Goal: Task Accomplishment & Management: Complete application form

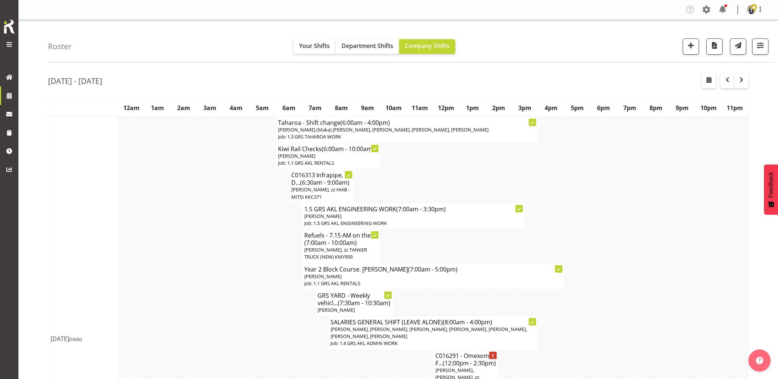
scroll to position [697, 0]
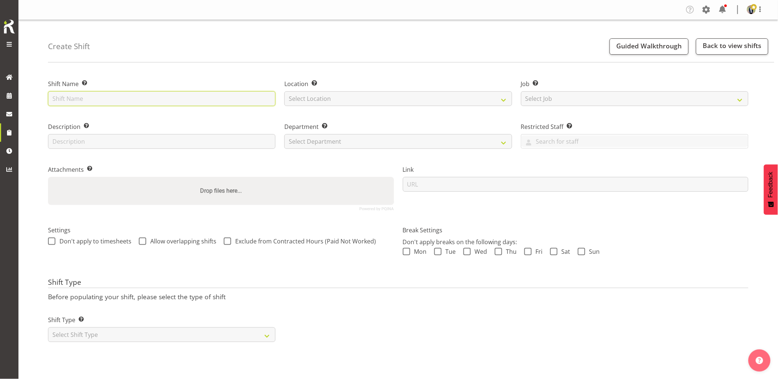
click at [148, 94] on input "text" at bounding box center [161, 98] width 227 height 15
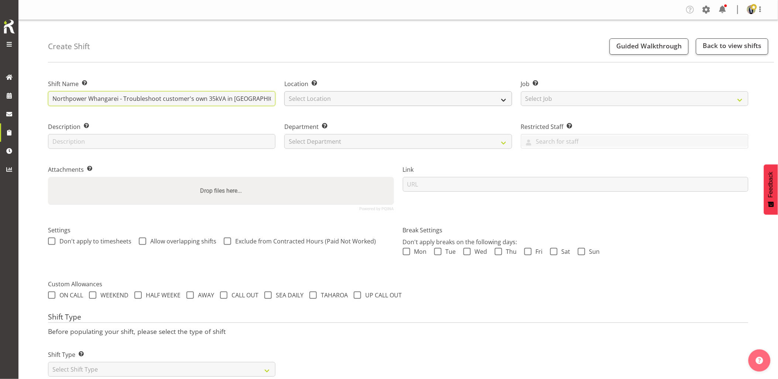
scroll to position [0, 58]
drag, startPoint x: 259, startPoint y: 102, endPoint x: 387, endPoint y: 102, distance: 127.4
click at [387, 102] on div "Shift Name Enter a name for the shift (e.g. Day Shift). Northpower Whangarei - …" at bounding box center [398, 142] width 709 height 146
click at [268, 97] on input "Northpower Whangarei - Troubleshoot customer's own 35kVA in Whangarei. Contact …" at bounding box center [161, 98] width 227 height 15
paste input "M +64 21 611 276"
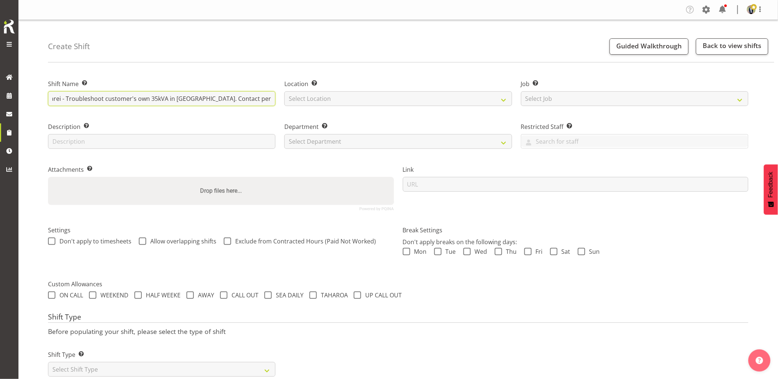
scroll to position [0, 106]
drag, startPoint x: 240, startPoint y: 99, endPoint x: 254, endPoint y: 108, distance: 16.2
click at [241, 99] on input "Northpower Whangarei - Troubleshoot customer's own 35kVA in Whangarei. Contact …" at bounding box center [161, 98] width 227 height 15
type input "Northpower Whangarei - Troubleshoot customer's own 35kVA in Whangarei. Contact …"
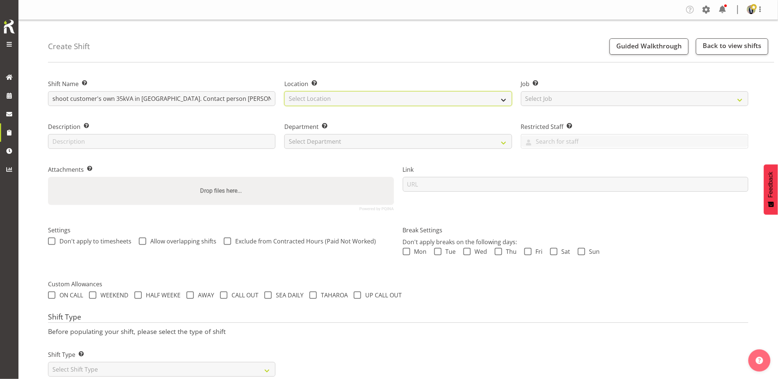
click at [306, 96] on select "Select Location GRS Auckland GRS Hastings GRS Tauranga" at bounding box center [397, 98] width 227 height 15
select select "28"
click at [284, 91] on select "Select Location GRS Auckland GRS Hastings GRS Tauranga" at bounding box center [397, 98] width 227 height 15
drag, startPoint x: 578, startPoint y: 100, endPoint x: 582, endPoint y: 102, distance: 4.5
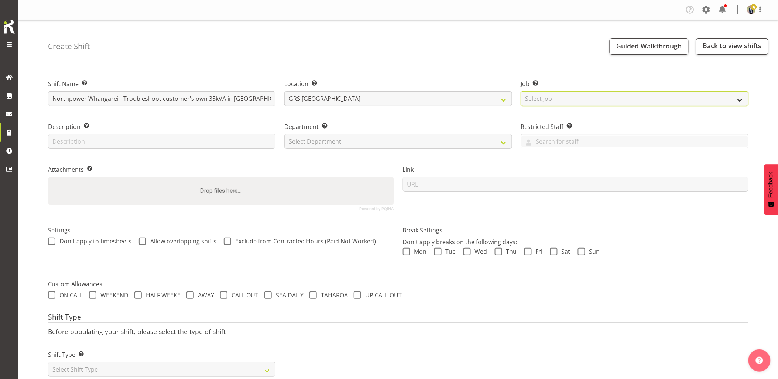
click at [578, 99] on select "Select Job Create new job 1.1 GRS AKL RENTALS 1.1 GRS AKL RENTALS AC 1.1 GRS AK…" at bounding box center [634, 98] width 227 height 15
select select "7504"
click at [521, 91] on select "Select Job Create new job 1.1 GRS AKL RENTALS 1.1 GRS AKL RENTALS AC 1.1 GRS AK…" at bounding box center [634, 98] width 227 height 15
click at [322, 133] on div "Department Set the department that the shift relates to. Select Department GRS …" at bounding box center [397, 135] width 227 height 27
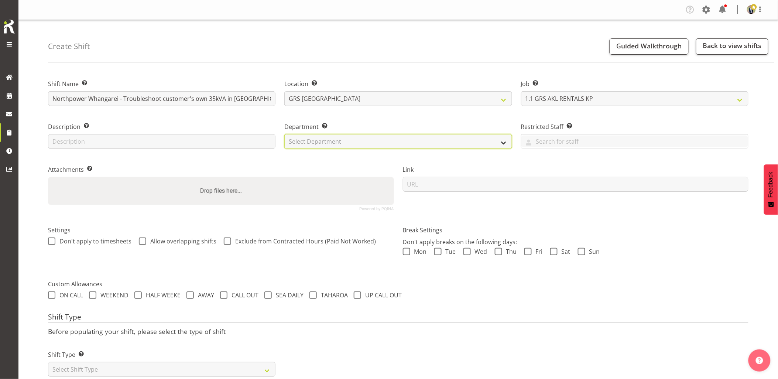
click at [322, 144] on select "Select Department GRS HIRE AKL GRS HIRE AKL GRS HIRE TGA GRS HIRE HST GRS SALES…" at bounding box center [397, 141] width 227 height 15
select select "20"
click at [284, 134] on select "Select Department GRS HIRE AKL GRS HIRE AKL GRS HIRE TGA GRS HIRE HST GRS SALES…" at bounding box center [397, 141] width 227 height 15
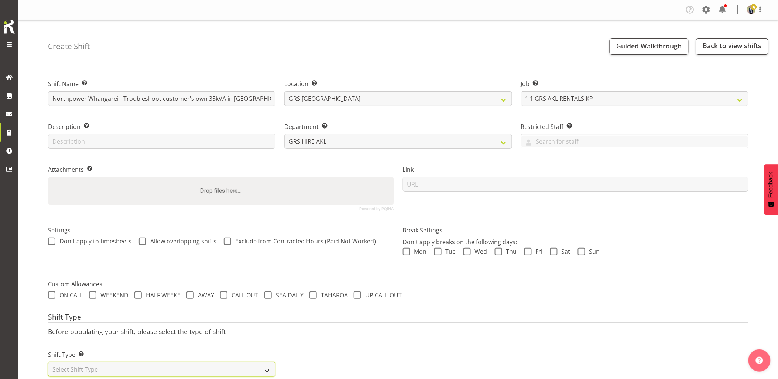
drag, startPoint x: 124, startPoint y: 372, endPoint x: 121, endPoint y: 369, distance: 4.2
click at [124, 373] on select "Select Shift Type One Off Shift Recurring Shift Rotating Shift" at bounding box center [161, 369] width 227 height 15
select select "one_off"
click at [48, 362] on select "Select Shift Type One Off Shift Recurring Shift Rotating Shift" at bounding box center [161, 369] width 227 height 15
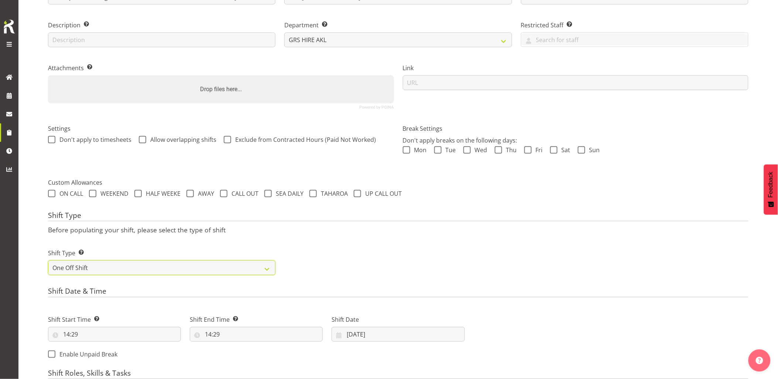
scroll to position [164, 0]
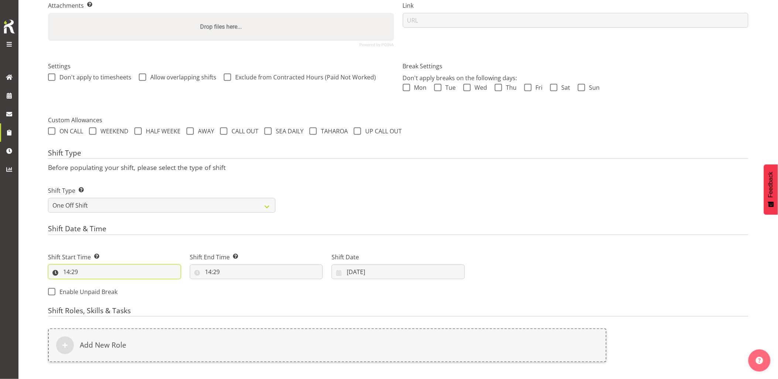
click at [91, 264] on input "14:29" at bounding box center [114, 271] width 133 height 15
drag, startPoint x: 94, startPoint y: 291, endPoint x: 92, endPoint y: 287, distance: 4.5
click at [94, 291] on select "00 01 02 03 04 05 06 07 08 09 10 11 12 13 14 15 16 17 18 19 20 21 22 23" at bounding box center [98, 291] width 17 height 15
select select "7"
click at [90, 284] on select "00 01 02 03 04 05 06 07 08 09 10 11 12 13 14 15 16 17 18 19 20 21 22 23" at bounding box center [98, 291] width 17 height 15
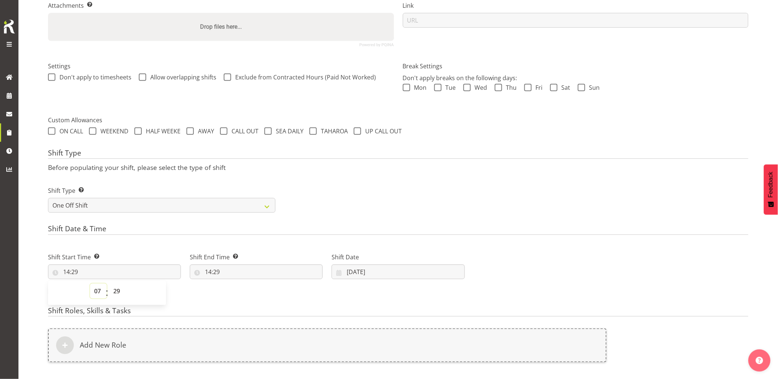
type input "07:29"
click at [119, 292] on select "00 01 02 03 04 05 06 07 08 09 10 11 12 13 14 15 16 17 18 19 20 21 22 23 24 25 2…" at bounding box center [117, 291] width 17 height 15
select select "0"
click at [109, 284] on select "00 01 02 03 04 05 06 07 08 09 10 11 12 13 14 15 16 17 18 19 20 21 22 23 24 25 2…" at bounding box center [117, 291] width 17 height 15
type input "07:00"
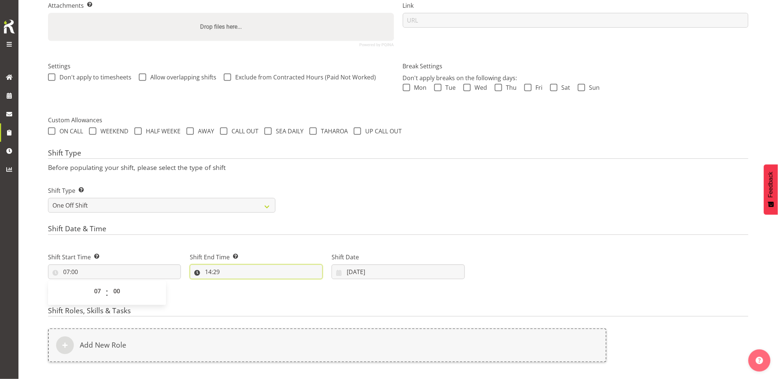
click at [243, 272] on input "14:29" at bounding box center [256, 271] width 133 height 15
click at [261, 290] on select "00 01 02 03 04 05 06 07 08 09 10 11 12 13 14 15 16 17 18 19 20 21 22 23 24 25 2…" at bounding box center [259, 291] width 17 height 15
select select "0"
click at [251, 284] on select "00 01 02 03 04 05 06 07 08 09 10 11 12 13 14 15 16 17 18 19 20 21 22 23 24 25 2…" at bounding box center [259, 291] width 17 height 15
type input "14:00"
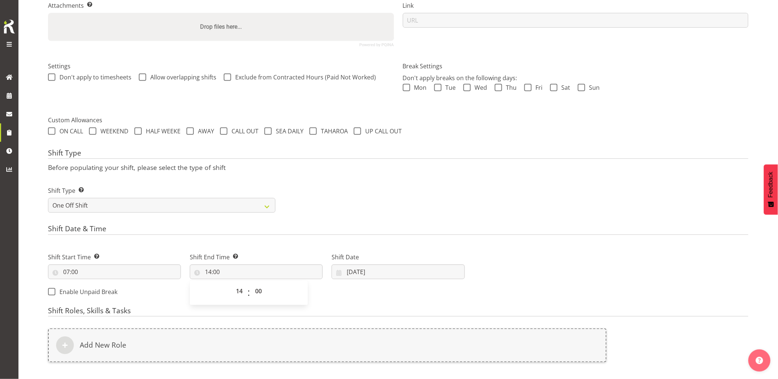
click at [384, 180] on div "Shift Type Shift Types: One Off – Select this if you would like a single shift …" at bounding box center [398, 196] width 709 height 41
drag, startPoint x: 371, startPoint y: 269, endPoint x: 428, endPoint y: 276, distance: 58.0
click at [372, 269] on input "06/10/2025" at bounding box center [398, 271] width 133 height 15
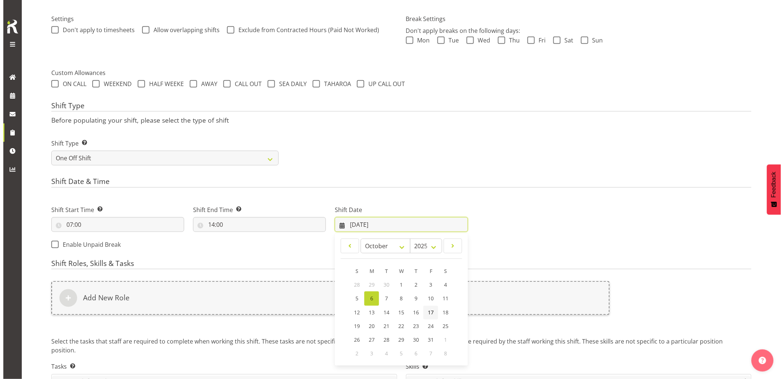
scroll to position [246, 0]
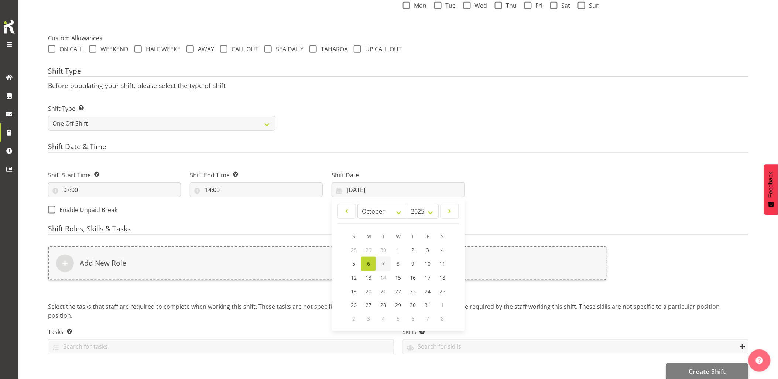
click at [379, 266] on link "7" at bounding box center [383, 264] width 15 height 14
type input "07/10/2025"
click at [379, 266] on form "Shift Name Enter a name for the shift (e.g. Day Shift). Northpower Whangarei - …" at bounding box center [398, 101] width 700 height 556
click at [307, 281] on div "Add New Role" at bounding box center [327, 268] width 567 height 52
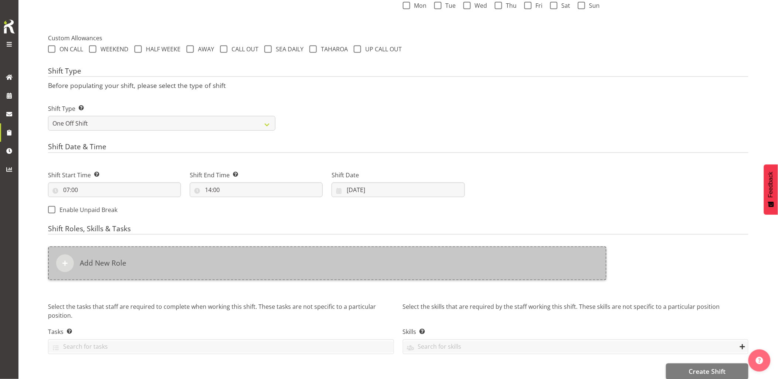
click at [310, 273] on div "Add New Role" at bounding box center [327, 263] width 559 height 34
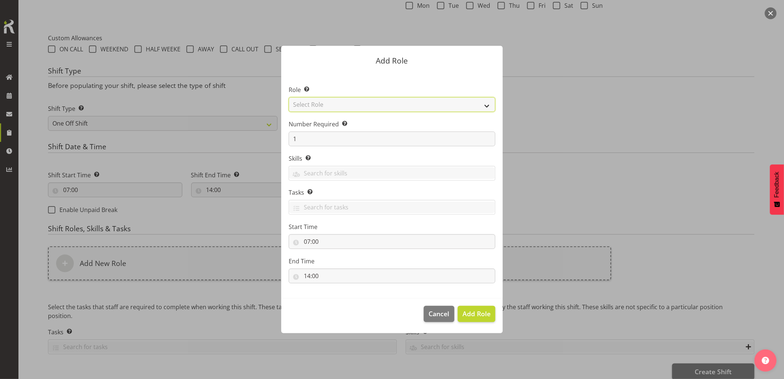
click at [319, 106] on select "Select Role Account Manager Electrician Engineering GM HSEQ manager MECH Mechan…" at bounding box center [392, 104] width 207 height 15
click at [289, 97] on select "Select Role Account Manager Electrician Engineering GM HSEQ manager MECH Mechan…" at bounding box center [392, 104] width 207 height 15
click at [323, 104] on select "Account Manager Electrician Engineering GM HSEQ manager MECH Mechanic Office Op…" at bounding box center [392, 104] width 207 height 15
click at [289, 97] on select "Account Manager Electrician Engineering GM HSEQ manager MECH Mechanic Office Op…" at bounding box center [392, 104] width 207 height 15
click at [319, 103] on select "Account Manager Electrician Engineering GM HSEQ manager MECH Mechanic Office Op…" at bounding box center [392, 104] width 207 height 15
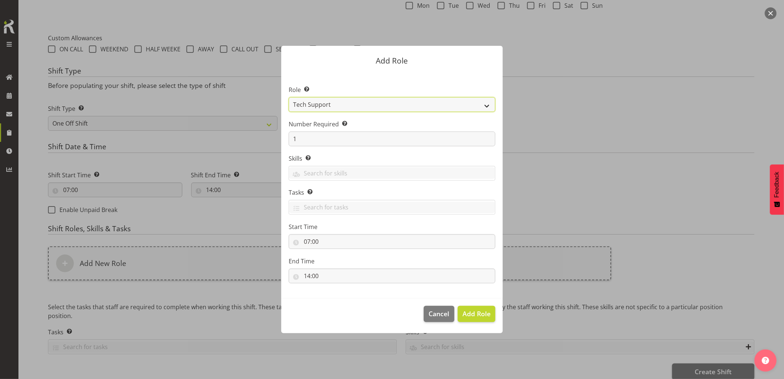
click at [289, 97] on select "Account Manager Electrician Engineering GM HSEQ manager MECH Mechanic Office Op…" at bounding box center [392, 104] width 207 height 15
click at [316, 101] on select "Account Manager Electrician Engineering GM HSEQ manager MECH Mechanic Office Op…" at bounding box center [392, 104] width 207 height 15
select select "21"
click at [289, 97] on select "Account Manager Electrician Engineering GM HSEQ manager MECH Mechanic Office Op…" at bounding box center [392, 104] width 207 height 15
click at [475, 307] on button "Add Role" at bounding box center [477, 314] width 38 height 16
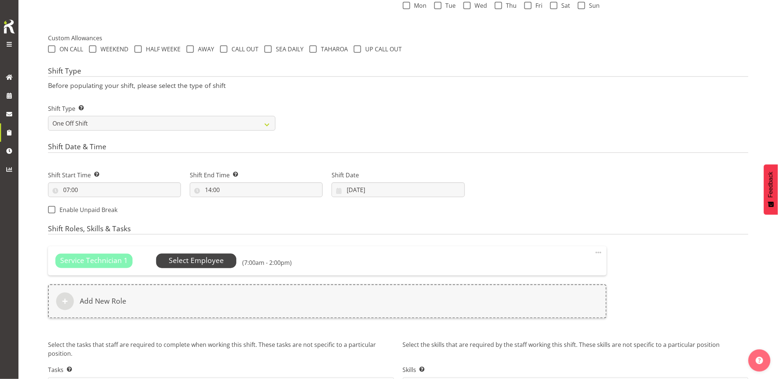
click at [194, 259] on span "Select Employee" at bounding box center [196, 260] width 55 height 11
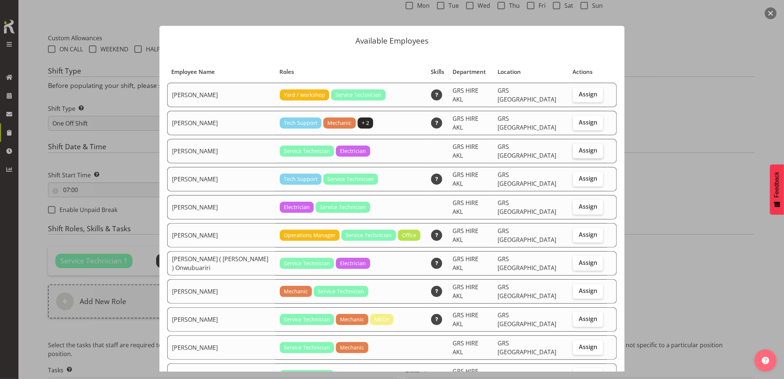
click at [587, 147] on span "Assign" at bounding box center [588, 150] width 18 height 7
click at [578, 148] on input "Assign" at bounding box center [575, 150] width 5 height 5
checkbox input "true"
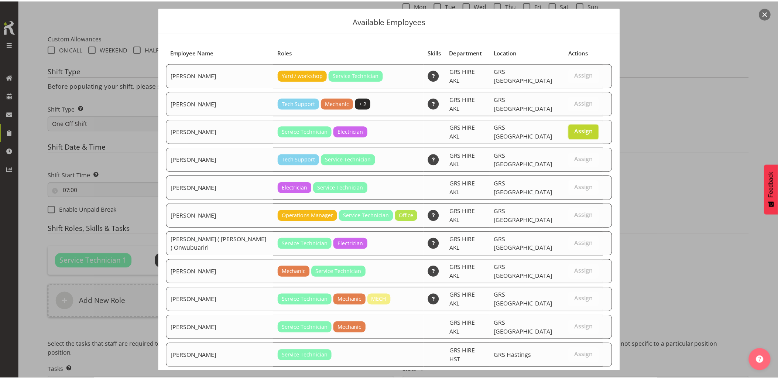
scroll to position [30, 0]
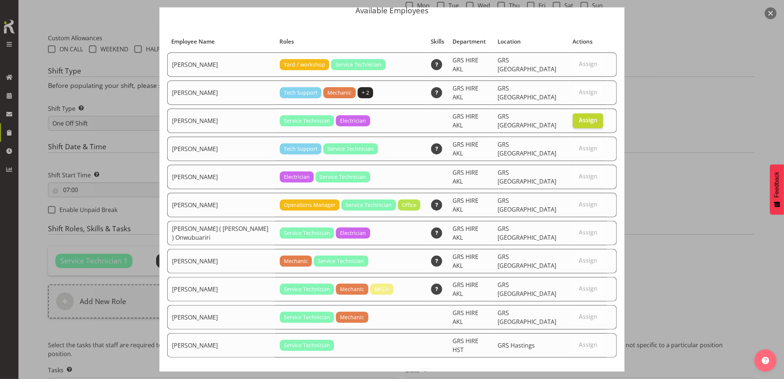
click at [580, 378] on span "Set Chris Fry as default for this position" at bounding box center [537, 384] width 149 height 9
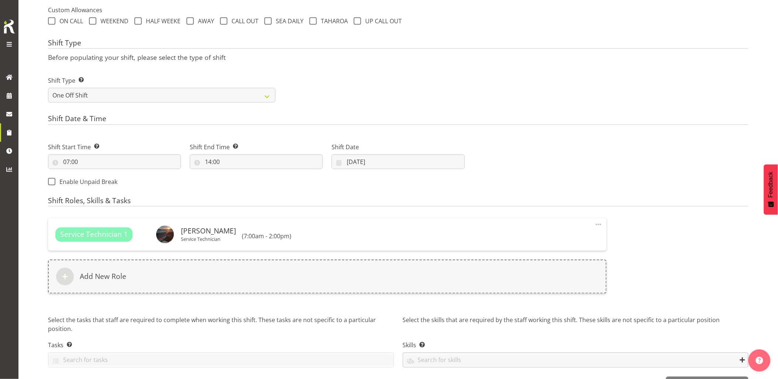
scroll to position [299, 0]
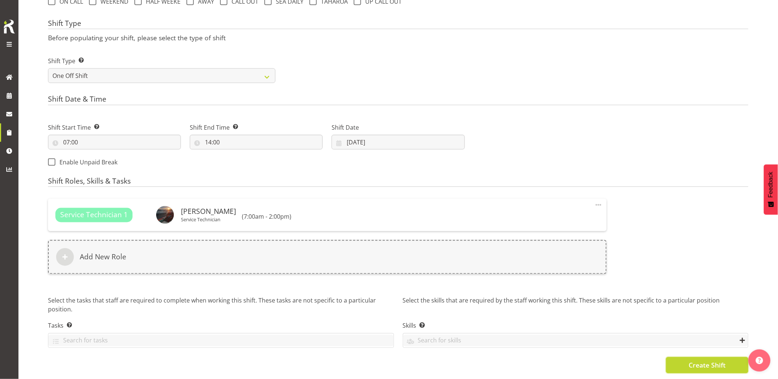
click at [694, 360] on span "Create Shift" at bounding box center [706, 365] width 37 height 10
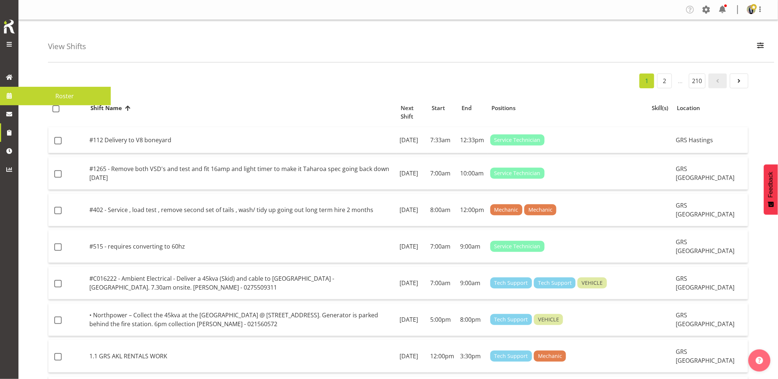
drag, startPoint x: 12, startPoint y: 94, endPoint x: 30, endPoint y: 102, distance: 19.0
click at [12, 94] on span at bounding box center [9, 95] width 11 height 11
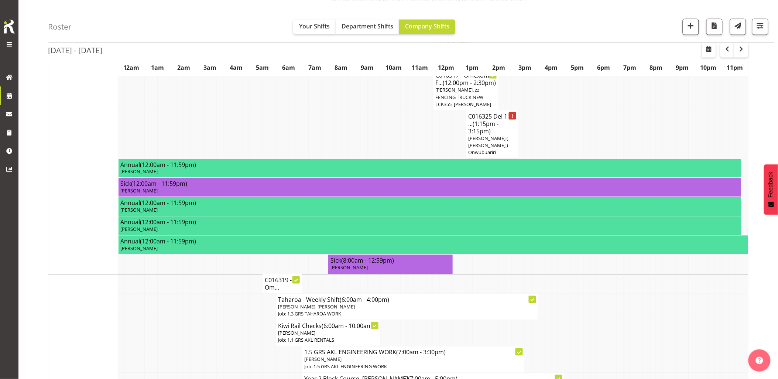
scroll to position [205, 0]
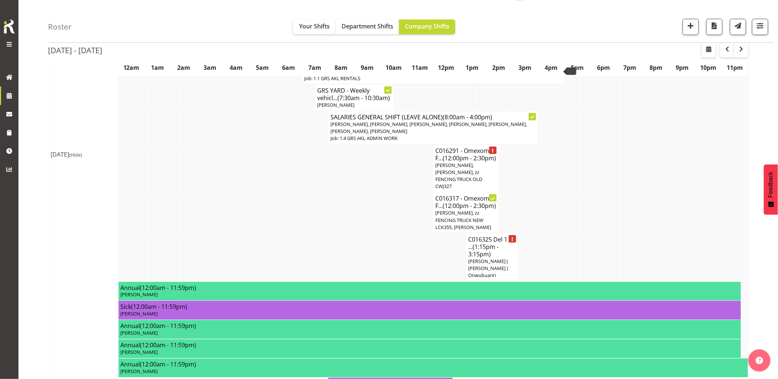
click at [312, 255] on td at bounding box center [311, 257] width 7 height 48
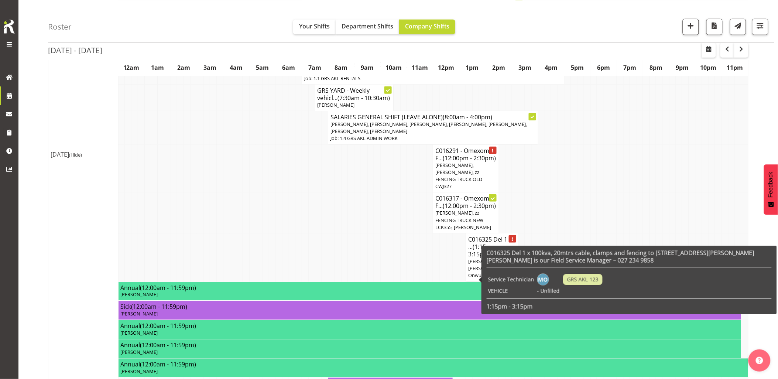
click at [281, 226] on td at bounding box center [278, 212] width 7 height 41
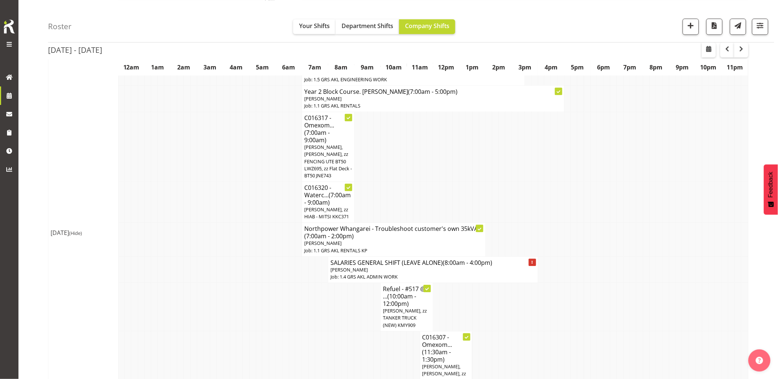
click at [191, 299] on td at bounding box center [193, 307] width 7 height 48
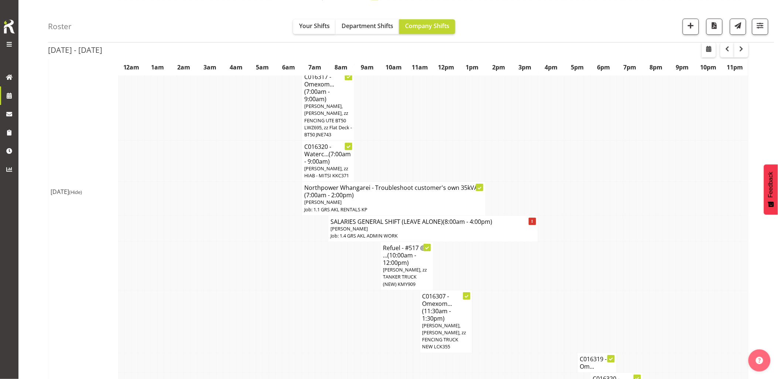
click at [191, 290] on td at bounding box center [193, 266] width 7 height 48
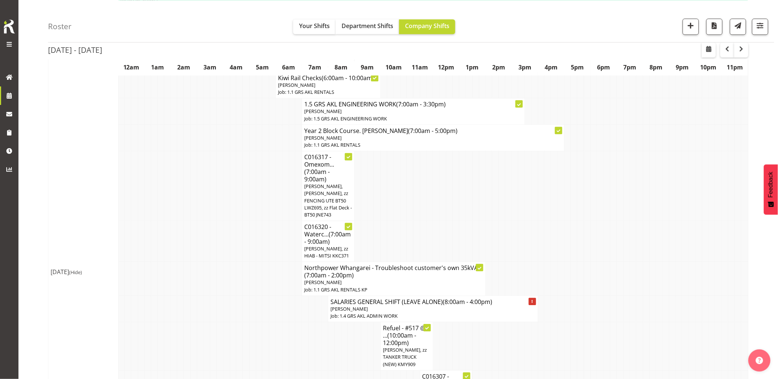
scroll to position [533, 0]
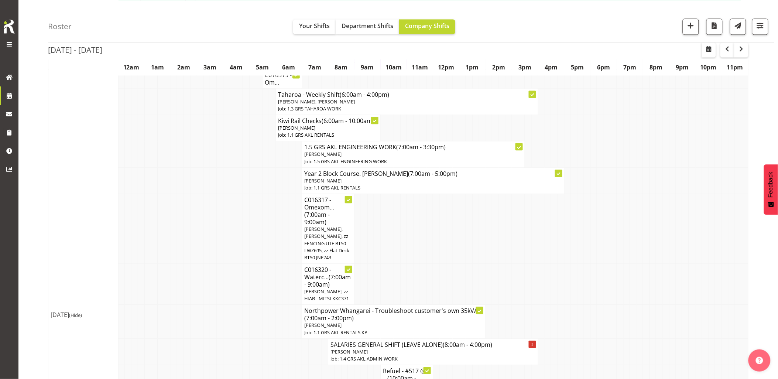
click at [241, 234] on td at bounding box center [239, 229] width 7 height 70
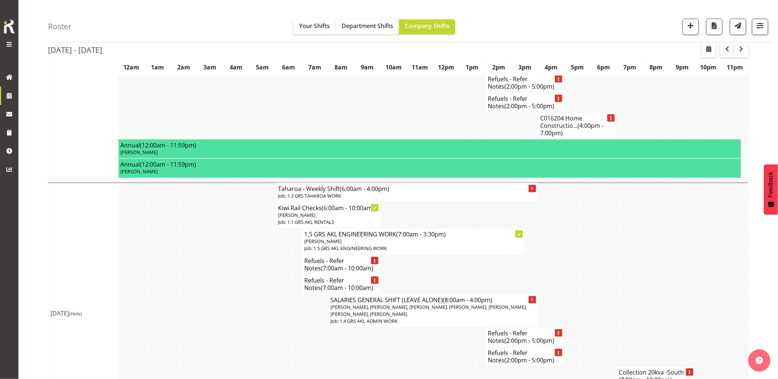
scroll to position [1641, 0]
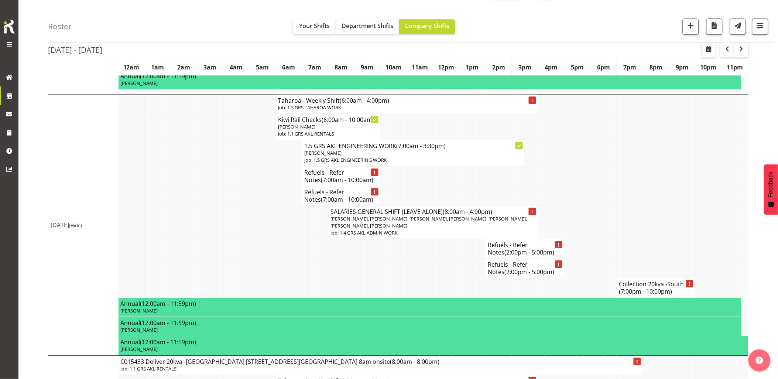
click at [209, 227] on td at bounding box center [206, 222] width 7 height 34
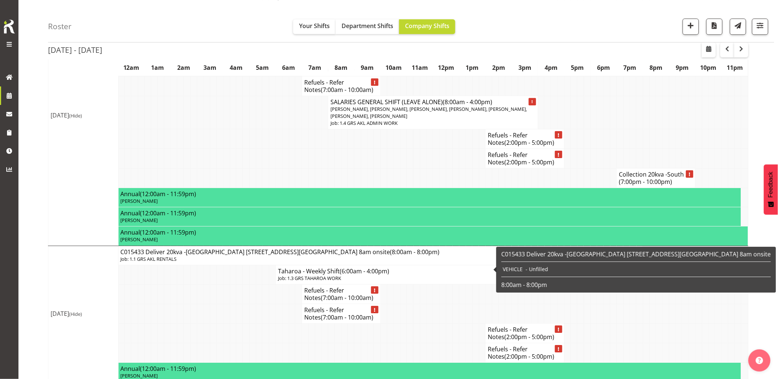
scroll to position [1763, 0]
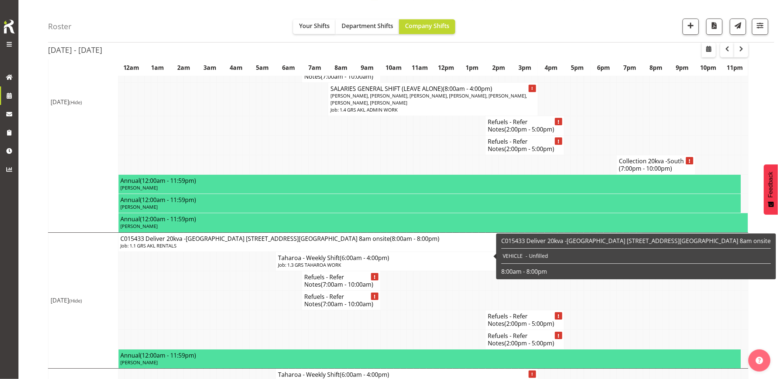
click at [229, 310] on td at bounding box center [226, 301] width 7 height 20
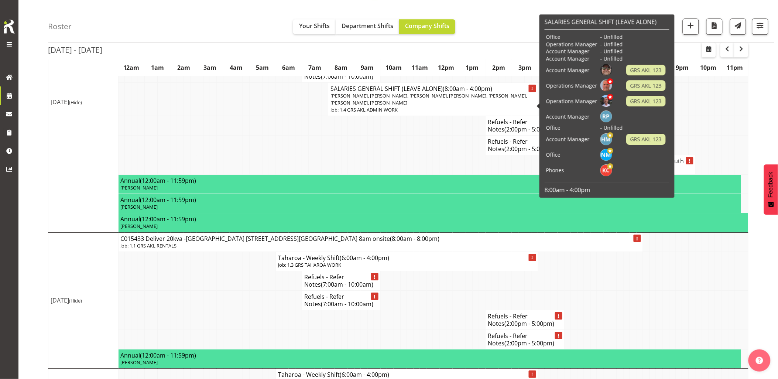
scroll to position [1641, 0]
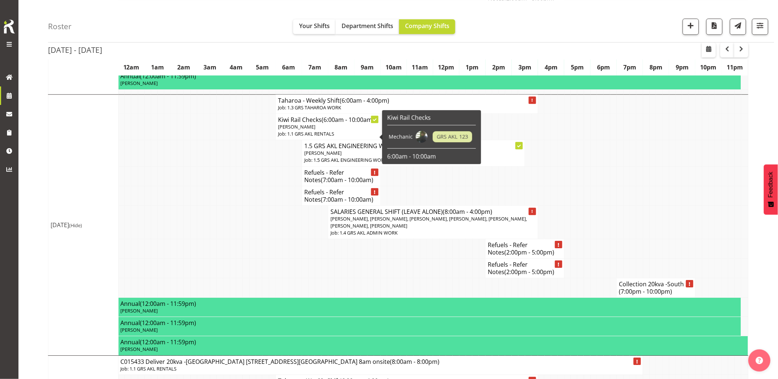
click at [245, 227] on td at bounding box center [246, 222] width 7 height 34
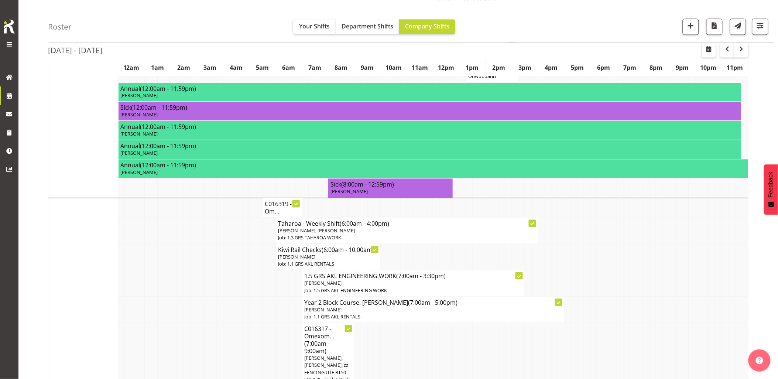
scroll to position [451, 0]
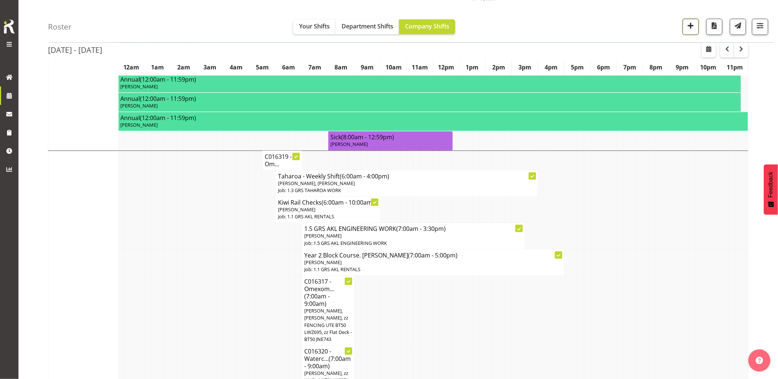
click at [689, 27] on span "button" at bounding box center [691, 26] width 10 height 10
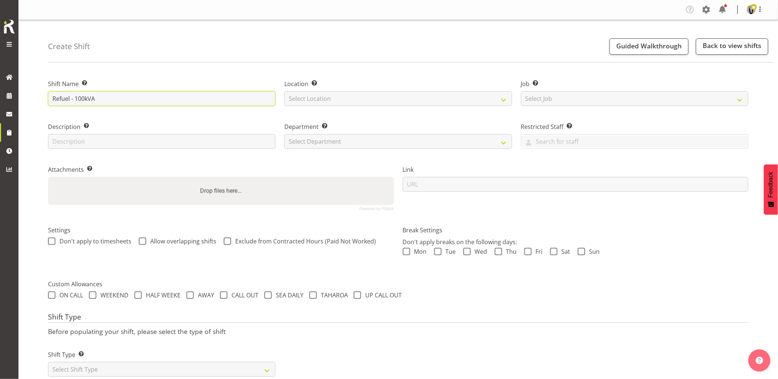
click at [84, 101] on input "Refuel - 100kVA" at bounding box center [161, 98] width 227 height 15
paste input "@ 102A Kidd Road, Kingseat"
type input "Refuel - 100kVA @ 102A Kidd Road, Kingseat"
click at [319, 102] on select "Select Location GRS Auckland GRS Hastings GRS Tauranga" at bounding box center [397, 98] width 227 height 15
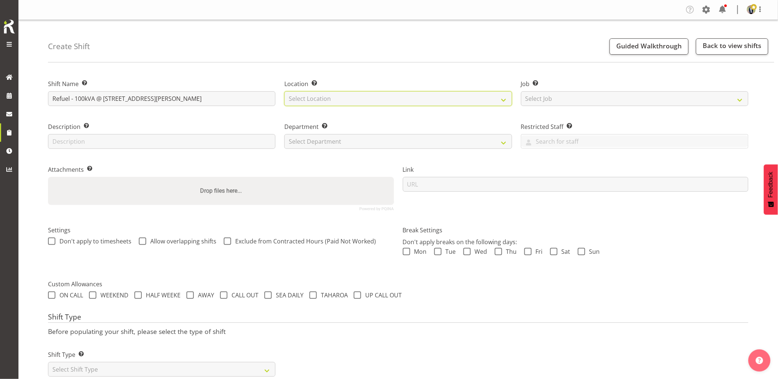
select select "28"
click at [284, 91] on select "Select Location GRS Auckland GRS Hastings GRS Tauranga" at bounding box center [397, 98] width 227 height 15
drag, startPoint x: 590, startPoint y: 101, endPoint x: 593, endPoint y: 103, distance: 4.2
click at [592, 102] on select "Select Job Create new job 1.1 GRS AKL RENTALS 1.1 GRS AKL RENTALS AC 1.1 GRS AK…" at bounding box center [634, 98] width 227 height 15
select select "7504"
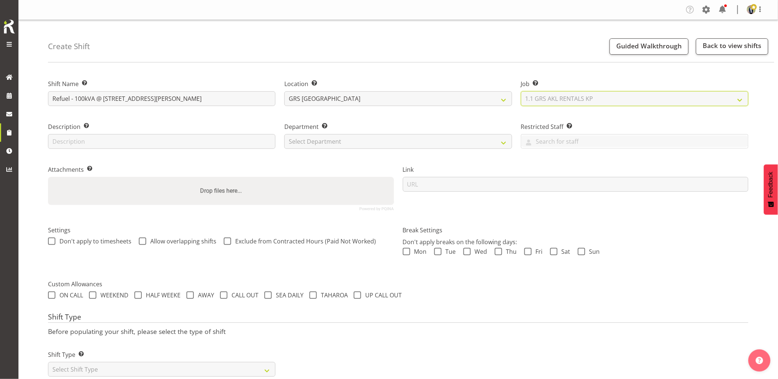
click at [521, 91] on select "Select Job Create new job 1.1 GRS AKL RENTALS 1.1 GRS AKL RENTALS AC 1.1 GRS AK…" at bounding box center [634, 98] width 227 height 15
drag, startPoint x: 418, startPoint y: 136, endPoint x: 401, endPoint y: 145, distance: 19.3
click at [418, 136] on select "Select Department GRS HIRE AKL GRS HIRE AKL GRS HIRE TGA GRS HIRE HST GRS SALES…" at bounding box center [397, 141] width 227 height 15
select select "20"
click at [284, 134] on select "Select Department GRS HIRE AKL GRS HIRE AKL GRS HIRE TGA GRS HIRE HST GRS SALES…" at bounding box center [397, 141] width 227 height 15
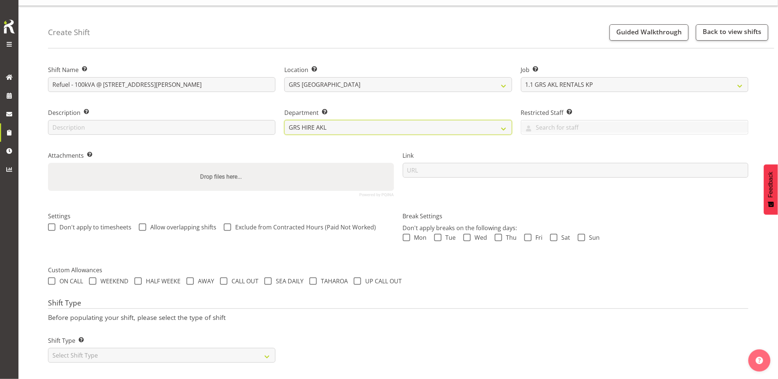
scroll to position [21, 0]
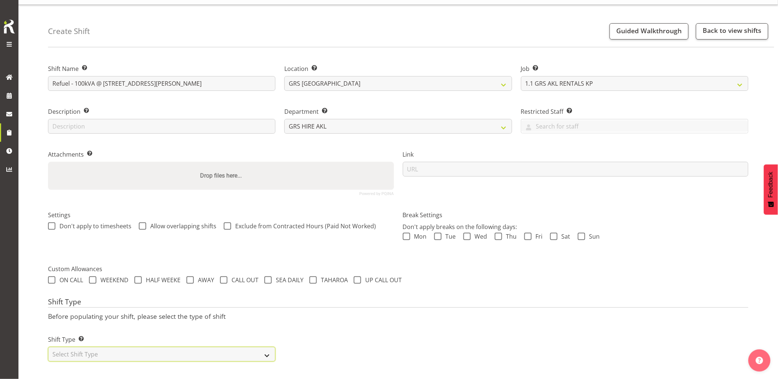
drag, startPoint x: 126, startPoint y: 347, endPoint x: 123, endPoint y: 342, distance: 5.8
click at [126, 347] on select "Select Shift Type One Off Shift Recurring Shift Rotating Shift" at bounding box center [161, 354] width 227 height 15
select select "one_off"
click at [48, 347] on select "Select Shift Type One Off Shift Recurring Shift Rotating Shift" at bounding box center [161, 354] width 227 height 15
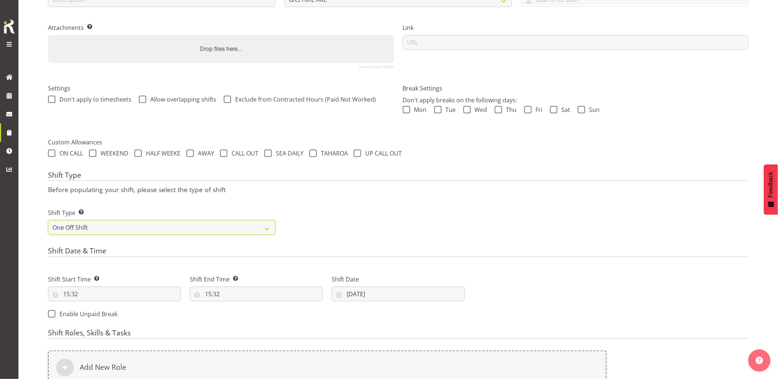
scroll to position [185, 0]
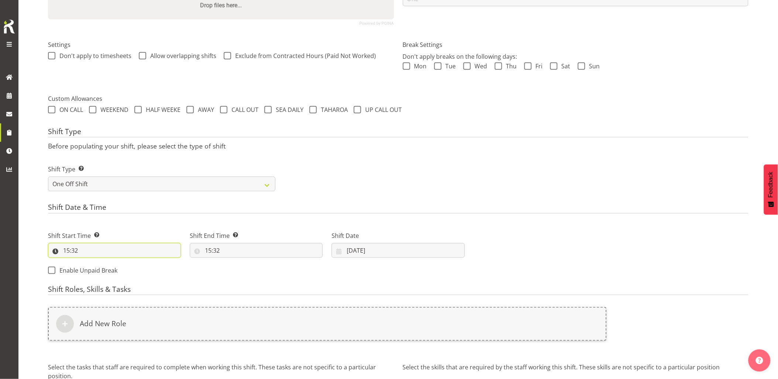
click at [105, 255] on input "15:32" at bounding box center [114, 250] width 133 height 15
drag, startPoint x: 96, startPoint y: 267, endPoint x: 98, endPoint y: 263, distance: 4.3
click at [96, 267] on select "00 01 02 03 04 05 06 07 08 09 10 11 12 13 14 15 16 17 18 19 20 21 22 23" at bounding box center [98, 269] width 17 height 15
select select "7"
click at [90, 262] on select "00 01 02 03 04 05 06 07 08 09 10 11 12 13 14 15 16 17 18 19 20 21 22 23" at bounding box center [98, 269] width 17 height 15
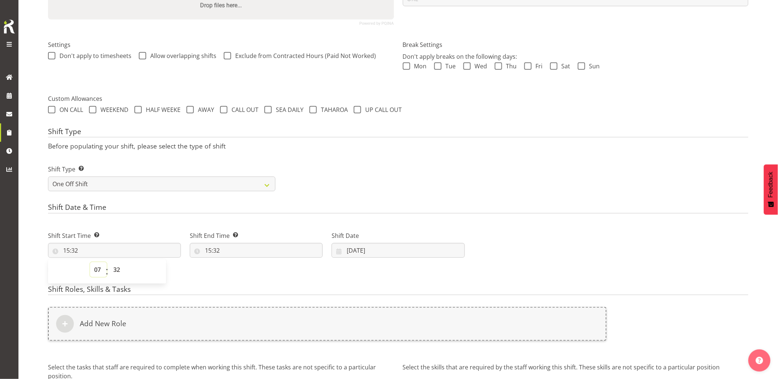
type input "07:32"
click at [117, 269] on select "00 01 02 03 04 05 06 07 08 09 10 11 12 13 14 15 16 17 18 19 20 21 22 23 24 25 2…" at bounding box center [117, 269] width 17 height 15
select select "0"
click at [109, 262] on select "00 01 02 03 04 05 06 07 08 09 10 11 12 13 14 15 16 17 18 19 20 21 22 23 24 25 2…" at bounding box center [117, 269] width 17 height 15
type input "07:00"
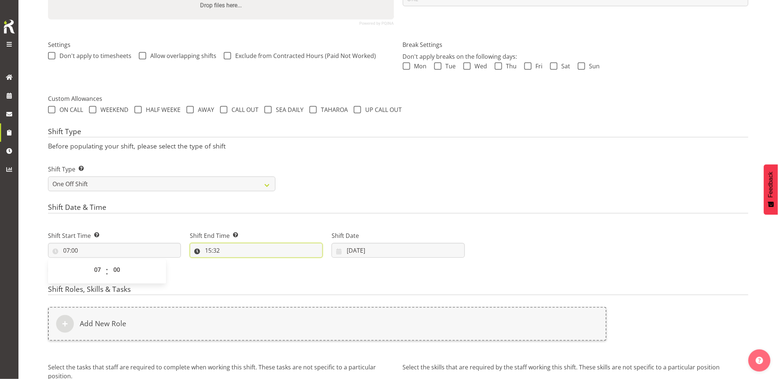
click at [241, 254] on input "15:32" at bounding box center [256, 250] width 133 height 15
click at [238, 274] on select "00 01 02 03 04 05 06 07 08 09 10 11 12 13 14 15 16 17 18 19 20 21 22 23" at bounding box center [240, 269] width 17 height 15
select select "9"
click at [232, 262] on select "00 01 02 03 04 05 06 07 08 09 10 11 12 13 14 15 16 17 18 19 20 21 22 23" at bounding box center [240, 269] width 17 height 15
type input "09:32"
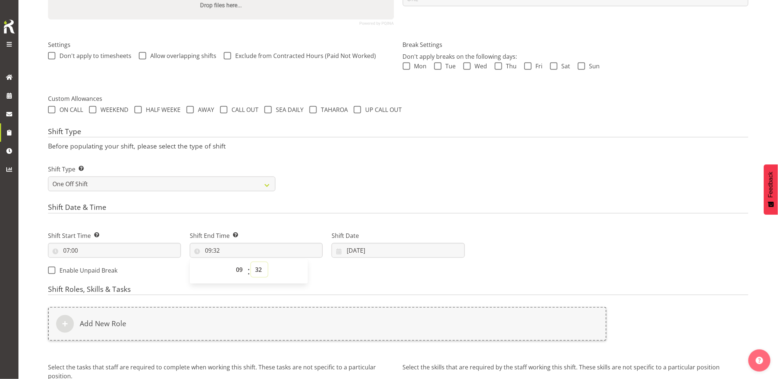
click at [259, 269] on select "00 01 02 03 04 05 06 07 08 09 10 11 12 13 14 15 16 17 18 19 20 21 22 23 24 25 2…" at bounding box center [259, 269] width 17 height 15
select select "30"
click at [251, 262] on select "00 01 02 03 04 05 06 07 08 09 10 11 12 13 14 15 16 17 18 19 20 21 22 23 24 25 2…" at bounding box center [259, 269] width 17 height 15
type input "09:30"
click at [378, 197] on form "Shift Name Enter a name for the shift (e.g. Day Shift). Refuel - 100kVA @ 102A …" at bounding box center [398, 162] width 700 height 556
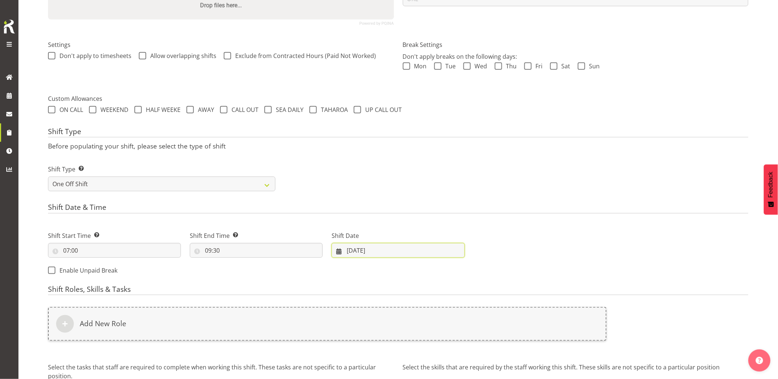
click at [375, 248] on input "[DATE]" at bounding box center [398, 250] width 133 height 15
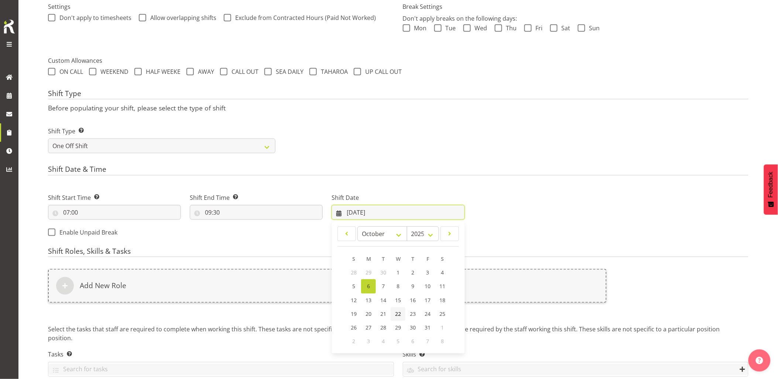
scroll to position [258, 0]
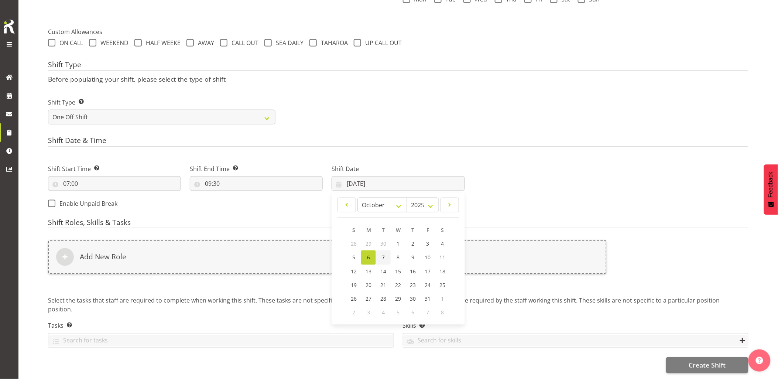
click at [382, 254] on span "7" at bounding box center [383, 257] width 3 height 7
type input "07/10/2025"
click at [381, 255] on form "Shift Name Enter a name for the shift (e.g. Day Shift). Refuel - 100kVA @ 102A …" at bounding box center [398, 95] width 700 height 556
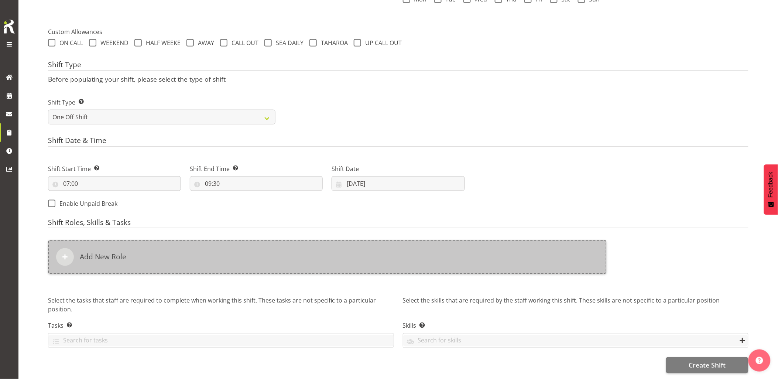
click at [350, 248] on div "Add New Role" at bounding box center [327, 257] width 559 height 34
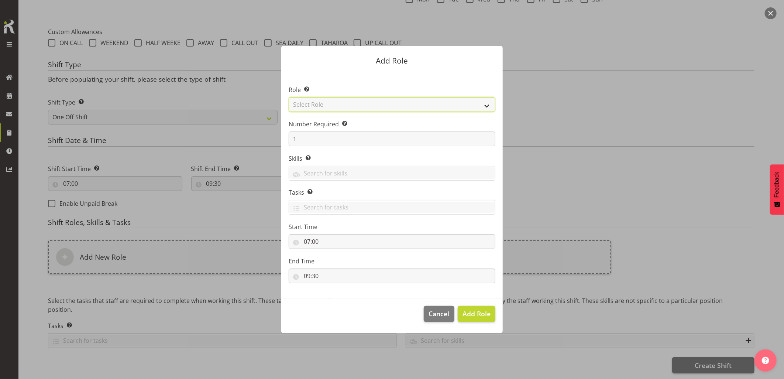
click at [319, 103] on select "Select Role Account Manager Electrician Engineering GM HSEQ manager MECH Mechan…" at bounding box center [392, 104] width 207 height 15
select select "20"
click at [289, 97] on select "Select Role Account Manager Electrician Engineering GM HSEQ manager MECH Mechan…" at bounding box center [392, 104] width 207 height 15
click at [477, 311] on span "Add Role" at bounding box center [477, 313] width 28 height 9
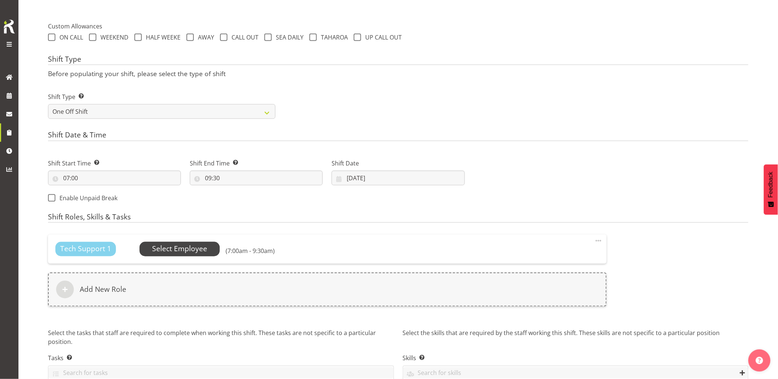
click at [191, 251] on span "Select Employee" at bounding box center [179, 249] width 55 height 11
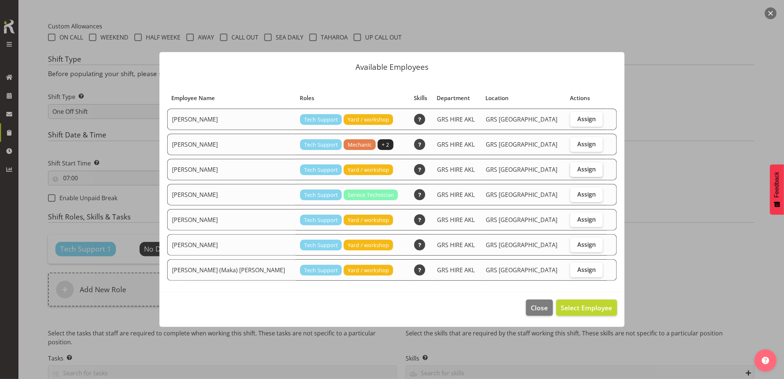
click at [588, 170] on label "Assign" at bounding box center [586, 169] width 32 height 15
click at [575, 170] on input "Assign" at bounding box center [572, 168] width 5 height 5
checkbox input "true"
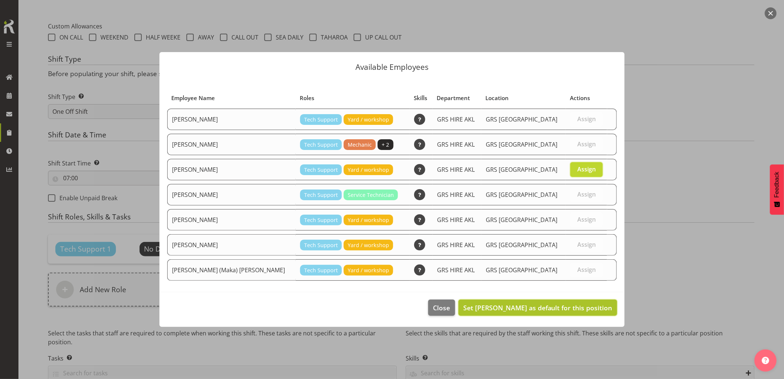
click at [585, 308] on span "Set Colin Crenfeldt as default for this position" at bounding box center [537, 307] width 149 height 9
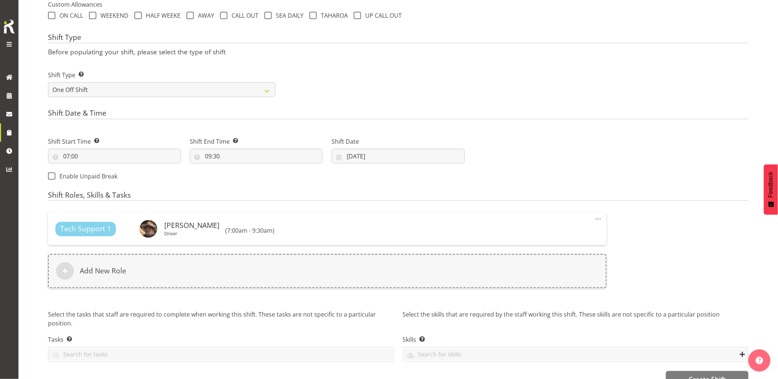
scroll to position [299, 0]
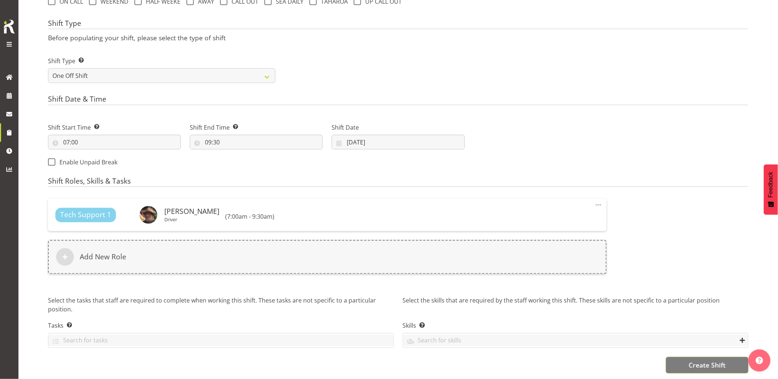
click at [700, 360] on span "Create Shift" at bounding box center [706, 365] width 37 height 10
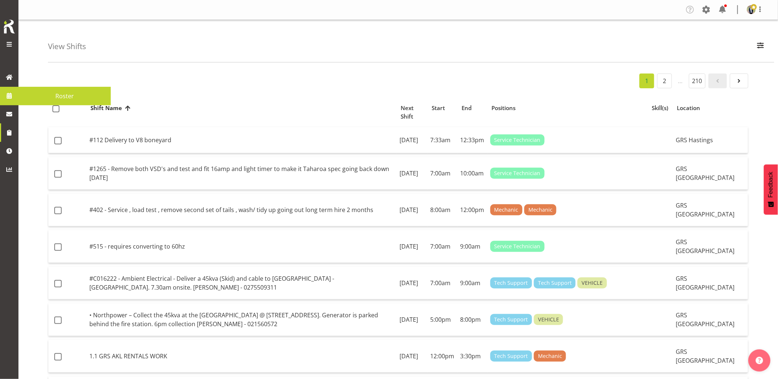
click at [16, 98] on link at bounding box center [9, 95] width 18 height 18
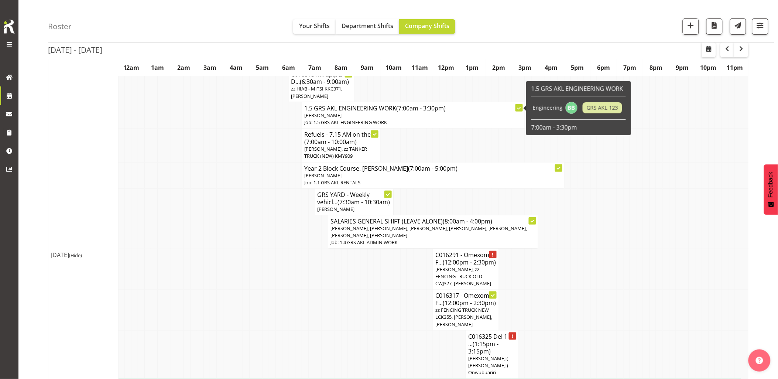
scroll to position [164, 0]
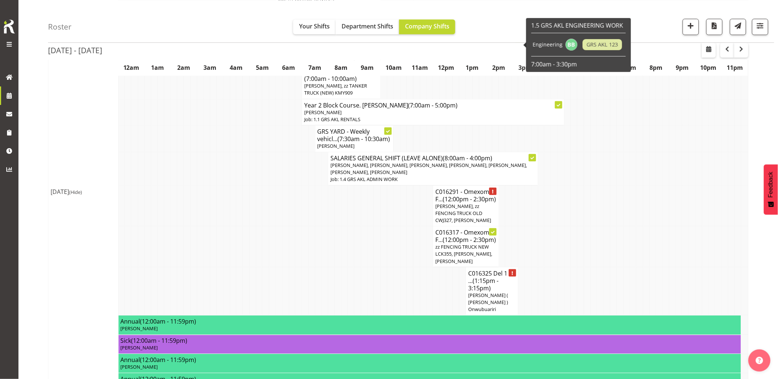
click at [283, 249] on td at bounding box center [285, 246] width 7 height 41
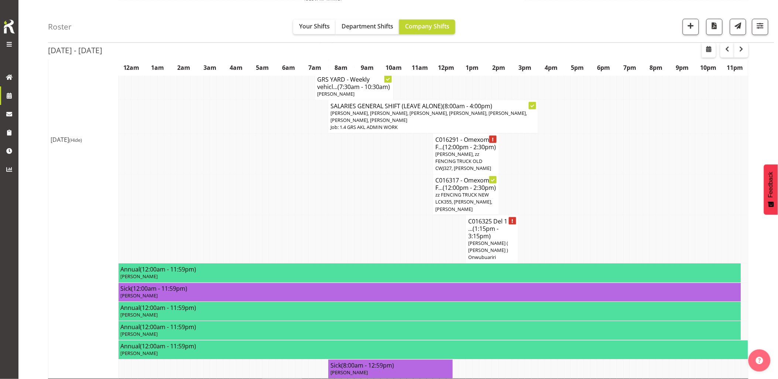
scroll to position [246, 0]
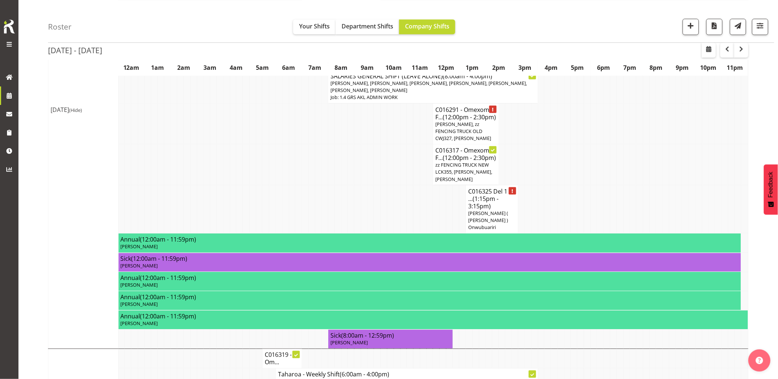
click at [329, 185] on td at bounding box center [331, 164] width 7 height 41
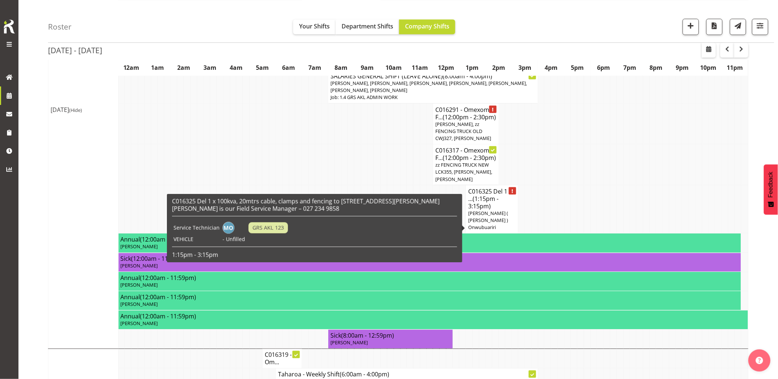
click at [478, 210] on span "(1:15pm - 3:15pm)" at bounding box center [483, 203] width 30 height 16
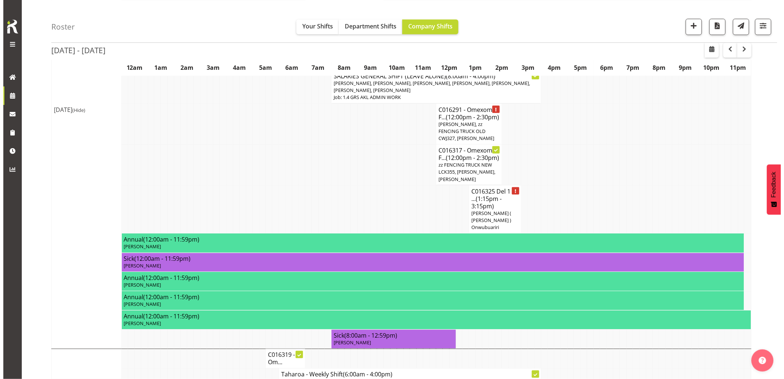
scroll to position [242, 0]
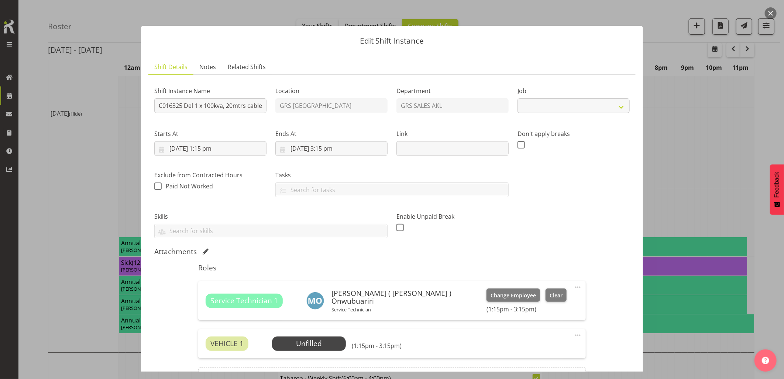
select select "9"
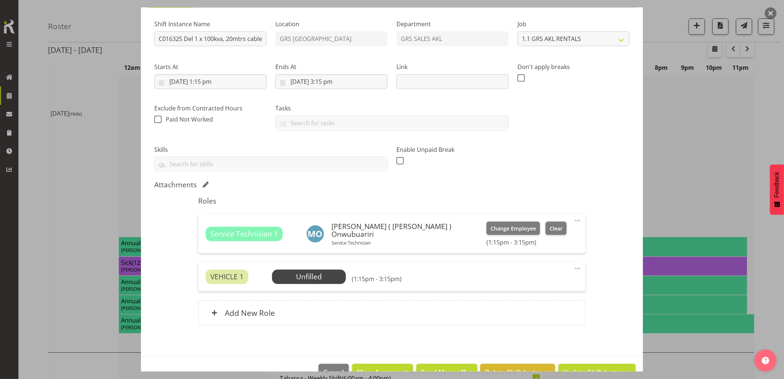
scroll to position [86, 0]
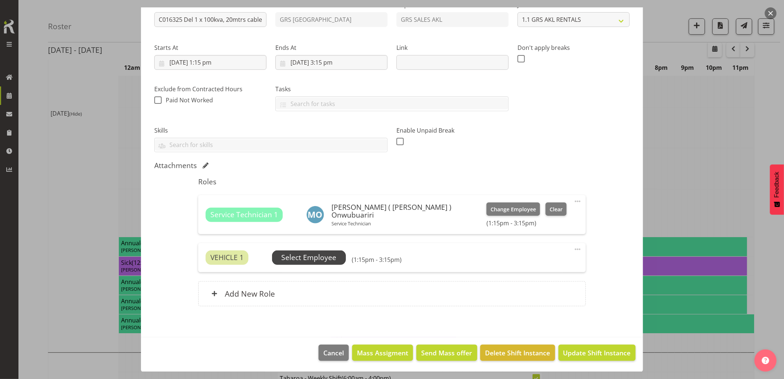
click at [327, 259] on span "Select Employee" at bounding box center [308, 257] width 55 height 11
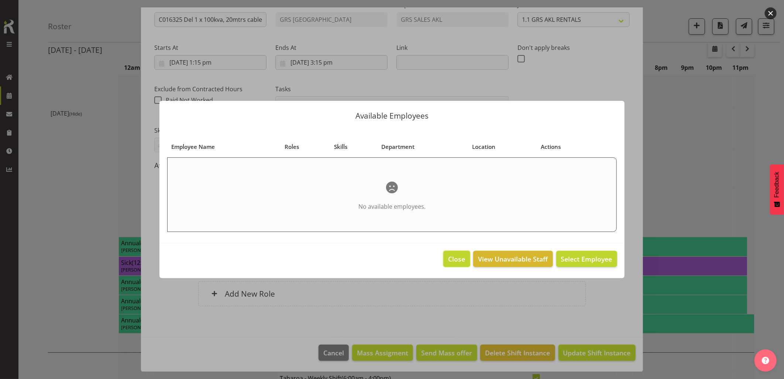
click at [454, 263] on span "Close" at bounding box center [456, 259] width 17 height 10
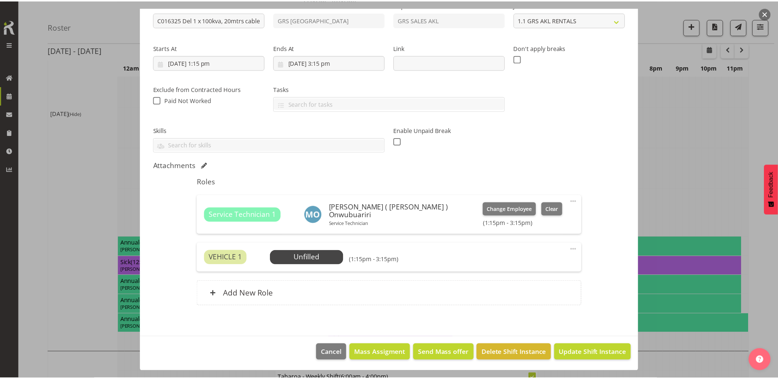
scroll to position [246, 0]
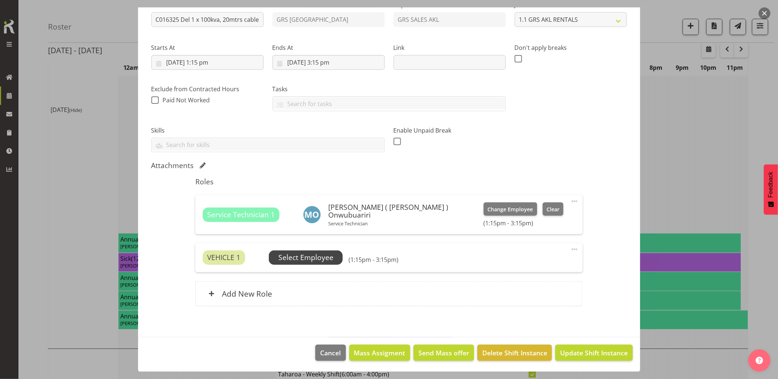
click at [306, 261] on span "Select Employee" at bounding box center [305, 257] width 55 height 11
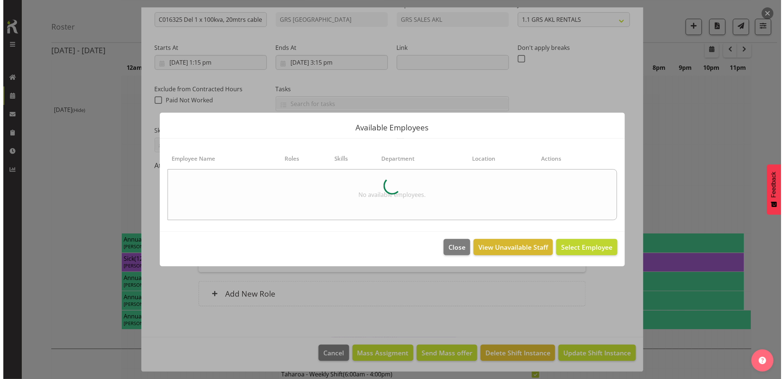
scroll to position [242, 0]
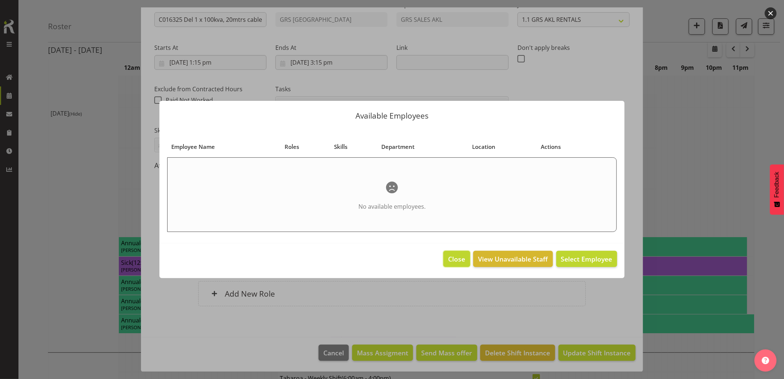
click at [463, 266] on button "Close" at bounding box center [456, 259] width 27 height 16
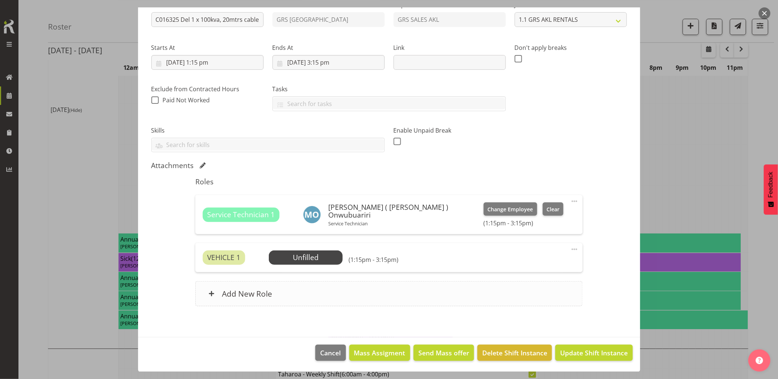
click at [420, 293] on div "Add New Role" at bounding box center [388, 293] width 387 height 25
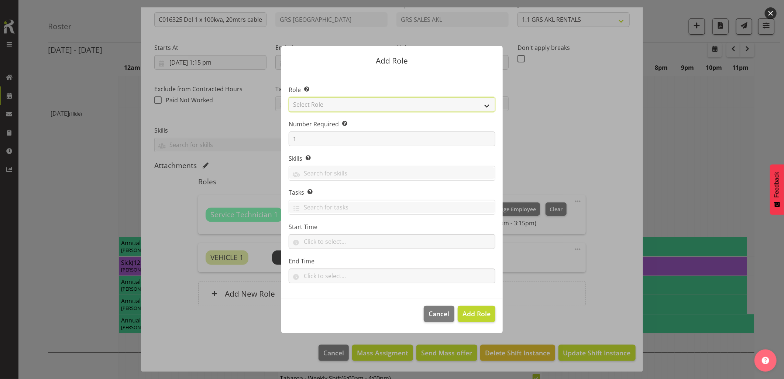
click at [330, 107] on select "Select Role Account Manager Electrician Engineering GM HSEQ manager MECH Mechan…" at bounding box center [392, 104] width 207 height 15
select select "27"
click at [289, 97] on select "Select Role Account Manager Electrician Engineering GM HSEQ manager MECH Mechan…" at bounding box center [392, 104] width 207 height 15
click at [467, 316] on span "Add Role" at bounding box center [477, 313] width 28 height 9
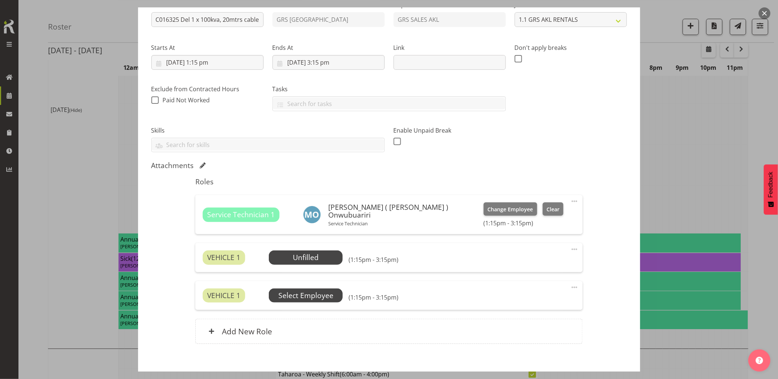
click at [310, 294] on span "Select Employee" at bounding box center [305, 295] width 55 height 11
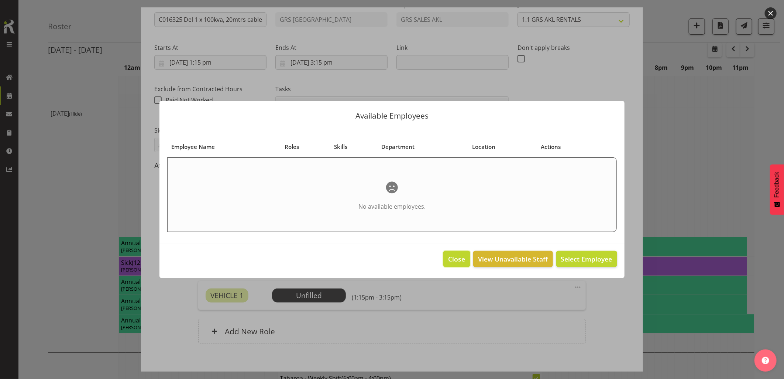
click at [457, 255] on span "Close" at bounding box center [456, 259] width 17 height 10
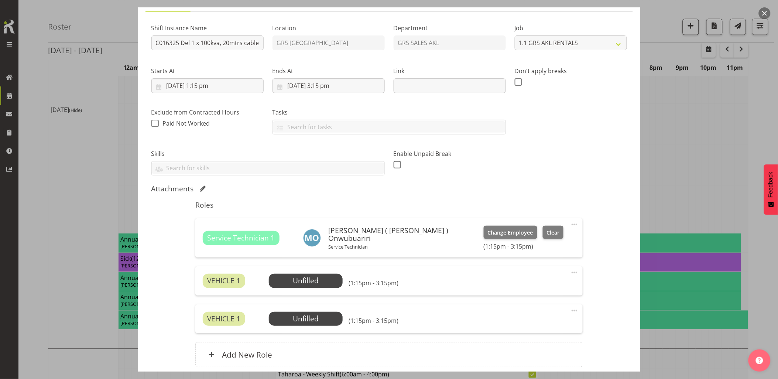
scroll to position [123, 0]
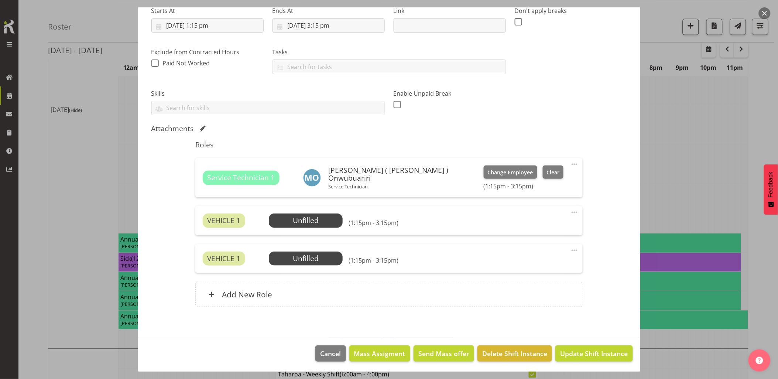
click at [570, 211] on span at bounding box center [574, 212] width 9 height 9
click at [523, 255] on link "Delete" at bounding box center [543, 254] width 71 height 13
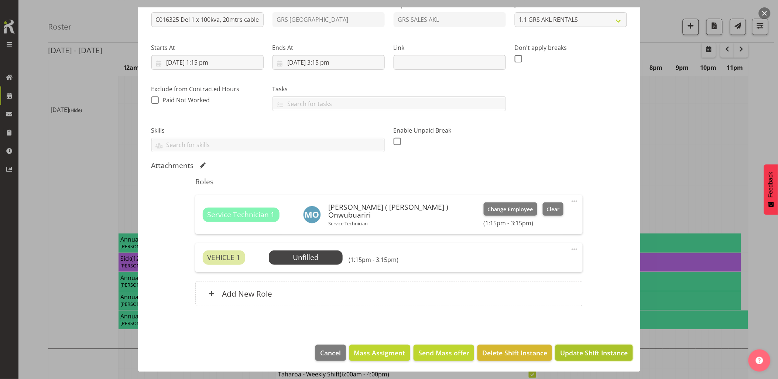
click at [574, 355] on span "Update Shift Instance" at bounding box center [594, 353] width 68 height 10
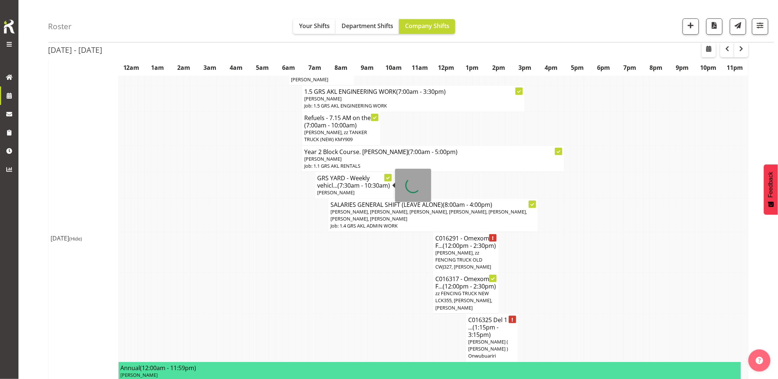
scroll to position [164, 0]
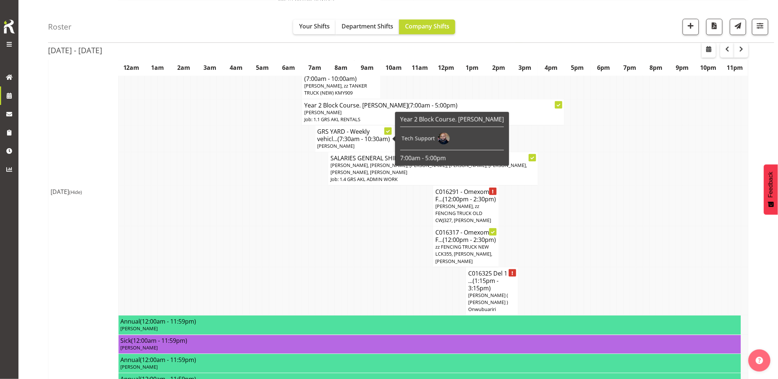
drag, startPoint x: 346, startPoint y: 261, endPoint x: 478, endPoint y: 277, distance: 132.8
click at [346, 261] on td at bounding box center [344, 246] width 7 height 41
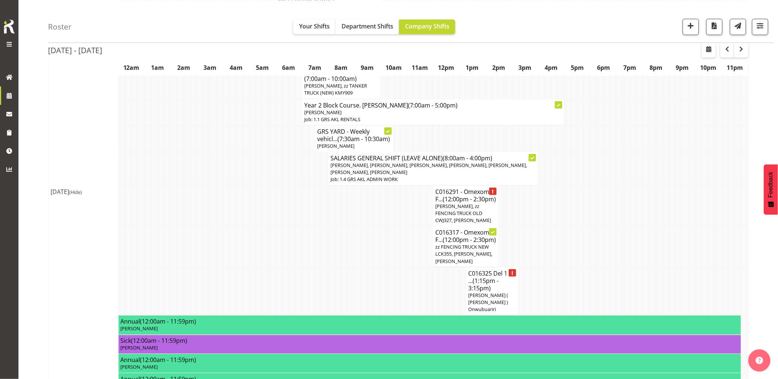
click at [281, 244] on td at bounding box center [278, 246] width 7 height 41
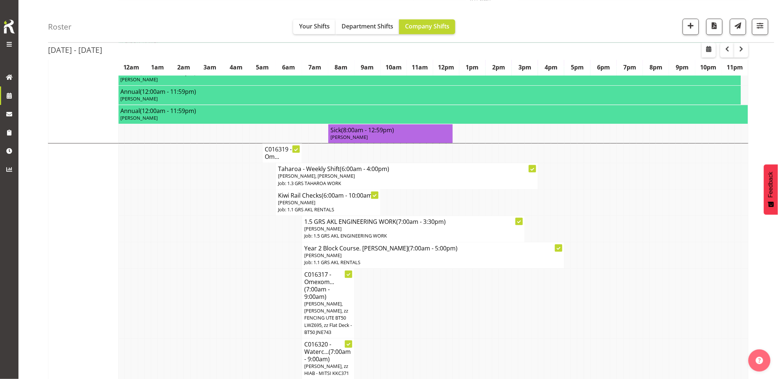
click at [241, 242] on td at bounding box center [239, 229] width 7 height 26
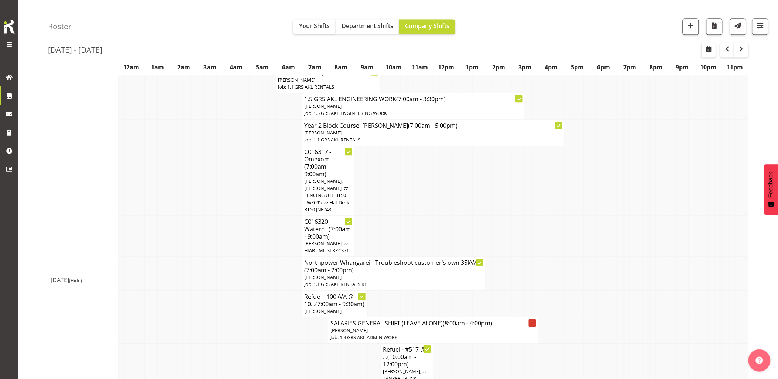
scroll to position [738, 0]
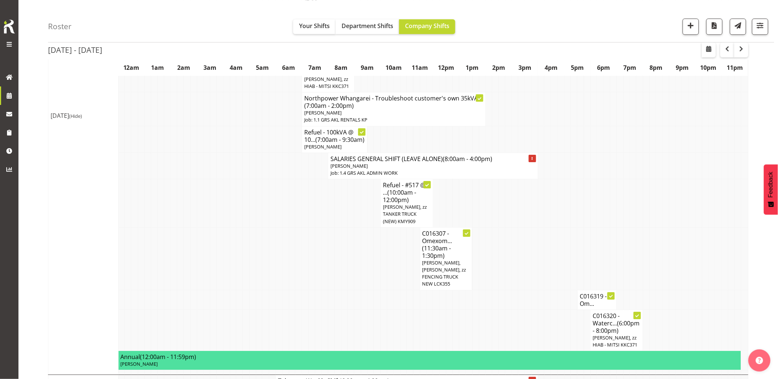
click at [241, 227] on td at bounding box center [239, 203] width 7 height 48
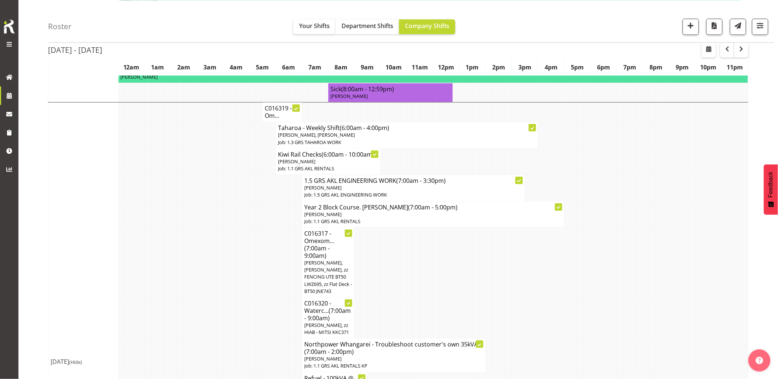
click at [247, 246] on td at bounding box center [246, 262] width 7 height 70
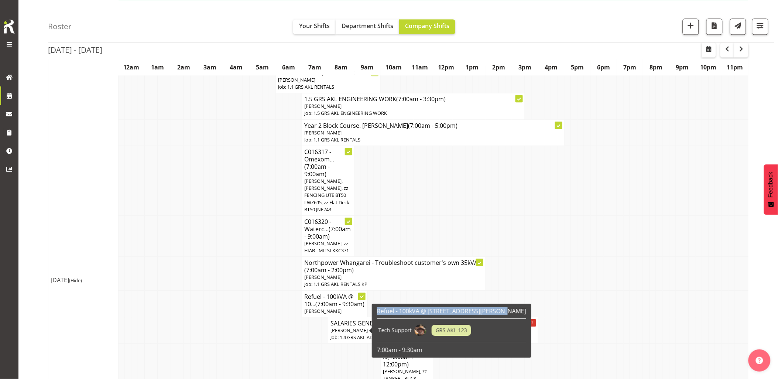
drag, startPoint x: 376, startPoint y: 311, endPoint x: 499, endPoint y: 312, distance: 123.3
click at [499, 312] on div "Refuel - 100kVA @ 102A Kidd Road, Kingseat Tech Support GRS AKL 123 7:00am - 9:…" at bounding box center [451, 330] width 153 height 50
drag, startPoint x: 499, startPoint y: 312, endPoint x: 486, endPoint y: 310, distance: 13.1
copy h6 "Refuel - 100kVA @ 102A Kidd Road, Kingseat"
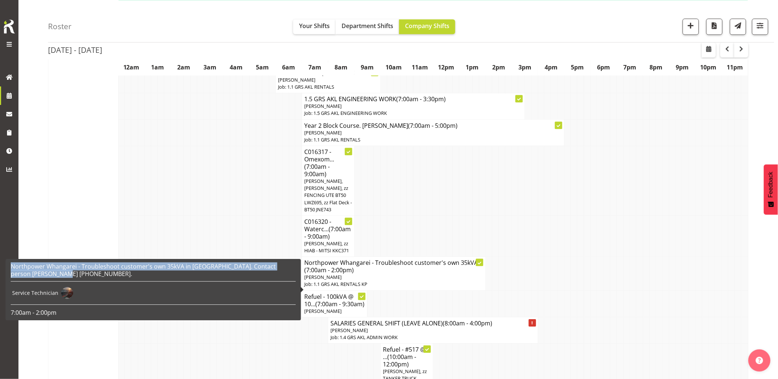
drag, startPoint x: 53, startPoint y: 271, endPoint x: 11, endPoint y: 264, distance: 42.3
click at [11, 264] on h6 "Northpower Whangarei - Troubleshoot customer's own 35kVA in Whangarei. Contact …" at bounding box center [153, 269] width 285 height 15
drag, startPoint x: 11, startPoint y: 264, endPoint x: 20, endPoint y: 266, distance: 9.1
copy h6 "Northpower Whangarei - Troubleshoot customer's own 35kVA in Whangarei. Contact …"
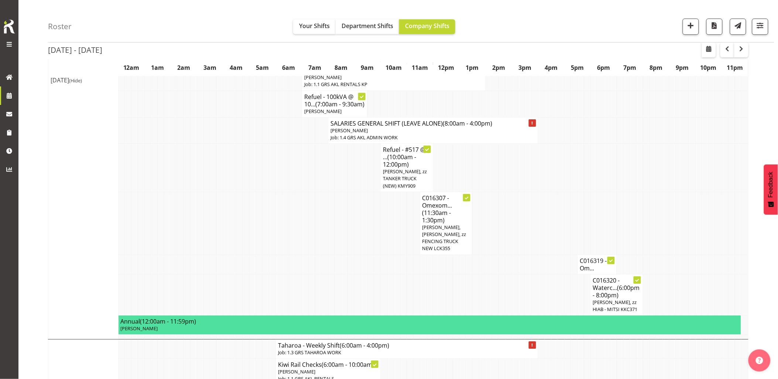
scroll to position [820, 0]
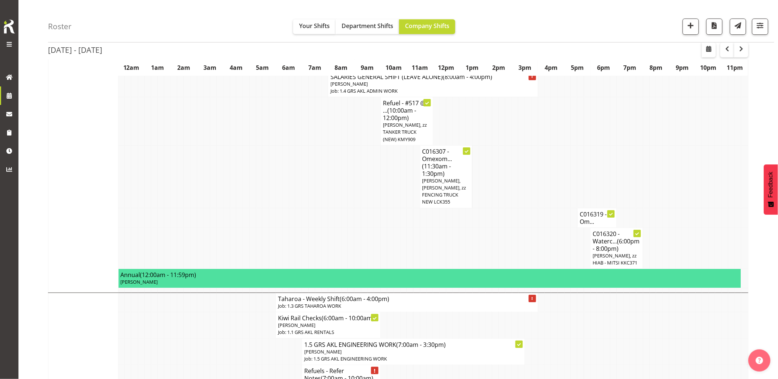
click at [221, 207] on td at bounding box center [220, 176] width 7 height 63
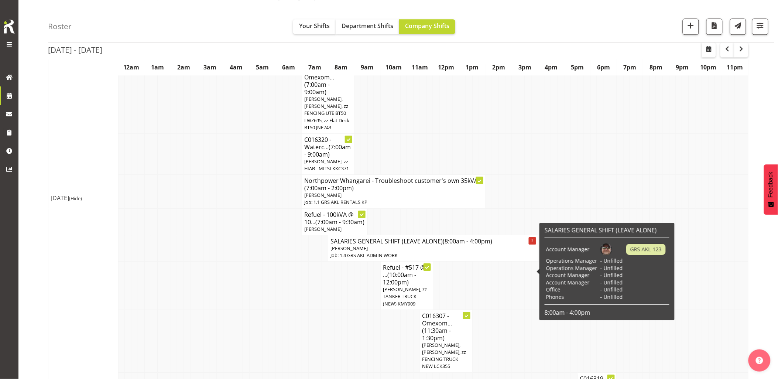
click at [253, 201] on td at bounding box center [252, 192] width 7 height 34
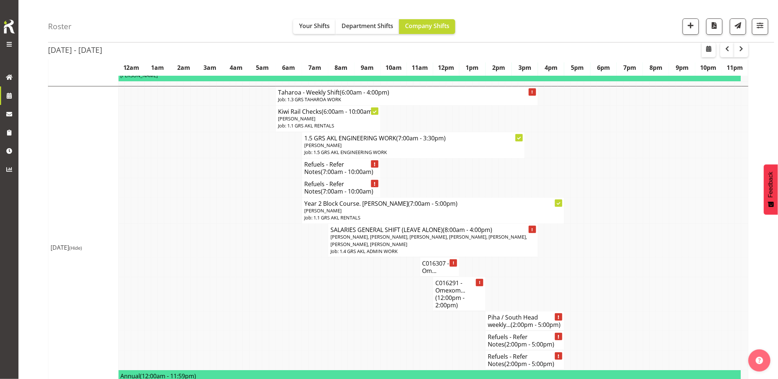
scroll to position [1066, 0]
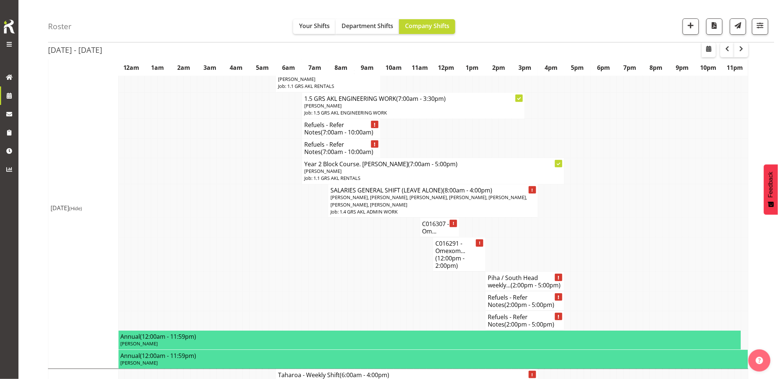
click at [241, 184] on td at bounding box center [239, 171] width 7 height 26
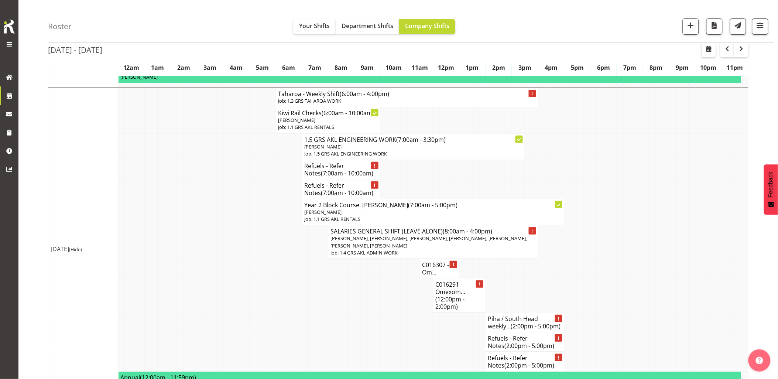
click at [241, 179] on td at bounding box center [239, 170] width 7 height 20
click at [247, 225] on td at bounding box center [246, 212] width 7 height 26
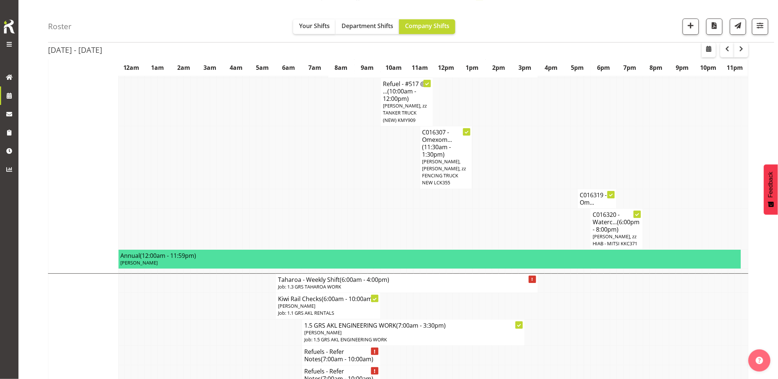
scroll to position [779, 0]
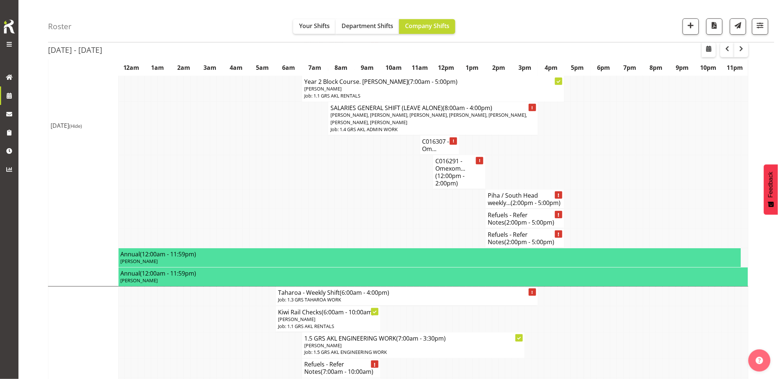
click at [228, 209] on td at bounding box center [226, 199] width 7 height 20
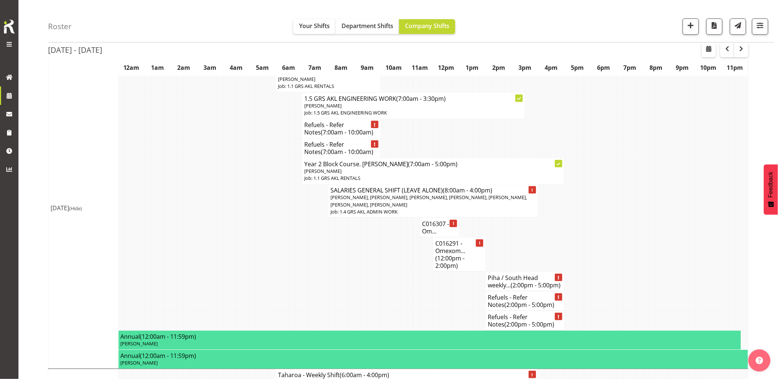
click at [228, 218] on td at bounding box center [226, 201] width 7 height 34
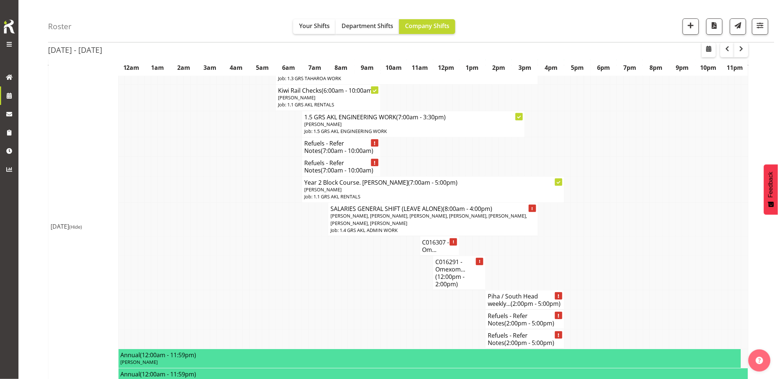
scroll to position [1025, 0]
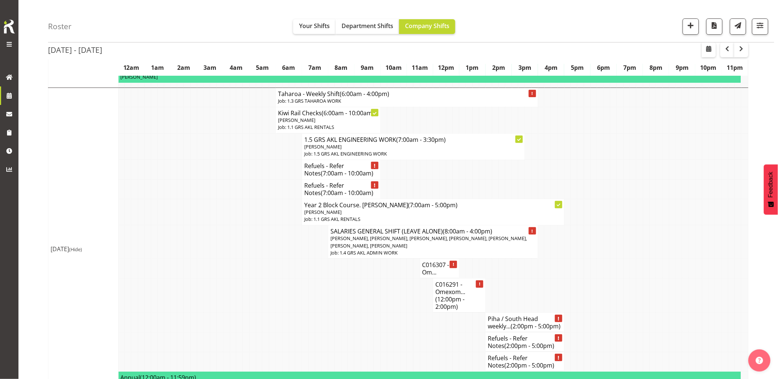
click at [228, 199] on td at bounding box center [226, 189] width 7 height 20
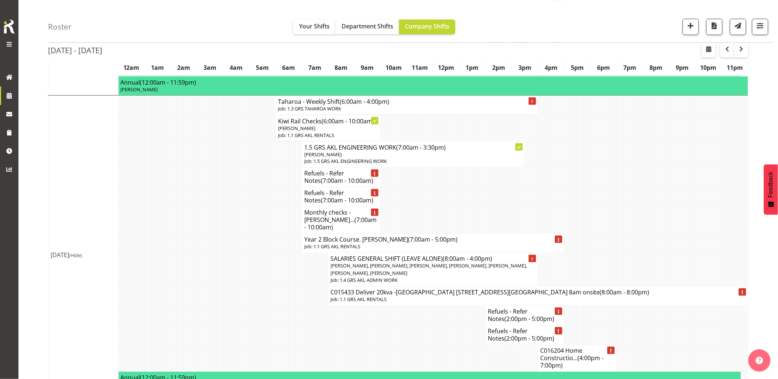
scroll to position [1394, 0]
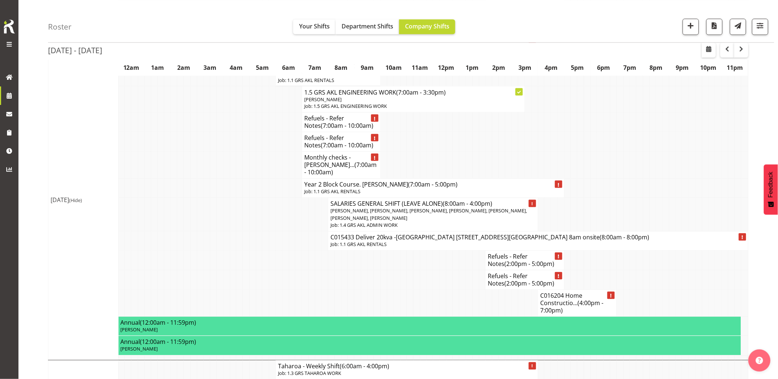
click at [228, 198] on td at bounding box center [226, 188] width 7 height 19
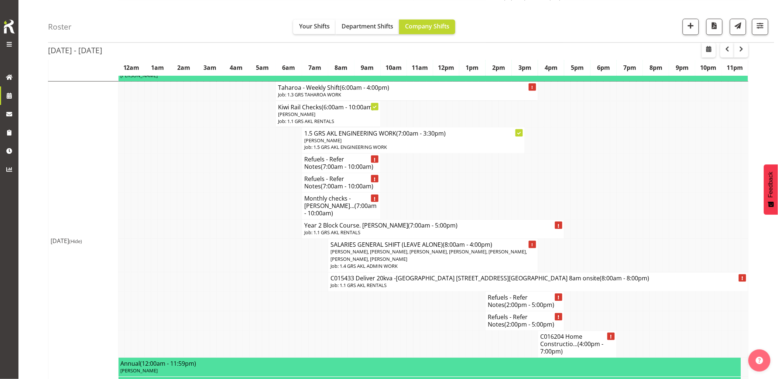
click at [213, 272] on td at bounding box center [213, 256] width 7 height 34
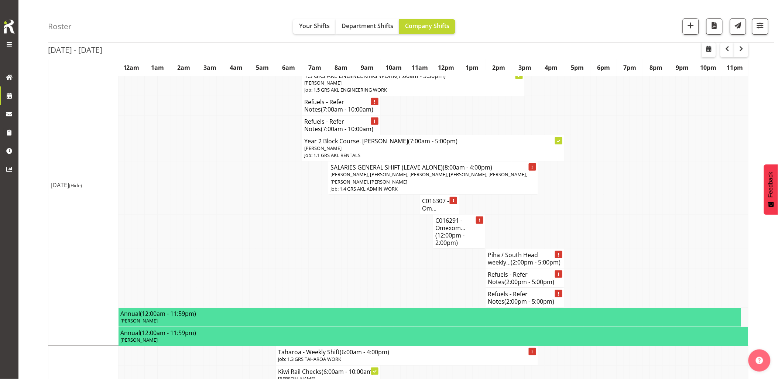
scroll to position [1025, 0]
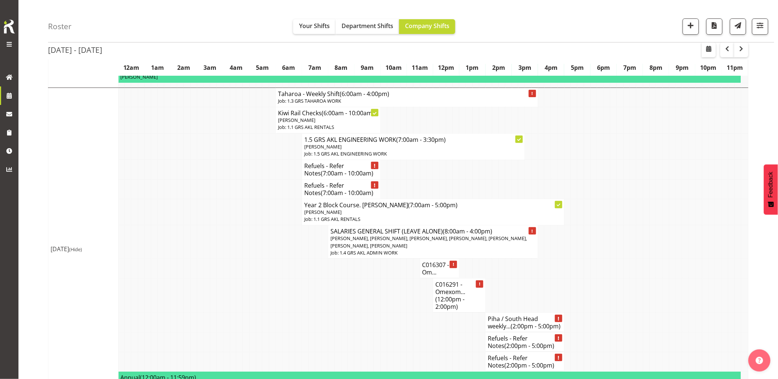
click at [205, 278] on td at bounding box center [206, 268] width 7 height 20
click at [373, 312] on td at bounding box center [370, 295] width 7 height 34
click at [691, 27] on span "button" at bounding box center [691, 26] width 10 height 10
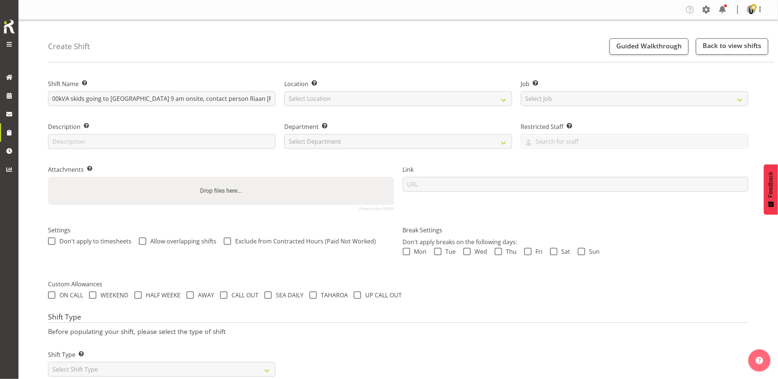
scroll to position [0, 197]
type input "Omexom - Deliver, fence, soundproof, fit exhaust stacks and liven 2 x 200kVA sk…"
click at [312, 93] on select "Select Location [GEOGRAPHIC_DATA] [GEOGRAPHIC_DATA] GRS [GEOGRAPHIC_DATA] [GEOG…" at bounding box center [397, 98] width 227 height 15
click at [284, 91] on select "Select Location [GEOGRAPHIC_DATA] [GEOGRAPHIC_DATA] GRS [GEOGRAPHIC_DATA] [GEOG…" at bounding box center [397, 98] width 227 height 15
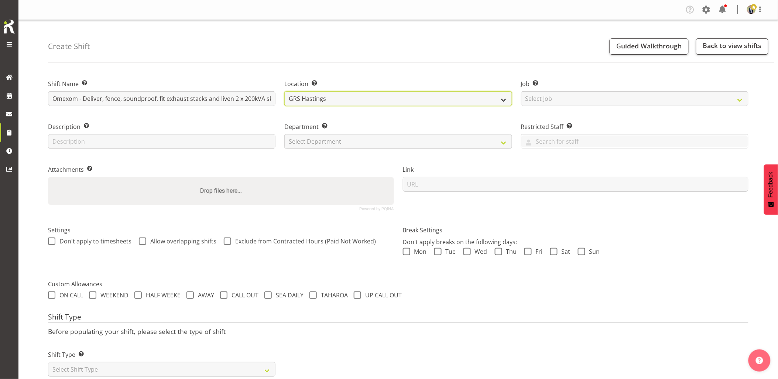
click at [339, 104] on select "GRS Auckland GRS Hastings GRS [GEOGRAPHIC_DATA]" at bounding box center [397, 98] width 227 height 15
select select "28"
click at [284, 91] on select "GRS Auckland GRS Hastings GRS [GEOGRAPHIC_DATA]" at bounding box center [397, 98] width 227 height 15
click at [603, 102] on select "Select Job Create new job 1.1 GRS AKL RENTALS 1.1 GRS AKL RENTALS AC 1.1 GRS AK…" at bounding box center [634, 98] width 227 height 15
select select "7504"
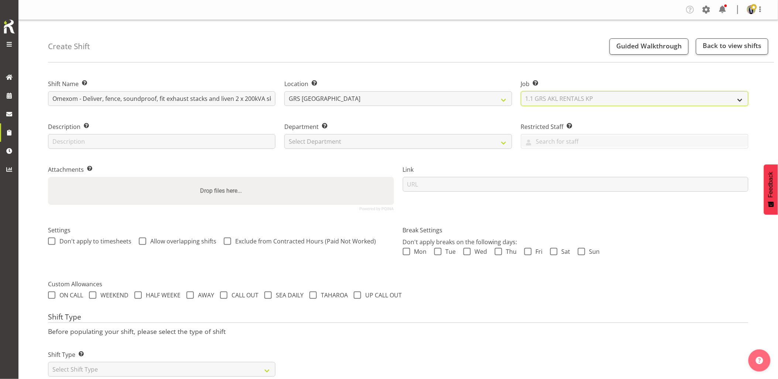
click at [521, 91] on select "Select Job Create new job 1.1 GRS AKL RENTALS 1.1 GRS AKL RENTALS AC 1.1 GRS AK…" at bounding box center [634, 98] width 227 height 15
drag, startPoint x: 363, startPoint y: 139, endPoint x: 362, endPoint y: 147, distance: 7.5
click at [363, 139] on select "Select Department GRS HIRE AKL GRS HIRE AKL GRS HIRE TGA GRS HIRE HST GRS SALES…" at bounding box center [397, 141] width 227 height 15
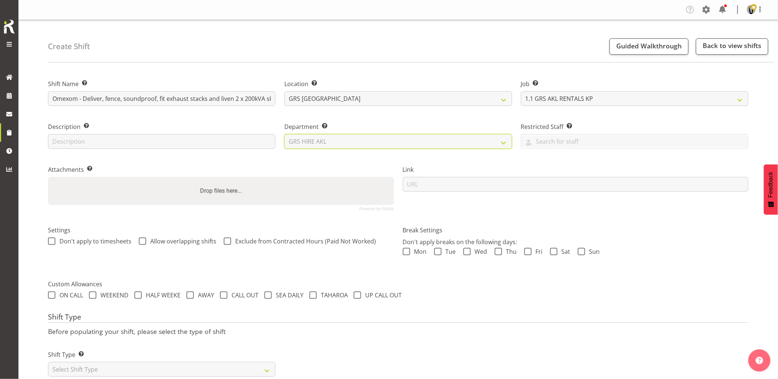
click at [284, 134] on select "Select Department GRS HIRE AKL GRS HIRE AKL GRS HIRE TGA GRS HIRE HST GRS SALES…" at bounding box center [397, 141] width 227 height 15
select select "20"
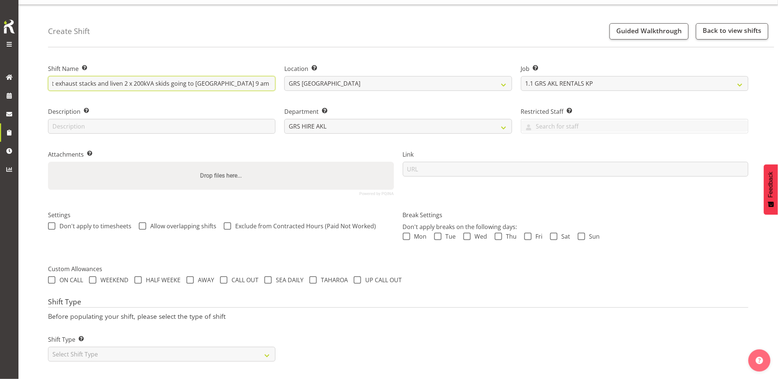
scroll to position [0, 127]
drag, startPoint x: 193, startPoint y: 80, endPoint x: 261, endPoint y: 80, distance: 67.6
click at [261, 80] on input "Omexom - Deliver, fence, soundproof, fit exhaust stacks and liven 2 x 200kVA sk…" at bounding box center [161, 83] width 227 height 15
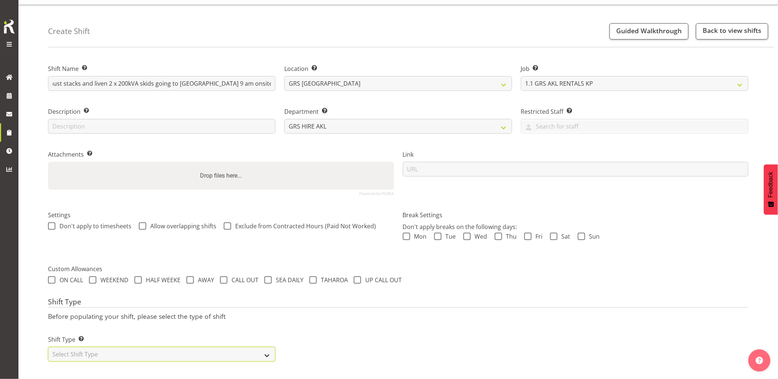
click at [128, 352] on select "Select Shift Type One Off Shift Recurring Shift Rotating Shift" at bounding box center [161, 354] width 227 height 15
select select "one_off"
click at [48, 347] on select "Select Shift Type One Off Shift Recurring Shift Rotating Shift" at bounding box center [161, 354] width 227 height 15
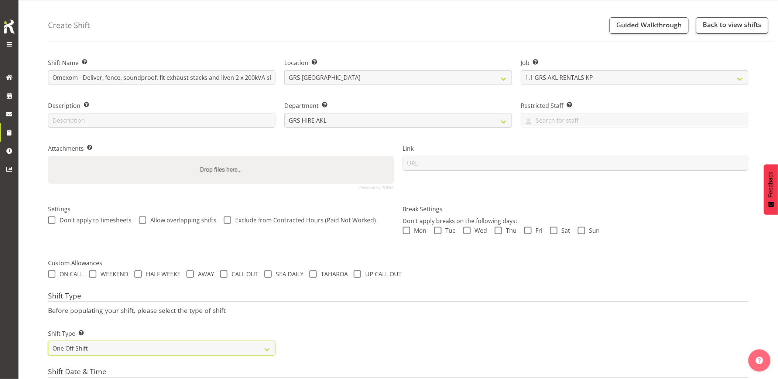
scroll to position [144, 0]
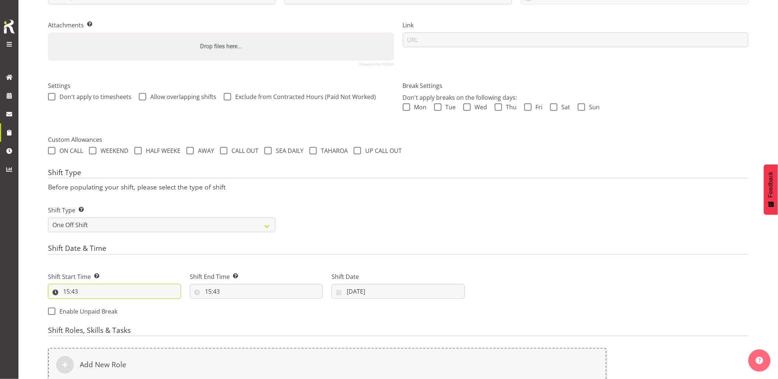
click at [100, 291] on input "15:43" at bounding box center [114, 291] width 133 height 15
click at [93, 311] on select "00 01 02 03 04 05 06 07 08 09 10 11 12 13 14 15 16 17 18 19 20 21 22 23" at bounding box center [98, 310] width 17 height 15
select select "8"
click at [90, 303] on select "00 01 02 03 04 05 06 07 08 09 10 11 12 13 14 15 16 17 18 19 20 21 22 23" at bounding box center [98, 310] width 17 height 15
type input "08:43"
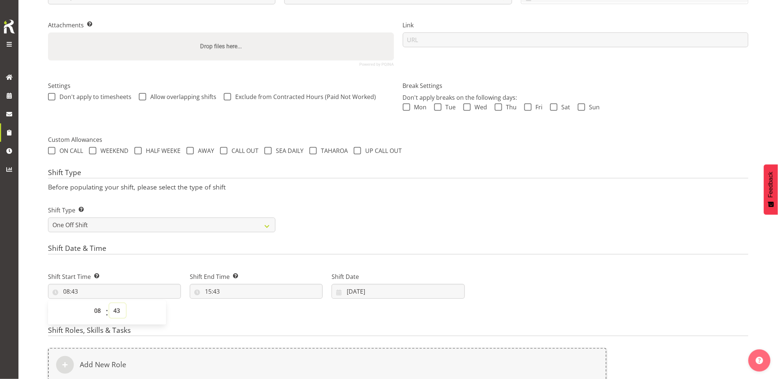
click at [117, 311] on select "00 01 02 03 04 05 06 07 08 09 10 11 12 13 14 15 16 17 18 19 20 21 22 23 24 25 2…" at bounding box center [117, 310] width 17 height 15
select select "0"
click at [109, 303] on select "00 01 02 03 04 05 06 07 08 09 10 11 12 13 14 15 16 17 18 19 20 21 22 23 24 25 2…" at bounding box center [117, 310] width 17 height 15
type input "08:00"
click at [307, 170] on h4 "Shift Type" at bounding box center [398, 173] width 700 height 10
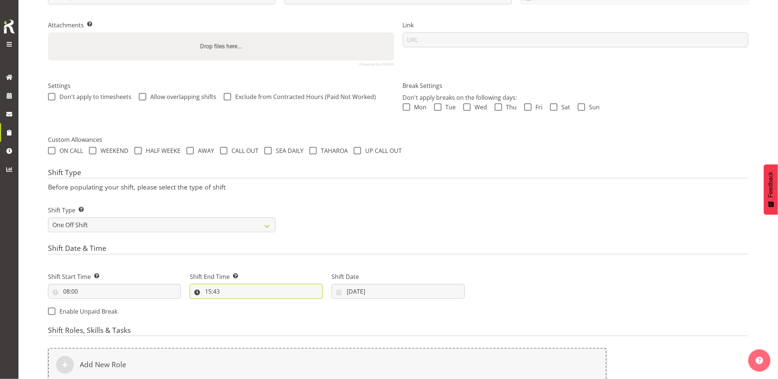
click at [243, 284] on input "15:43" at bounding box center [256, 291] width 133 height 15
click at [126, 295] on input "08:00" at bounding box center [114, 291] width 133 height 15
click at [96, 307] on select "00 01 02 03 04 05 06 07 08 09 10 11 12 13 14 15 16 17 18 19 20 21 22 23" at bounding box center [98, 310] width 17 height 15
select select "7"
click at [90, 303] on select "00 01 02 03 04 05 06 07 08 09 10 11 12 13 14 15 16 17 18 19 20 21 22 23" at bounding box center [98, 310] width 17 height 15
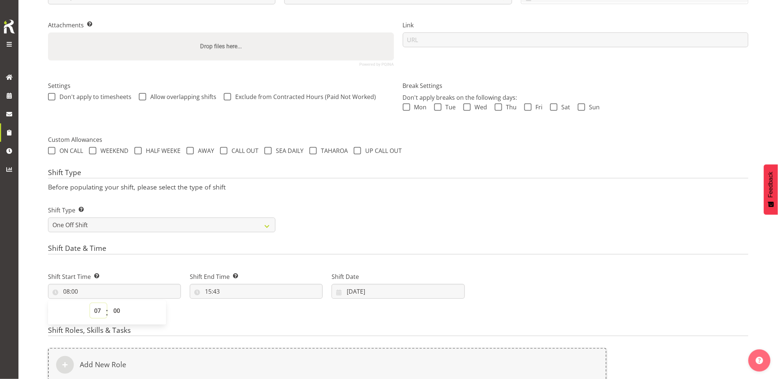
type input "07:00"
click at [121, 314] on select "00 01 02 03 04 05 06 07 08 09 10 11 12 13 14 15 16 17 18 19 20 21 22 23 24 25 2…" at bounding box center [117, 310] width 17 height 15
select select "30"
click at [109, 303] on select "00 01 02 03 04 05 06 07 08 09 10 11 12 13 14 15 16 17 18 19 20 21 22 23 24 25 2…" at bounding box center [117, 310] width 17 height 15
type input "07:30"
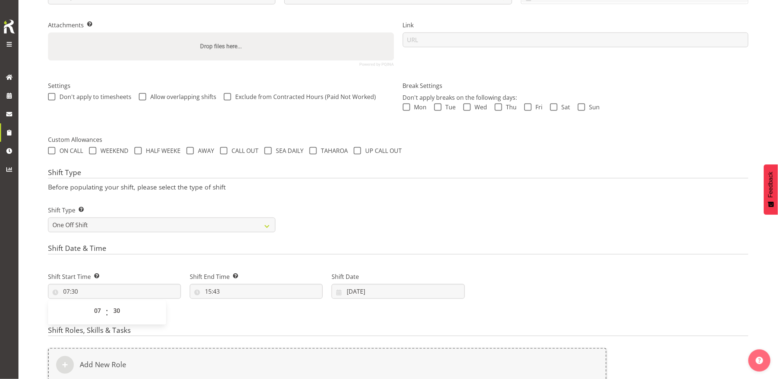
click at [241, 257] on div "Shift Date & Time Shift Start Time Set the time of the day you wish this shift …" at bounding box center [398, 283] width 700 height 78
click at [244, 296] on input "15:43" at bounding box center [256, 291] width 133 height 15
click at [237, 312] on select "00 01 02 03 04 05 06 07 08 09 10 11 12 13 14 15 16 17 18 19 20 21 22 23" at bounding box center [240, 310] width 17 height 15
select select "9"
click at [232, 303] on select "00 01 02 03 04 05 06 07 08 09 10 11 12 13 14 15 16 17 18 19 20 21 22 23" at bounding box center [240, 310] width 17 height 15
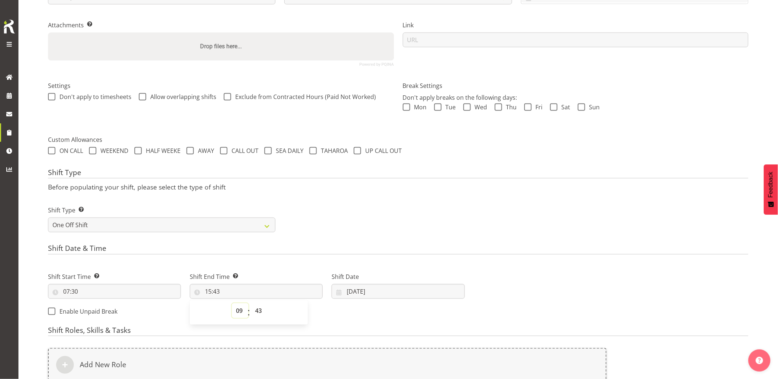
type input "09:43"
click at [259, 309] on select "00 01 02 03 04 05 06 07 08 09 10 11 12 13 14 15 16 17 18 19 20 21 22 23 24 25 2…" at bounding box center [259, 310] width 17 height 15
select select "31"
click at [251, 303] on select "00 01 02 03 04 05 06 07 08 09 10 11 12 13 14 15 16 17 18 19 20 21 22 23 24 25 2…" at bounding box center [259, 310] width 17 height 15
type input "09:31"
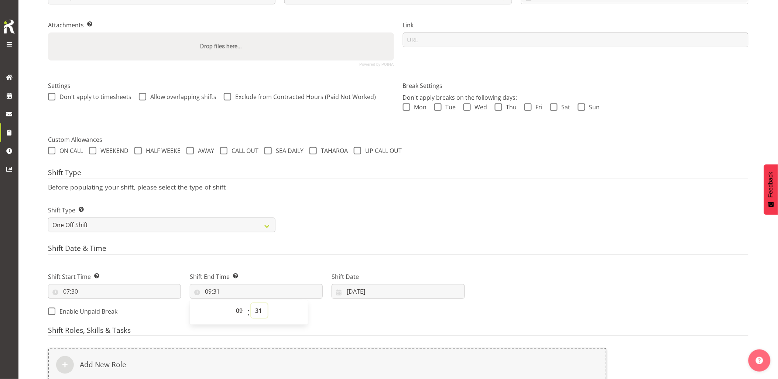
click at [259, 309] on select "00 01 02 03 04 05 06 07 08 09 10 11 12 13 14 15 16 17 18 19 20 21 22 23 24 25 2…" at bounding box center [259, 310] width 17 height 15
select select "30"
click at [251, 303] on select "00 01 02 03 04 05 06 07 08 09 10 11 12 13 14 15 16 17 18 19 20 21 22 23 24 25 2…" at bounding box center [259, 310] width 17 height 15
type input "09:30"
click at [333, 236] on div "Shift Type Shift Types: One Off – Select this if you would like a single shift …" at bounding box center [398, 215] width 709 height 41
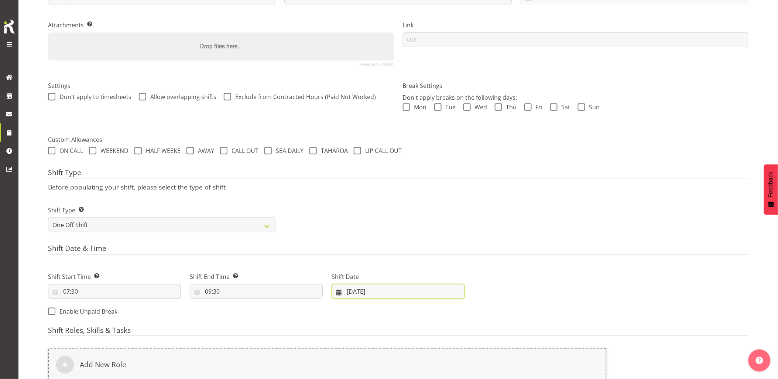
click at [389, 291] on input "06/10/2025" at bounding box center [398, 291] width 133 height 15
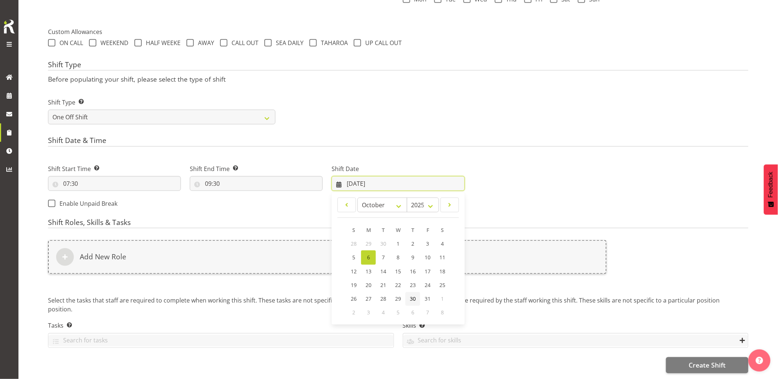
scroll to position [258, 0]
click at [400, 251] on link "8" at bounding box center [398, 257] width 15 height 14
type input "08/10/2025"
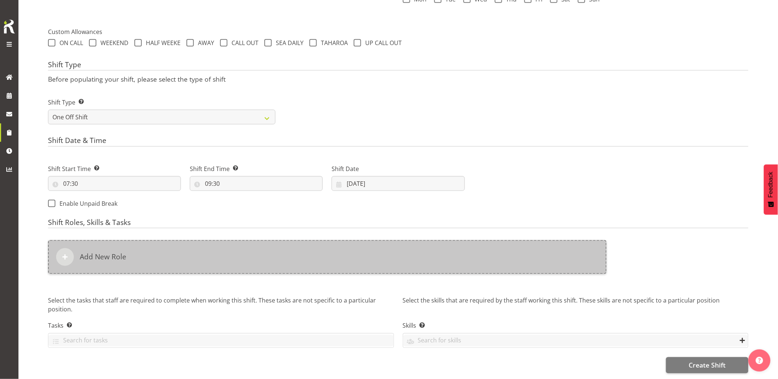
click at [399, 252] on div "Add New Role" at bounding box center [327, 257] width 559 height 34
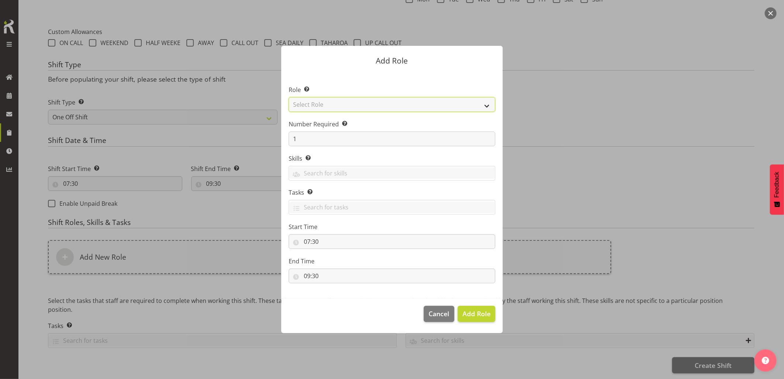
click at [312, 104] on select "Select Role Account Manager Electrician Engineering GM HSEQ manager MECH Mechan…" at bounding box center [392, 104] width 207 height 15
select select "20"
click at [289, 97] on select "Select Role Account Manager Electrician Engineering GM HSEQ manager MECH Mechan…" at bounding box center [392, 104] width 207 height 15
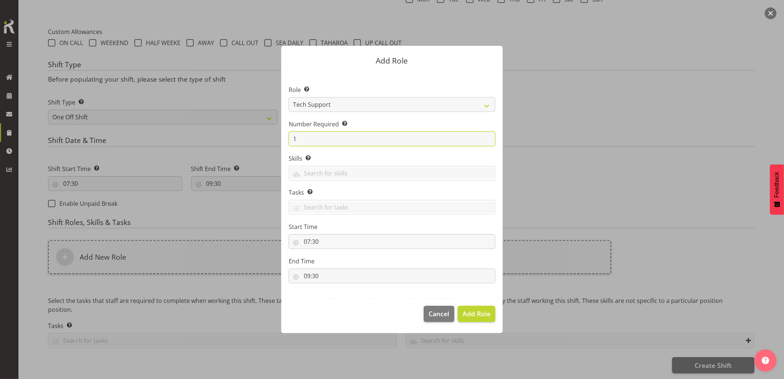
drag, startPoint x: 298, startPoint y: 141, endPoint x: 291, endPoint y: 142, distance: 7.5
click at [295, 141] on input "1" at bounding box center [392, 138] width 207 height 15
click at [300, 135] on input "1" at bounding box center [392, 138] width 207 height 15
click at [287, 134] on section "Role Select the role you wish to add to the shift. Account Manager Electrician …" at bounding box center [391, 185] width 221 height 226
type input "2"
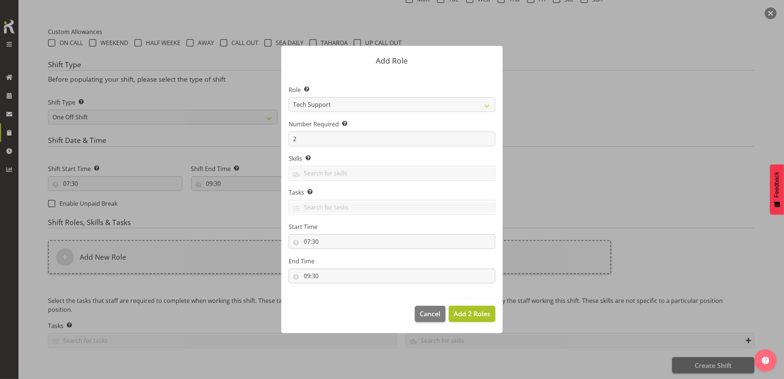
click at [459, 311] on span "Add 2 Roles" at bounding box center [472, 313] width 37 height 9
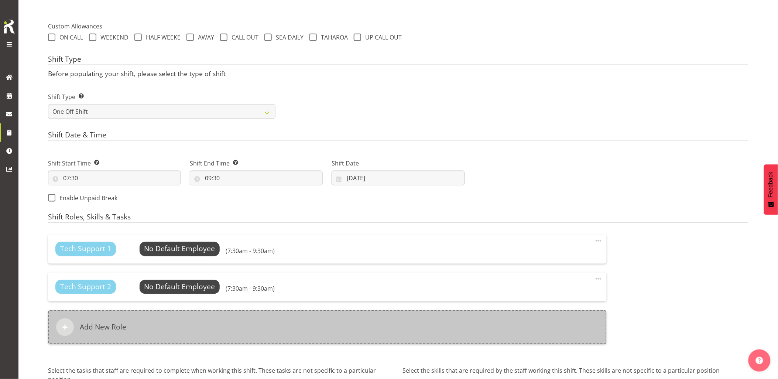
click at [331, 331] on div "Add New Role" at bounding box center [327, 327] width 559 height 34
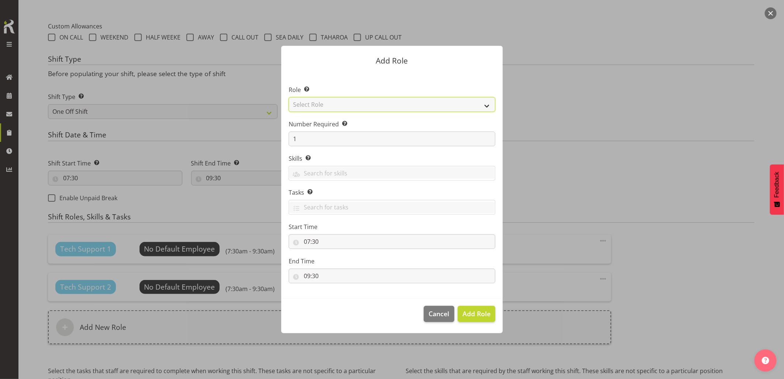
click at [330, 103] on select "Select Role Account Manager Electrician Engineering GM HSEQ manager MECH Mechan…" at bounding box center [392, 104] width 207 height 15
click at [289, 97] on select "Select Role Account Manager Electrician Engineering GM HSEQ manager MECH Mechan…" at bounding box center [392, 104] width 207 height 15
click at [330, 99] on select "Account Manager Electrician Engineering GM HSEQ manager MECH Mechanic Office Op…" at bounding box center [392, 104] width 207 height 15
select select "21"
click at [289, 97] on select "Account Manager Electrician Engineering GM HSEQ manager MECH Mechanic Office Op…" at bounding box center [392, 104] width 207 height 15
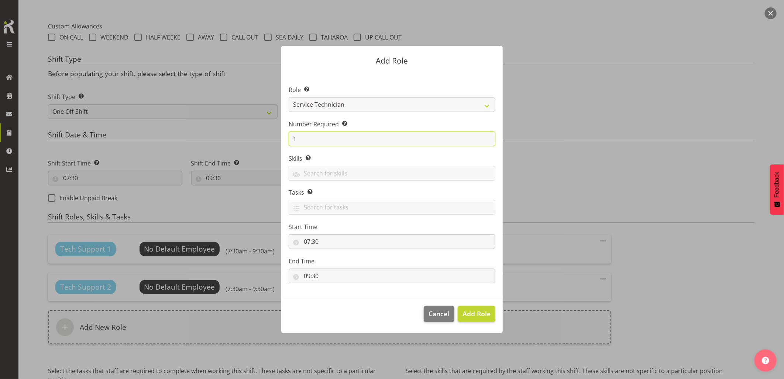
drag, startPoint x: 281, startPoint y: 141, endPoint x: 272, endPoint y: 148, distance: 12.3
click at [276, 142] on div "Add Role Role Select the role you wish to add to the shift. Account Manager Ele…" at bounding box center [392, 189] width 236 height 324
type input "2"
drag, startPoint x: 469, startPoint y: 316, endPoint x: 325, endPoint y: 331, distance: 144.8
click at [468, 315] on span "Add 2 Roles" at bounding box center [472, 313] width 37 height 9
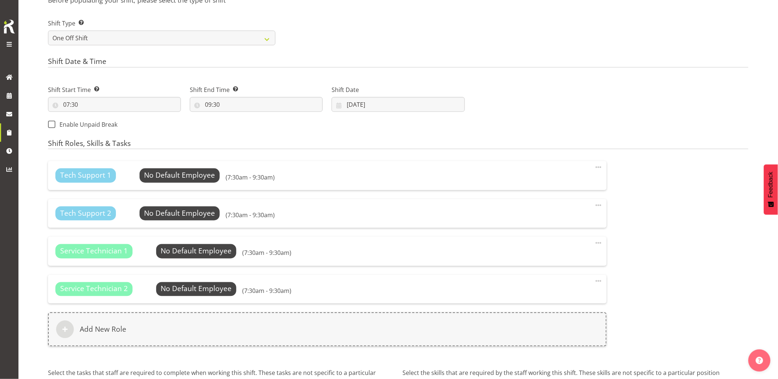
scroll to position [409, 0]
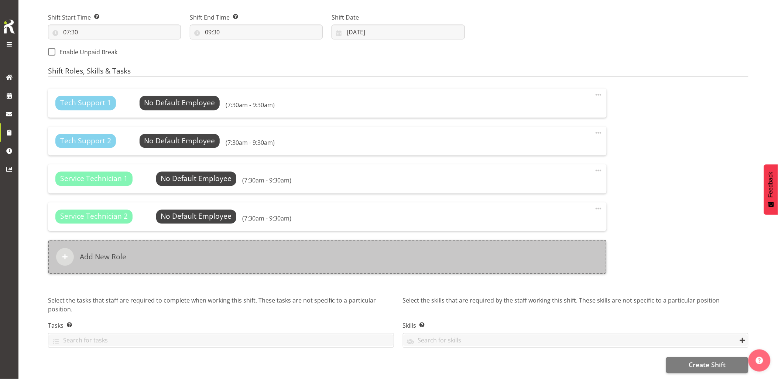
click at [249, 253] on div "Add New Role" at bounding box center [327, 257] width 559 height 34
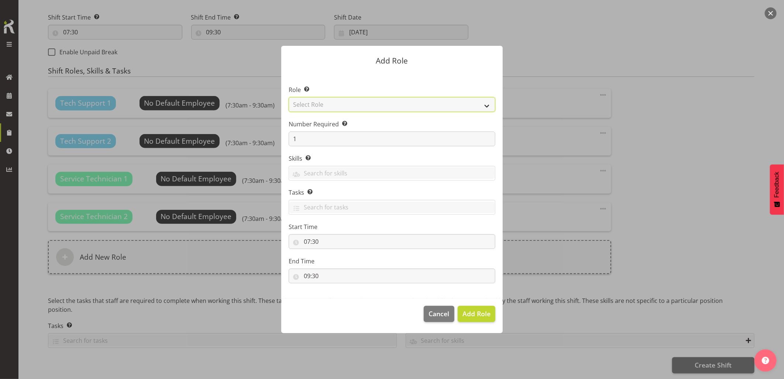
click at [331, 105] on select "Select Role Account Manager Electrician Engineering GM HSEQ manager MECH Mechan…" at bounding box center [392, 104] width 207 height 15
select select "27"
click at [289, 97] on select "Select Role Account Manager Electrician Engineering GM HSEQ manager MECH Mechan…" at bounding box center [392, 104] width 207 height 15
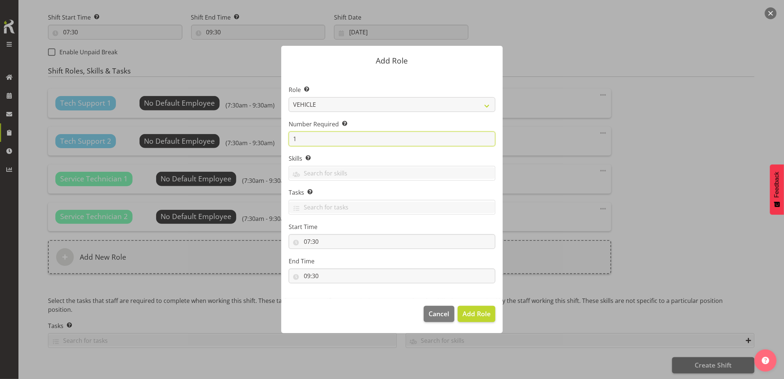
drag, startPoint x: 310, startPoint y: 137, endPoint x: 266, endPoint y: 137, distance: 44.7
click at [266, 136] on form "Add Role Role Select the role you wish to add to the shift. Account Manager Ele…" at bounding box center [392, 189] width 354 height 324
type input "4"
click at [471, 312] on span "Add 4 Roles" at bounding box center [472, 313] width 37 height 9
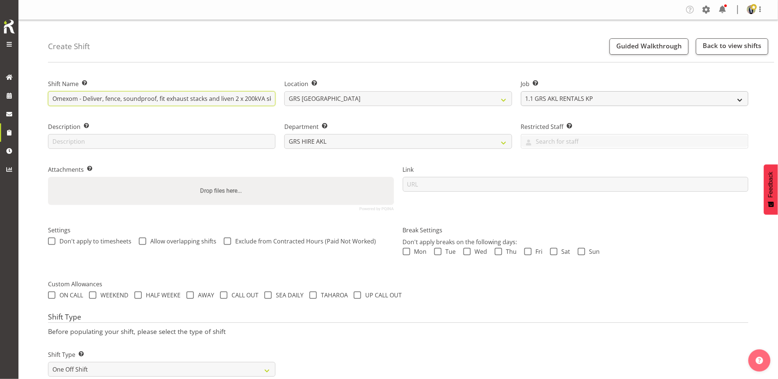
scroll to position [0, 197]
drag, startPoint x: 201, startPoint y: 98, endPoint x: 768, endPoint y: 96, distance: 567.0
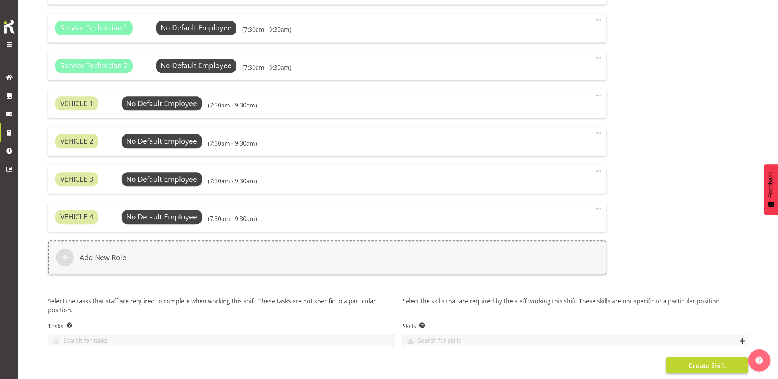
scroll to position [560, 0]
type input "Omexom - Deliver, fence, soundproof, fit exhaust stacks and liven 2 x 200kVA sk…"
click at [694, 362] on span "Create Shift" at bounding box center [706, 365] width 37 height 10
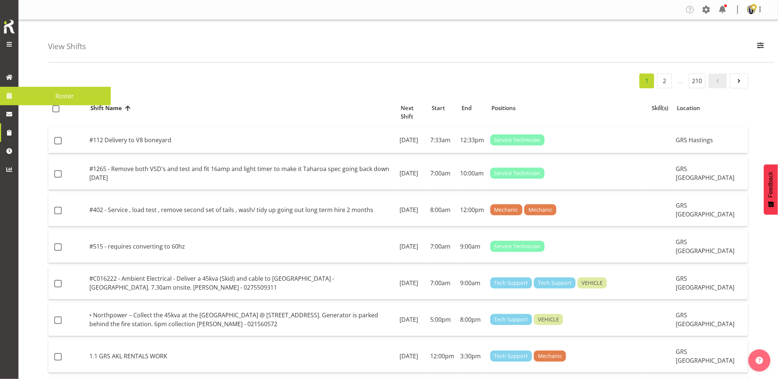
click at [5, 99] on span at bounding box center [9, 95] width 11 height 11
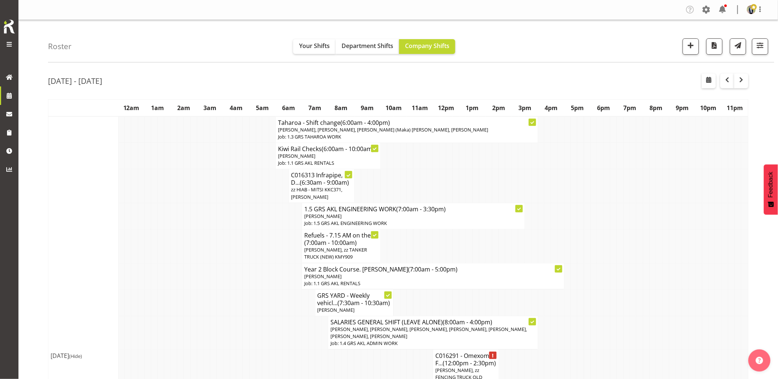
click at [281, 278] on td at bounding box center [278, 276] width 7 height 26
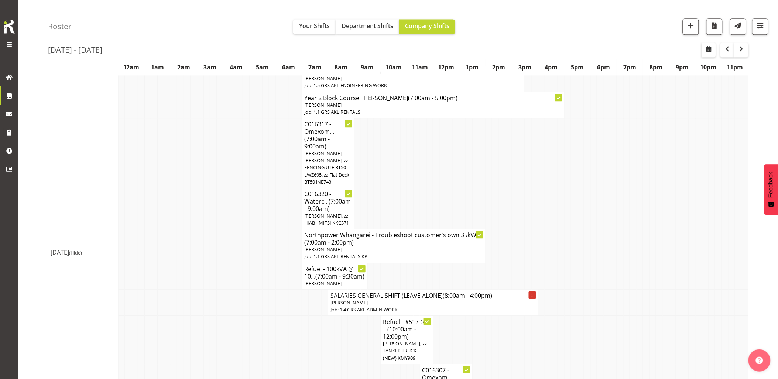
scroll to position [615, 0]
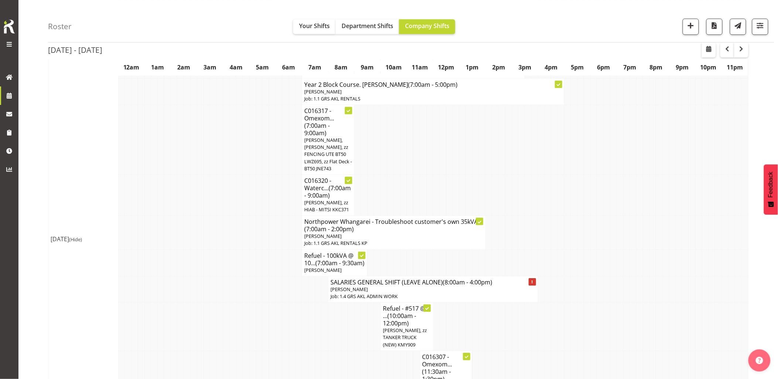
click at [243, 276] on td at bounding box center [246, 262] width 7 height 27
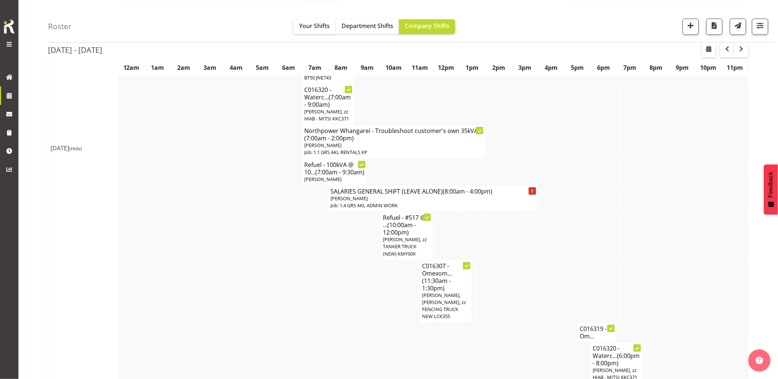
scroll to position [738, 0]
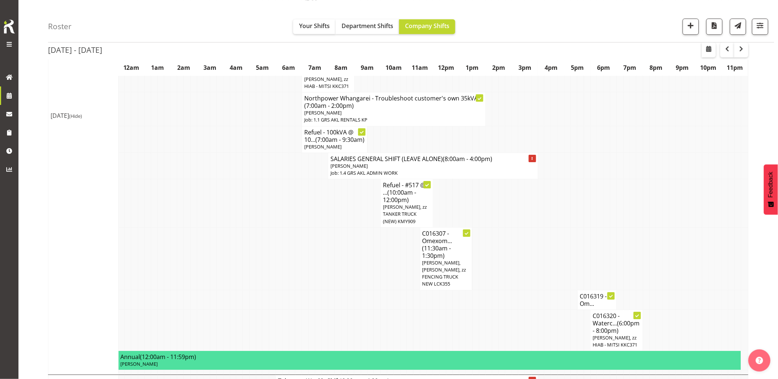
click at [242, 278] on td at bounding box center [239, 258] width 7 height 63
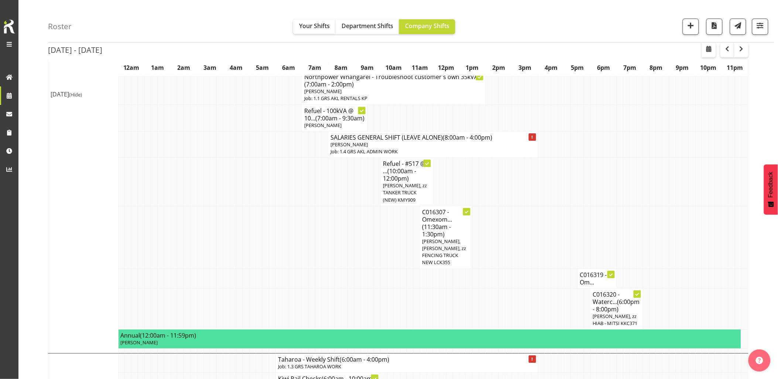
scroll to position [779, 0]
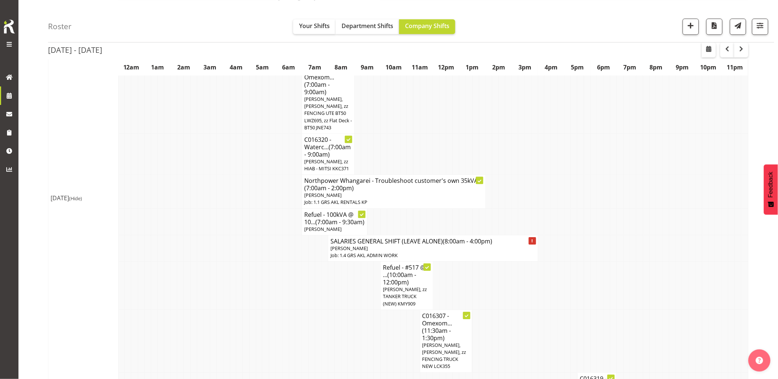
click at [227, 261] on td at bounding box center [226, 248] width 7 height 26
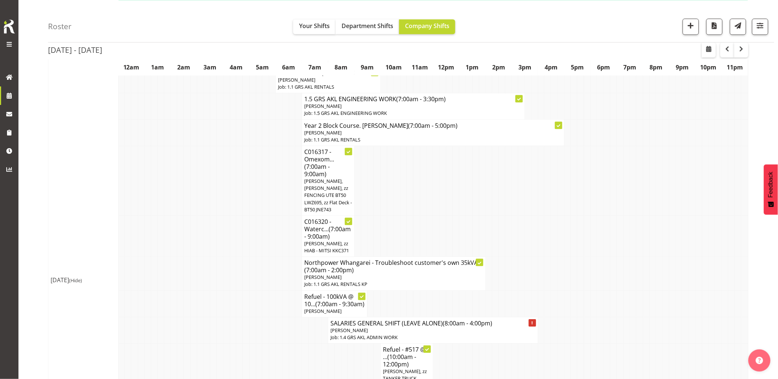
scroll to position [656, 0]
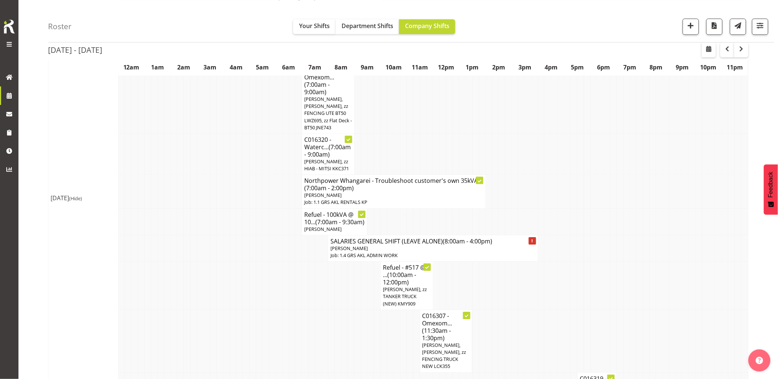
click at [227, 261] on td at bounding box center [226, 248] width 7 height 26
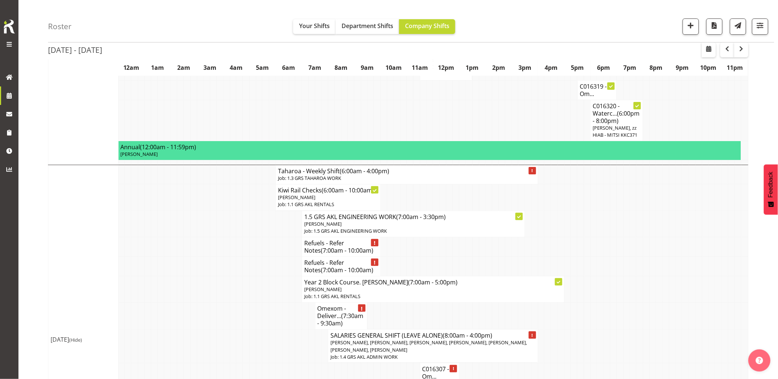
scroll to position [1025, 0]
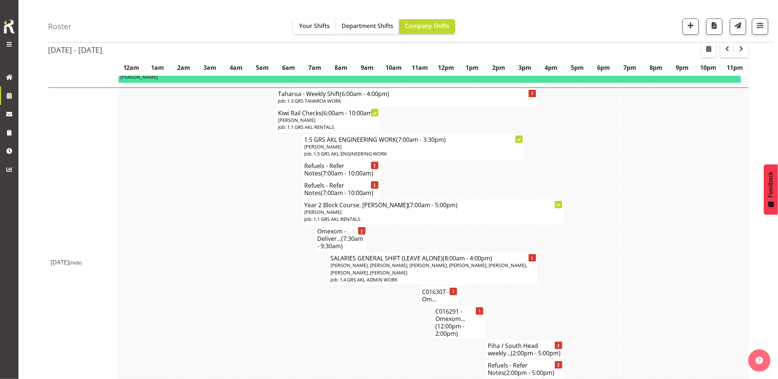
click at [224, 252] on td at bounding box center [226, 238] width 7 height 27
click at [264, 252] on td at bounding box center [265, 238] width 7 height 27
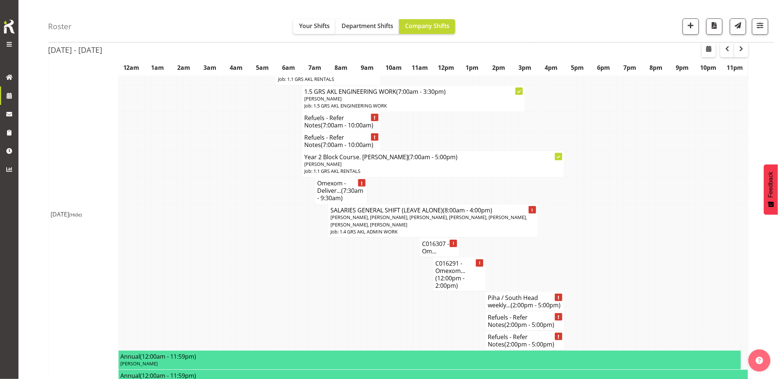
scroll to position [1107, 0]
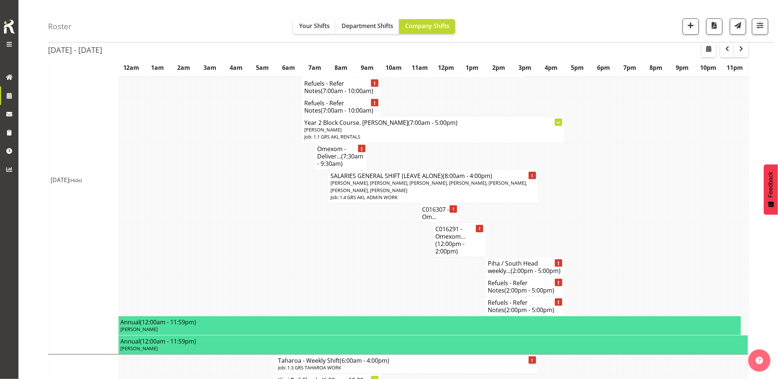
click at [319, 257] on td at bounding box center [318, 240] width 7 height 34
click at [335, 257] on td at bounding box center [337, 240] width 7 height 34
click at [686, 27] on span "button" at bounding box center [691, 26] width 10 height 10
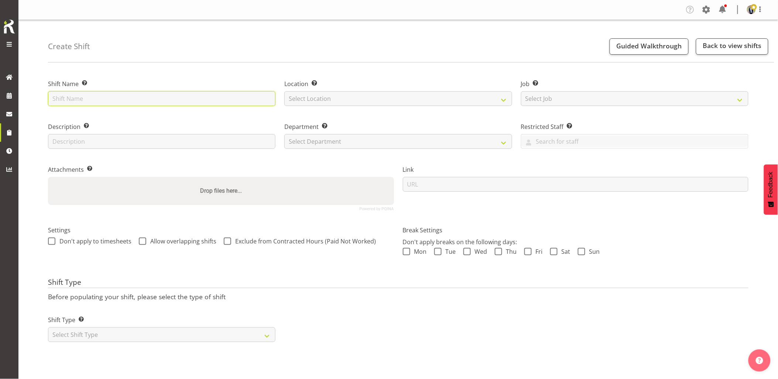
click at [182, 98] on input "text" at bounding box center [161, 98] width 227 height 15
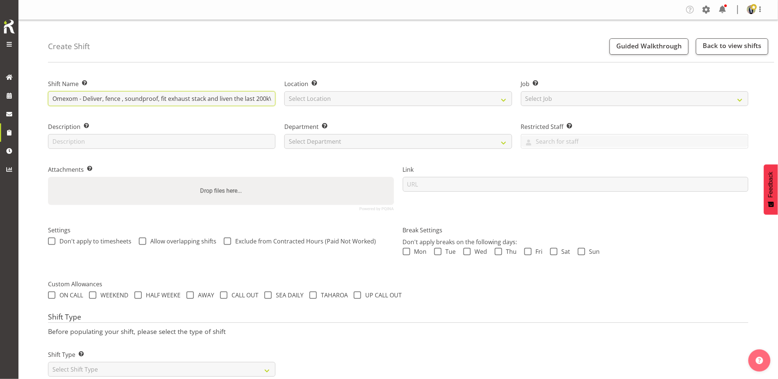
drag, startPoint x: 206, startPoint y: 93, endPoint x: -64, endPoint y: 95, distance: 269.9
click at [0, 95] on html "Generator Rental Services LTD Tasks Jobs Employees Profile Log Out Create Shift…" at bounding box center [389, 189] width 778 height 379
click at [211, 34] on div "Create Shift Guided Walkthrough Back to view shifts" at bounding box center [411, 41] width 726 height 42
click at [189, 74] on div "Shift Name Enter a name for the shift (e.g. Day Shift). Omexom - Deliver, fence…" at bounding box center [162, 90] width 236 height 43
drag, startPoint x: 171, startPoint y: 95, endPoint x: 264, endPoint y: 98, distance: 92.3
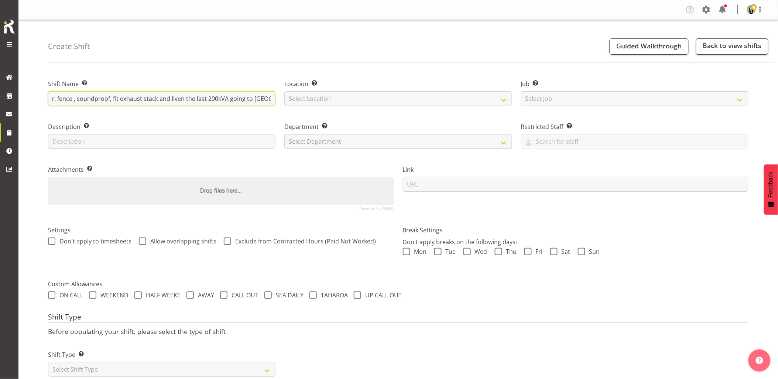
click at [264, 98] on input "Omexom - Deliver, fence , soundproof, fit exhaust stack and liven the last 200k…" at bounding box center [161, 98] width 227 height 15
click at [222, 97] on input "Omexom - Deliver, fence , soundproof, fit exhaust stack and liven the last 200k…" at bounding box center [161, 98] width 227 height 15
type input "Omexom - Deliver, fence , soundproof, fit exhaust stack and liven the last 200k…"
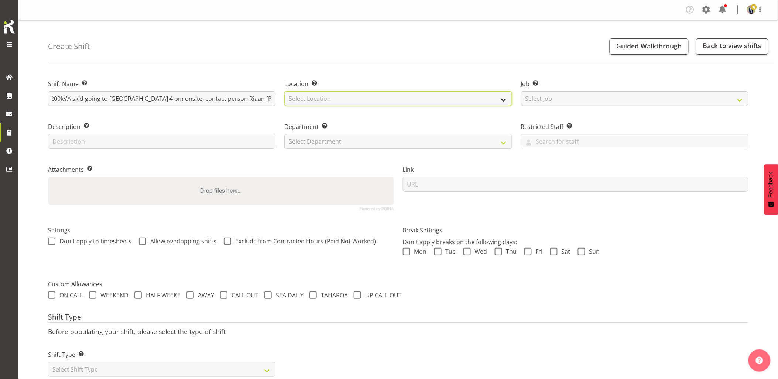
click at [317, 99] on select "Select Location [GEOGRAPHIC_DATA] [GEOGRAPHIC_DATA] GRS [GEOGRAPHIC_DATA] [GEOG…" at bounding box center [397, 98] width 227 height 15
select select "28"
click at [284, 91] on select "Select Location GRS Auckland GRS Hastings GRS Tauranga" at bounding box center [397, 98] width 227 height 15
click at [583, 97] on select "Select Job Create new job 1.1 GRS AKL RENTALS 1.1 GRS AKL RENTALS AC 1.1 GRS AK…" at bounding box center [634, 98] width 227 height 15
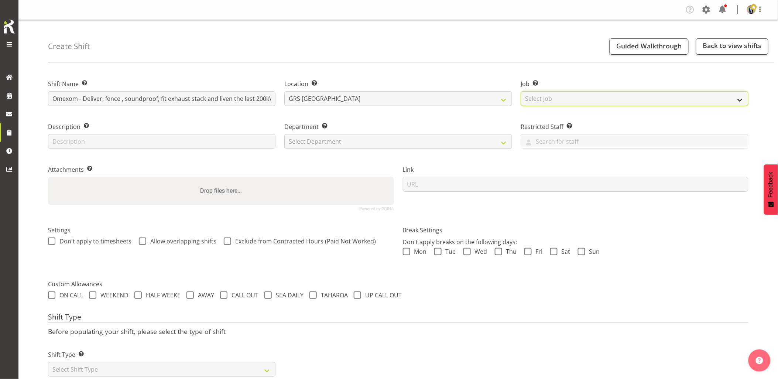
select select "7504"
click at [521, 91] on select "Select Job Create new job 1.1 GRS AKL RENTALS 1.1 GRS AKL RENTALS AC 1.1 GRS AK…" at bounding box center [634, 98] width 227 height 15
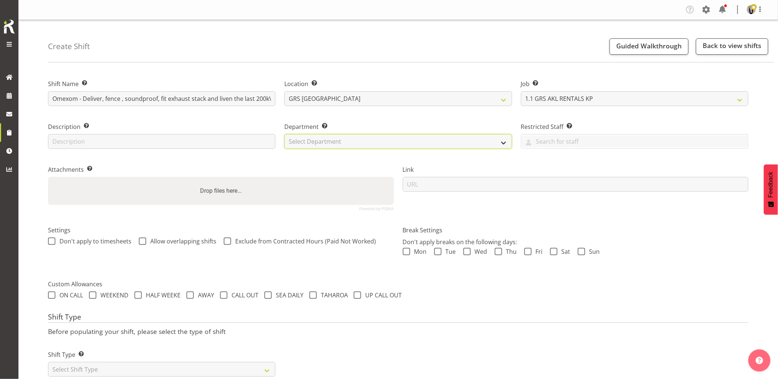
drag, startPoint x: 385, startPoint y: 143, endPoint x: 378, endPoint y: 146, distance: 8.3
click at [385, 143] on select "Select Department GRS HIRE AKL GRS HIRE AKL GRS HIRE TGA GRS HIRE HST GRS SALES…" at bounding box center [397, 141] width 227 height 15
click at [364, 150] on div "Department Set the department that the shift relates to. Select Department GRS …" at bounding box center [398, 133] width 236 height 43
click at [334, 145] on select "Select Department GRS HIRE AKL GRS HIRE AKL GRS HIRE TGA GRS HIRE HST GRS SALES…" at bounding box center [397, 141] width 227 height 15
select select "20"
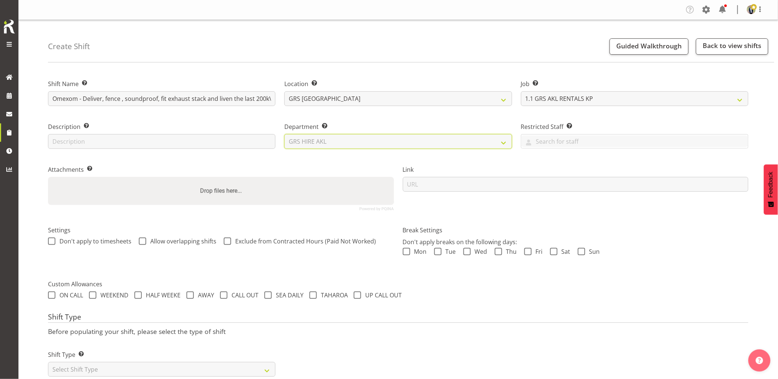
click at [284, 134] on select "Select Department GRS HIRE AKL GRS HIRE AKL GRS HIRE TGA GRS HIRE HST GRS SALES…" at bounding box center [397, 141] width 227 height 15
drag, startPoint x: 317, startPoint y: 167, endPoint x: 275, endPoint y: 202, distance: 53.7
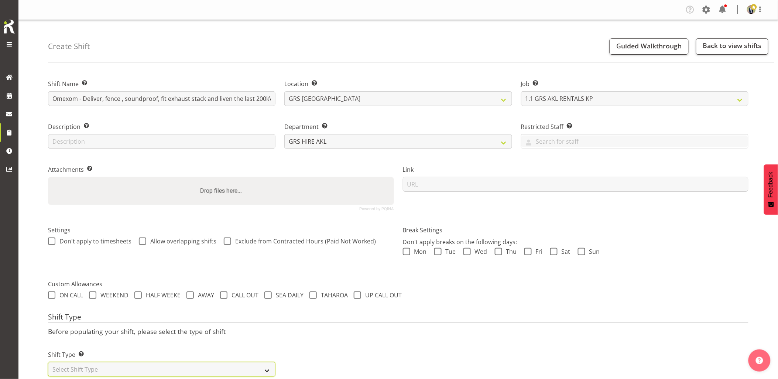
click at [126, 370] on select "Select Shift Type One Off Shift Recurring Shift Rotating Shift" at bounding box center [161, 369] width 227 height 15
select select "one_off"
click at [48, 362] on select "Select Shift Type One Off Shift Recurring Shift Rotating Shift" at bounding box center [161, 369] width 227 height 15
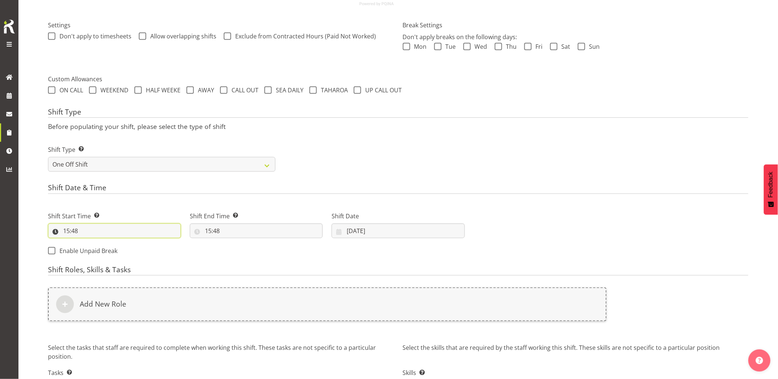
click at [101, 229] on input "15:48" at bounding box center [114, 230] width 133 height 15
click at [98, 245] on select "00 01 02 03 04 05 06 07 08 09 10 11 12 13 14 15 16 17 18 19 20 21 22 23" at bounding box center [98, 250] width 17 height 15
click at [90, 243] on select "00 01 02 03 04 05 06 07 08 09 10 11 12 13 14 15 16 17 18 19 20 21 22 23" at bounding box center [98, 250] width 17 height 15
click at [116, 254] on select "00 01 02 03 04 05 06 07 08 09 10 11 12 13 14 15 16 17 18 19 20 21 22 23 24 25 2…" at bounding box center [117, 250] width 17 height 15
select select "0"
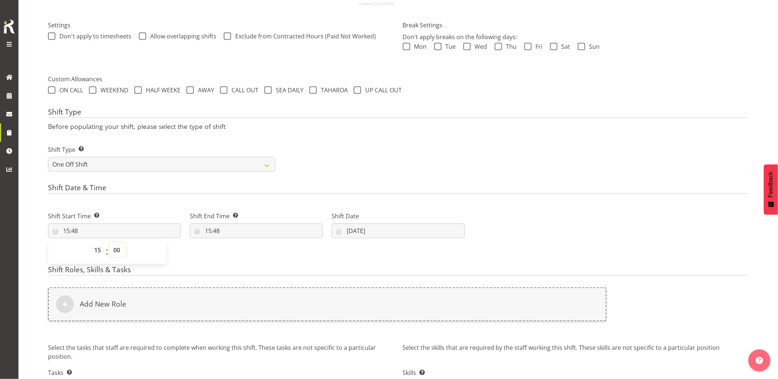
click at [109, 243] on select "00 01 02 03 04 05 06 07 08 09 10 11 12 13 14 15 16 17 18 19 20 21 22 23 24 25 2…" at bounding box center [117, 250] width 17 height 15
type input "15:00"
click at [248, 232] on input "15:48" at bounding box center [256, 230] width 133 height 15
click at [234, 250] on select "00 01 02 03 04 05 06 07 08 09 10 11 12 13 14 15 16 17 18 19 20 21 22 23" at bounding box center [240, 250] width 17 height 15
select select "17"
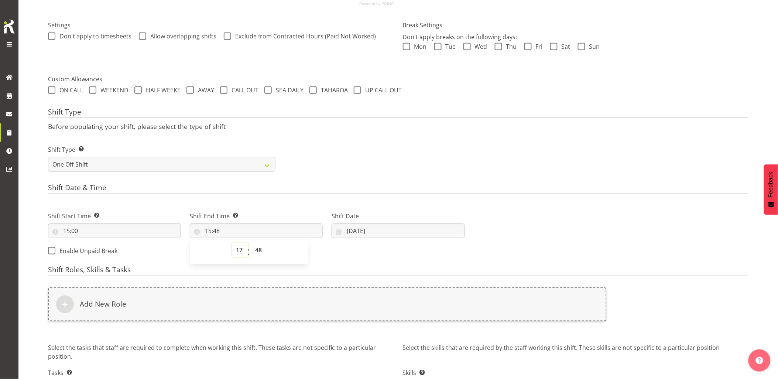
click at [232, 243] on select "00 01 02 03 04 05 06 07 08 09 10 11 12 13 14 15 16 17 18 19 20 21 22 23" at bounding box center [240, 250] width 17 height 15
type input "17:48"
drag, startPoint x: 260, startPoint y: 251, endPoint x: 260, endPoint y: 244, distance: 6.6
click at [260, 250] on select "00 01 02 03 04 05 06 07 08 09 10 11 12 13 14 15 16 17 18 19 20 21 22 23 24 25 2…" at bounding box center [259, 250] width 17 height 15
select select "30"
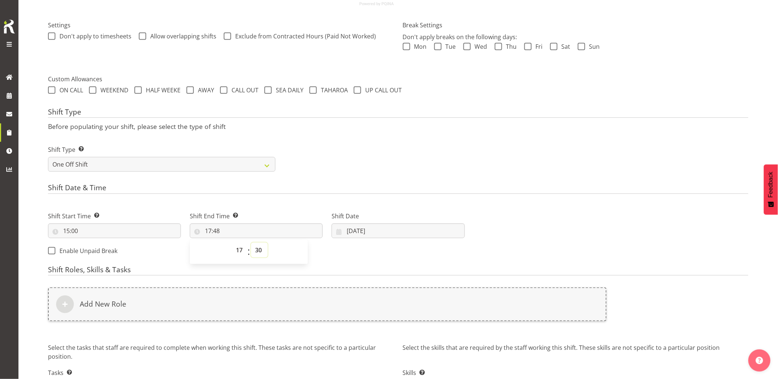
click at [251, 243] on select "00 01 02 03 04 05 06 07 08 09 10 11 12 13 14 15 16 17 18 19 20 21 22 23 24 25 2…" at bounding box center [259, 250] width 17 height 15
type input "17:30"
click at [406, 179] on form "Shift Name Enter a name for the shift (e.g. Day Shift). Omexom - Deliver, fence…" at bounding box center [398, 142] width 700 height 556
click at [405, 228] on input "06/10/2025" at bounding box center [398, 230] width 133 height 15
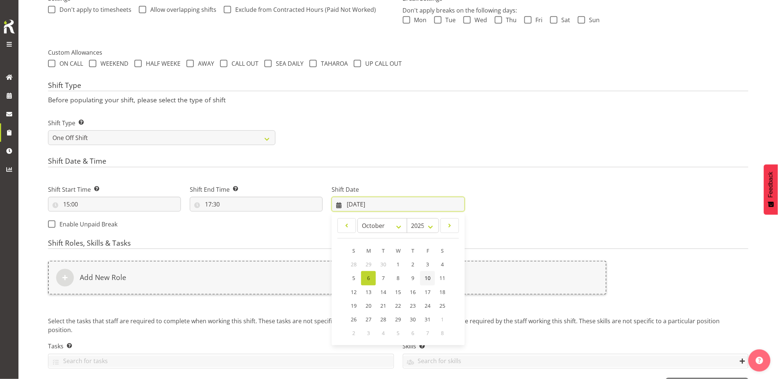
scroll to position [258, 0]
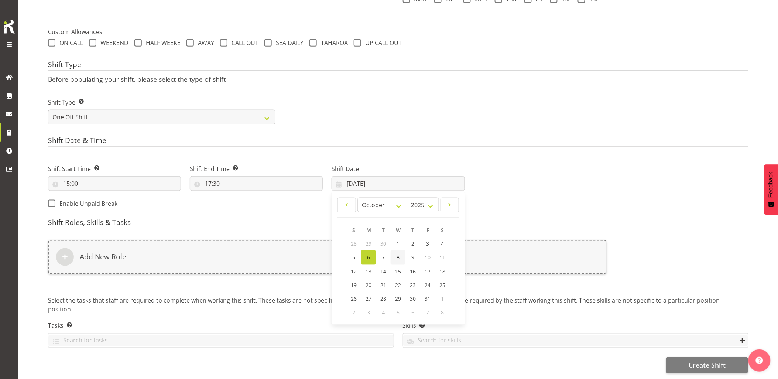
click at [395, 250] on link "8" at bounding box center [398, 257] width 15 height 14
type input "08/10/2025"
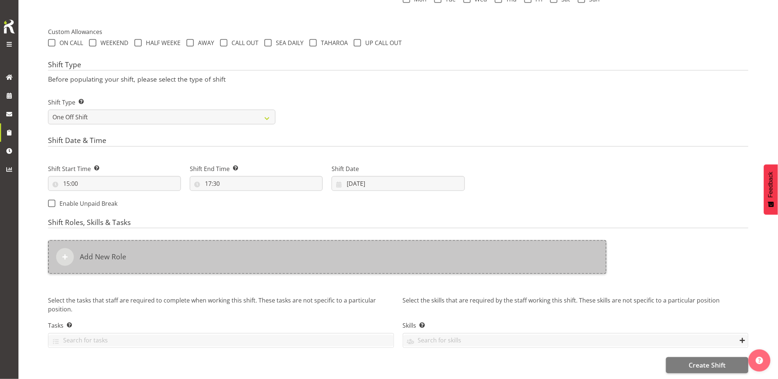
click at [395, 249] on div "Add New Role" at bounding box center [327, 257] width 559 height 34
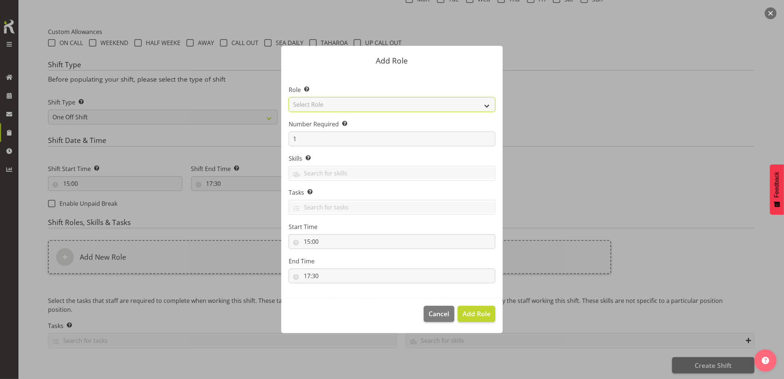
click at [327, 104] on select "Select Role Account Manager Electrician Engineering GM HSEQ manager MECH Mechan…" at bounding box center [392, 104] width 207 height 15
select select "20"
click at [289, 97] on select "Select Role Account Manager Electrician Engineering GM HSEQ manager MECH Mechan…" at bounding box center [392, 104] width 207 height 15
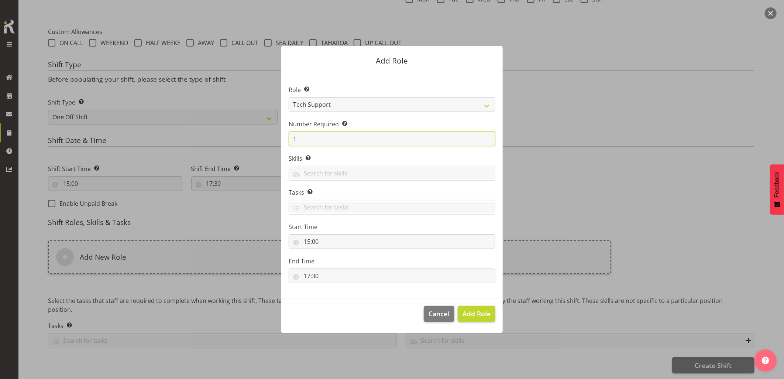
drag, startPoint x: 294, startPoint y: 135, endPoint x: 282, endPoint y: 137, distance: 12.3
click at [286, 137] on section "Role Select the role you wish to add to the shift. Account Manager Electrician …" at bounding box center [391, 185] width 221 height 226
type input "2"
click at [472, 312] on span "Add 2 Roles" at bounding box center [472, 313] width 37 height 9
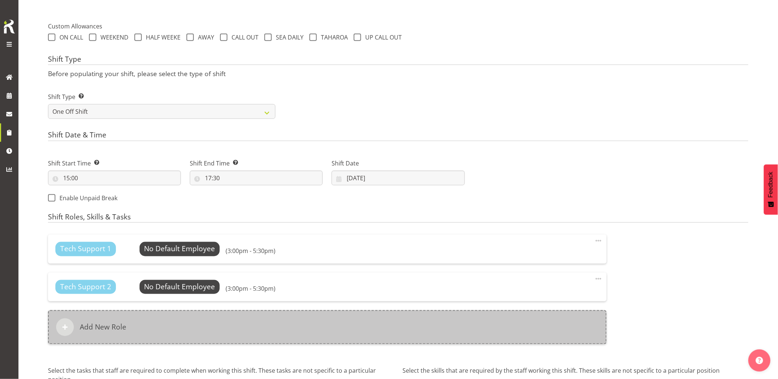
click at [316, 327] on div "Add New Role" at bounding box center [327, 327] width 559 height 34
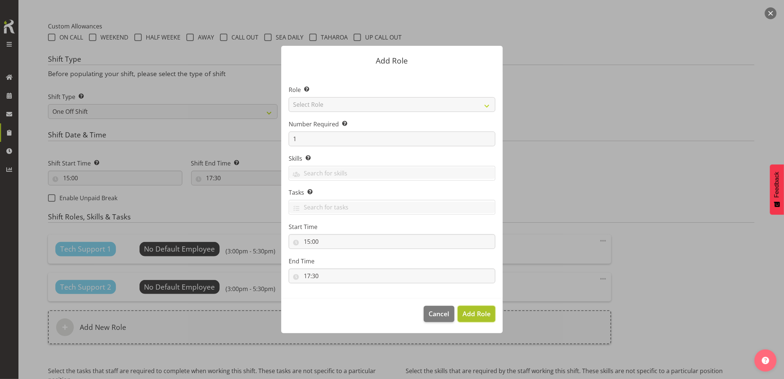
click at [468, 315] on span "Add Role" at bounding box center [477, 313] width 28 height 9
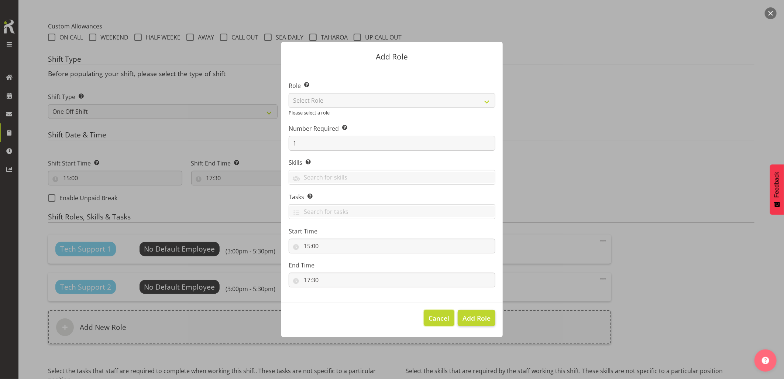
click at [442, 315] on span "Cancel" at bounding box center [439, 318] width 21 height 10
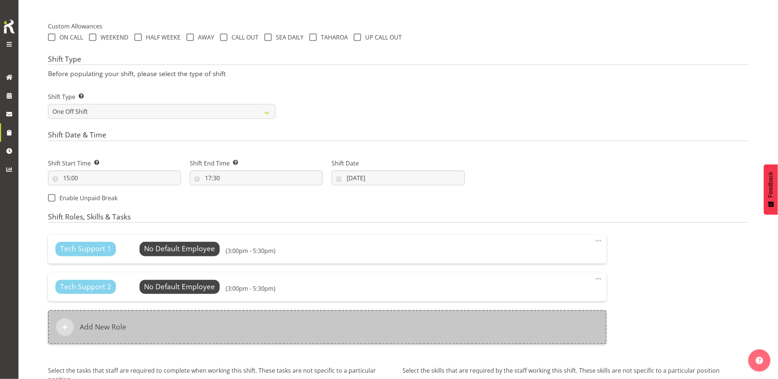
click at [291, 339] on div "Add New Role" at bounding box center [327, 327] width 559 height 34
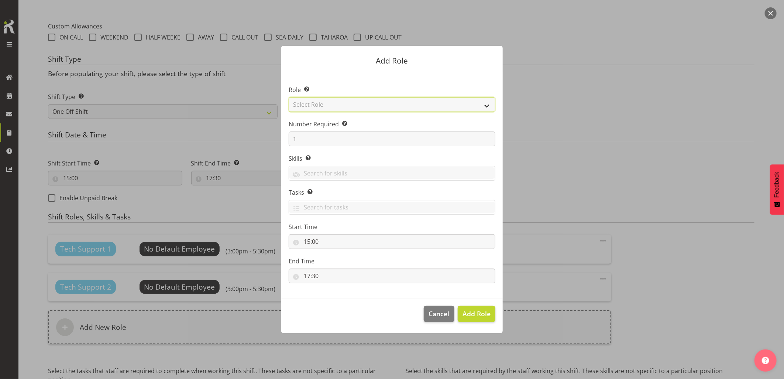
click at [347, 104] on select "Select Role Account Manager Electrician Engineering GM HSEQ manager MECH Mechan…" at bounding box center [392, 104] width 207 height 15
click at [289, 97] on select "Select Role Account Manager Electrician Engineering GM HSEQ manager MECH Mechan…" at bounding box center [392, 104] width 207 height 15
drag, startPoint x: 329, startPoint y: 106, endPoint x: 330, endPoint y: 112, distance: 6.2
click at [329, 106] on select "Account Manager Electrician Engineering GM HSEQ manager MECH Mechanic Office Op…" at bounding box center [392, 104] width 207 height 15
select select "21"
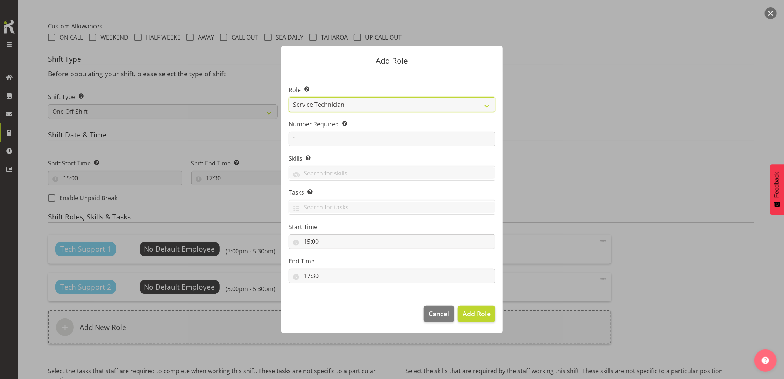
click at [289, 97] on select "Account Manager Electrician Engineering GM HSEQ manager MECH Mechanic Office Op…" at bounding box center [392, 104] width 207 height 15
click at [470, 308] on button "Add Role" at bounding box center [477, 314] width 38 height 16
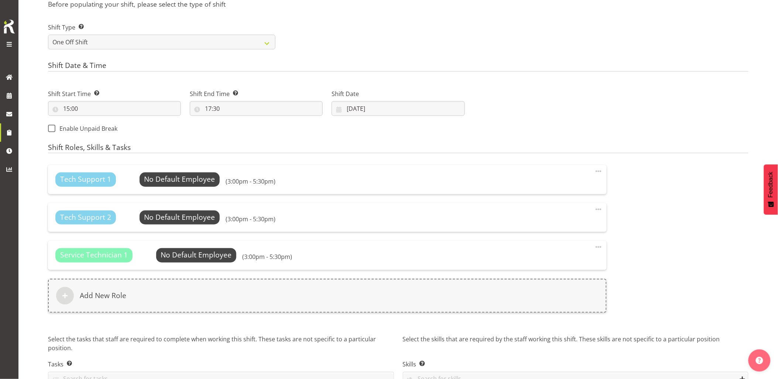
scroll to position [371, 0]
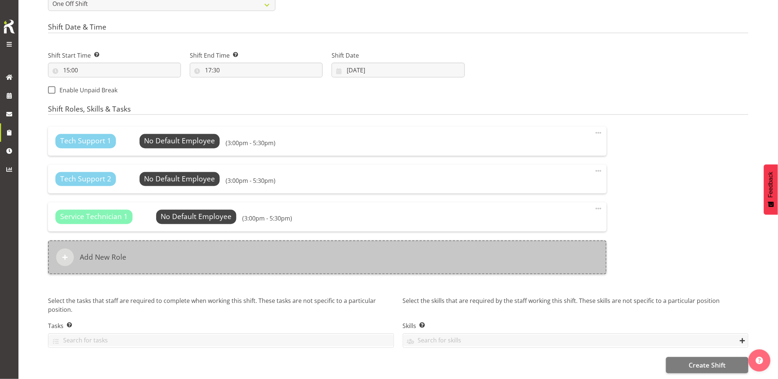
click at [306, 260] on div "Add New Role" at bounding box center [327, 257] width 559 height 34
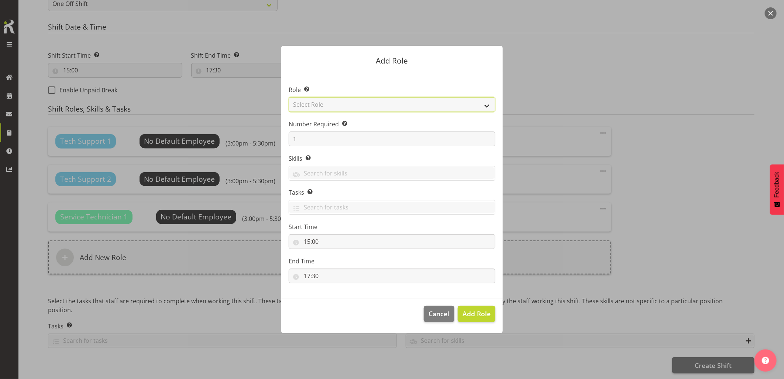
click at [343, 100] on select "Select Role Account Manager Electrician Engineering GM HSEQ manager MECH Mechan…" at bounding box center [392, 104] width 207 height 15
select select "27"
click at [289, 97] on select "Select Role Account Manager Electrician Engineering GM HSEQ manager MECH Mechan…" at bounding box center [392, 104] width 207 height 15
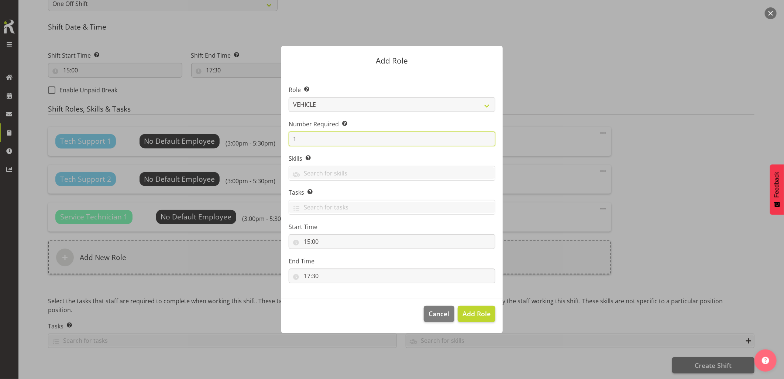
click at [314, 140] on input "1" at bounding box center [392, 138] width 207 height 15
drag, startPoint x: 274, startPoint y: 139, endPoint x: 282, endPoint y: 144, distance: 9.3
click at [269, 139] on form "Add Role Role Select the role you wish to add to the shift. Account Manager Ele…" at bounding box center [392, 189] width 354 height 324
type input "3"
click at [462, 306] on button "Add 3 Roles" at bounding box center [472, 314] width 47 height 16
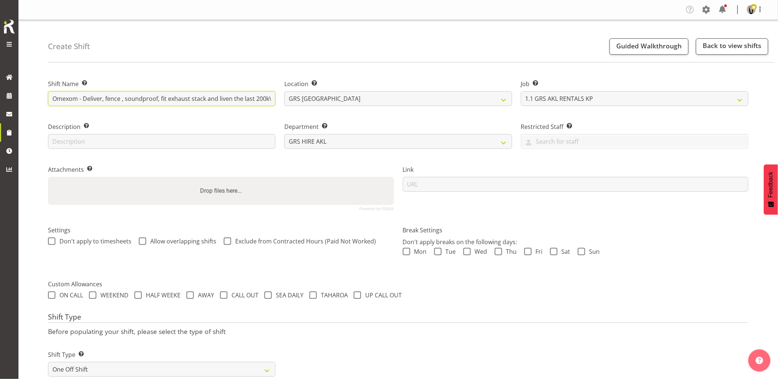
scroll to position [0, 206]
drag, startPoint x: 164, startPoint y: 98, endPoint x: 422, endPoint y: 106, distance: 258.2
click at [422, 106] on div "Shift Name Enter a name for the shift (e.g. Day Shift). Omexom - Deliver, fence…" at bounding box center [398, 142] width 709 height 146
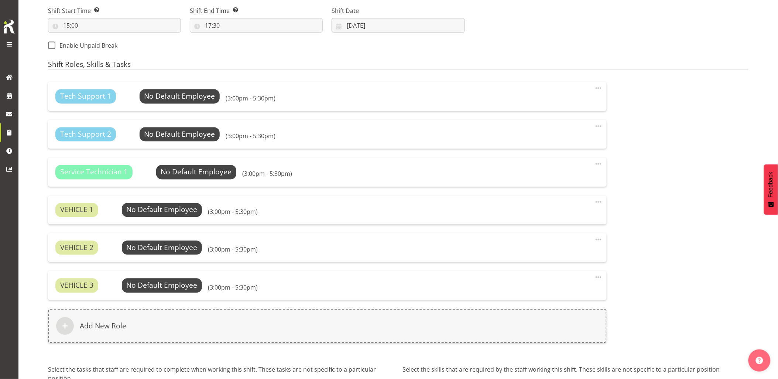
scroll to position [485, 0]
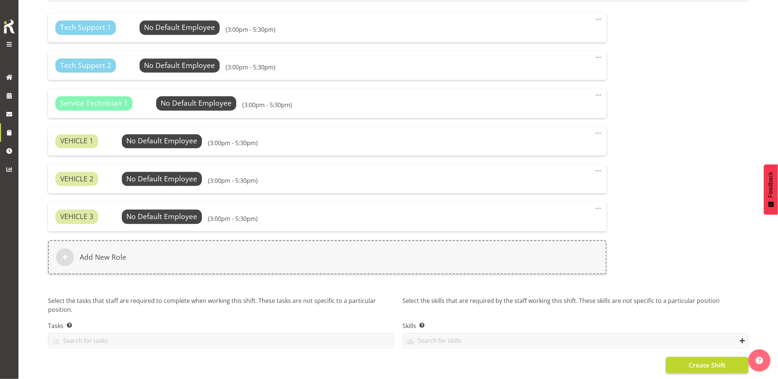
type input "Omexom - Deliver, fence , soundproof, fit exhaust stack and liven the last 200k…"
click at [684, 361] on button "Create Shift" at bounding box center [707, 365] width 82 height 16
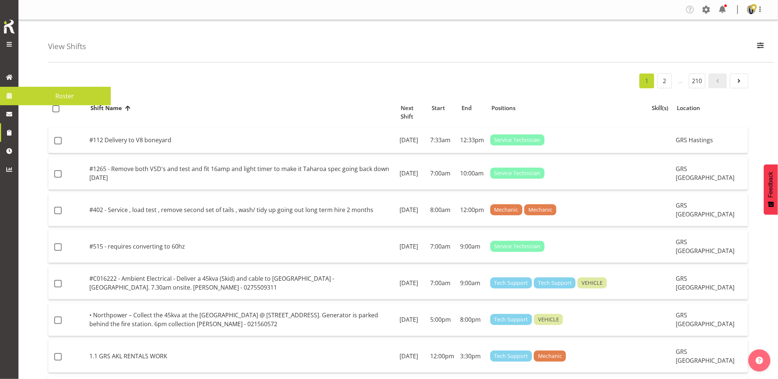
click at [16, 94] on link at bounding box center [9, 95] width 18 height 18
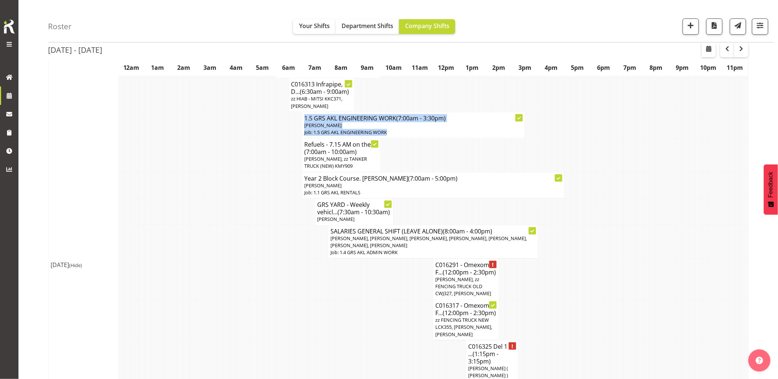
scroll to position [164, 0]
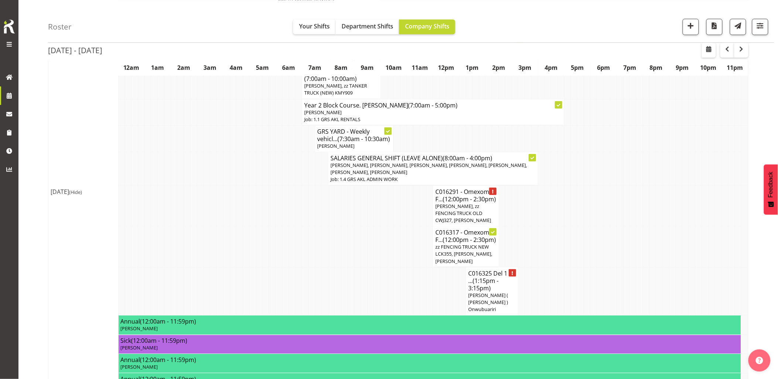
click at [263, 220] on td at bounding box center [265, 205] width 7 height 41
click at [631, 244] on td at bounding box center [633, 246] width 7 height 41
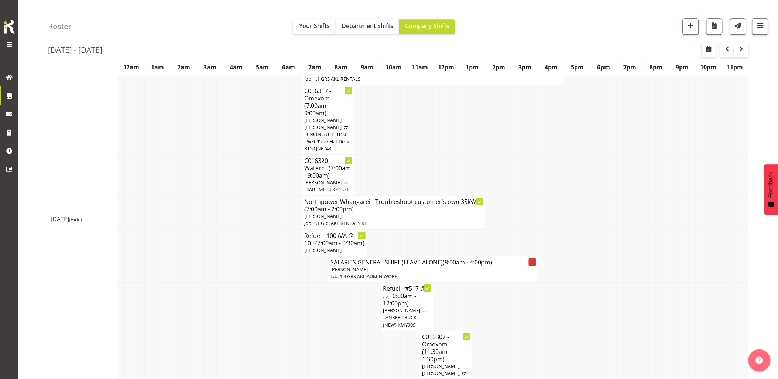
scroll to position [697, 0]
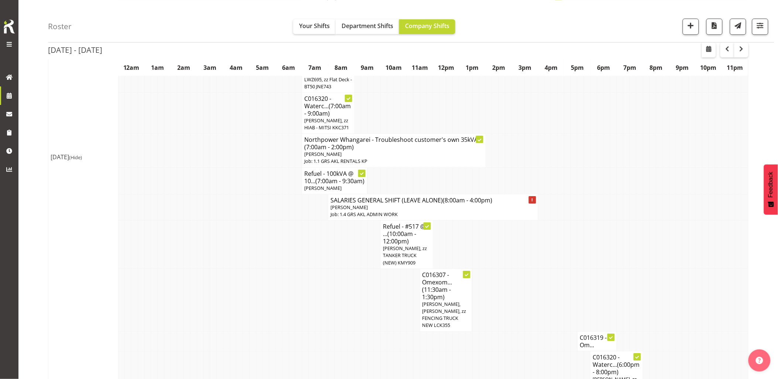
click at [220, 264] on td at bounding box center [220, 244] width 7 height 48
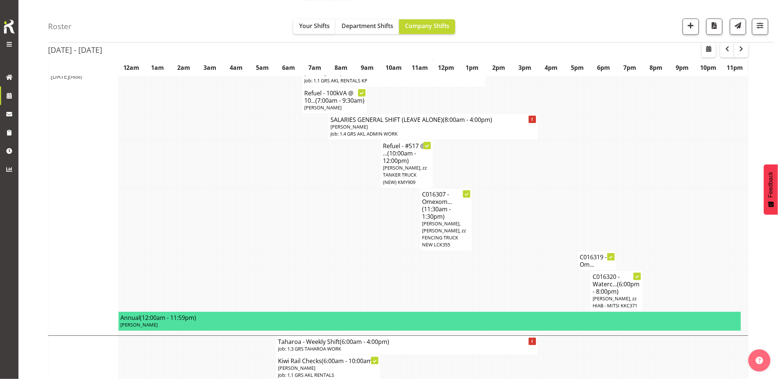
scroll to position [738, 0]
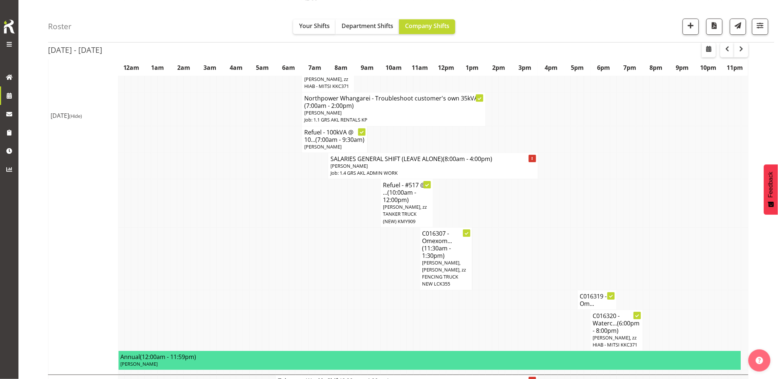
click at [241, 269] on td at bounding box center [239, 258] width 7 height 63
click at [288, 290] on td at bounding box center [285, 258] width 7 height 63
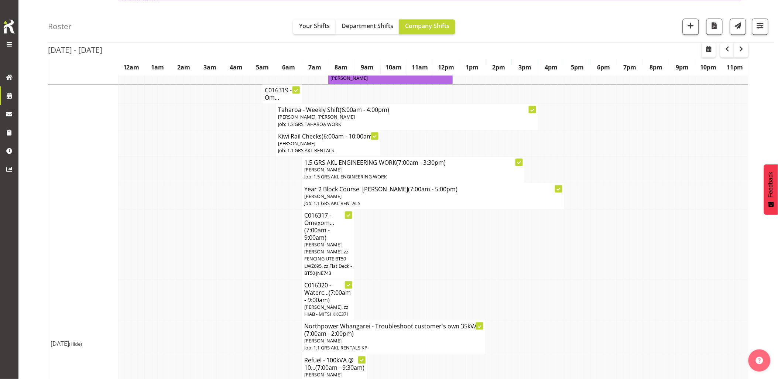
scroll to position [492, 0]
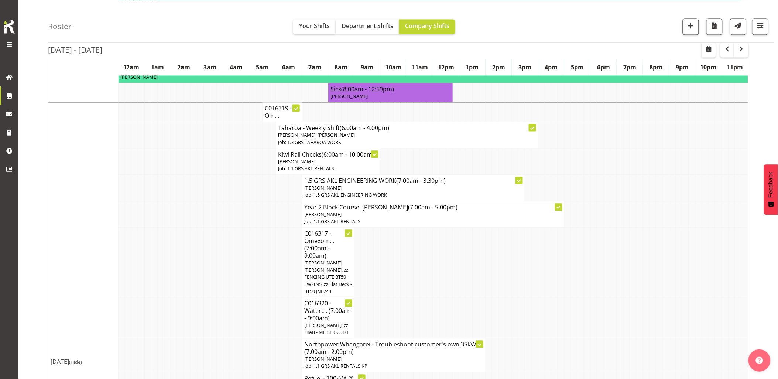
click at [238, 297] on td at bounding box center [239, 262] width 7 height 70
click at [248, 27] on div "Roster Your Shifts Department Shifts Company Shifts 1 Locations Clear GRS [GEOG…" at bounding box center [411, 21] width 726 height 42
click at [563, 24] on div "Roster Your Shifts Department Shifts Company Shifts 1 Locations Clear GRS [GEOG…" at bounding box center [411, 21] width 726 height 42
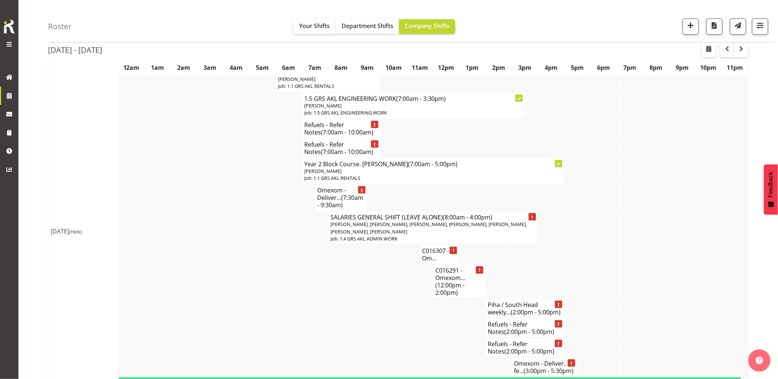
click at [180, 245] on td at bounding box center [180, 228] width 7 height 34
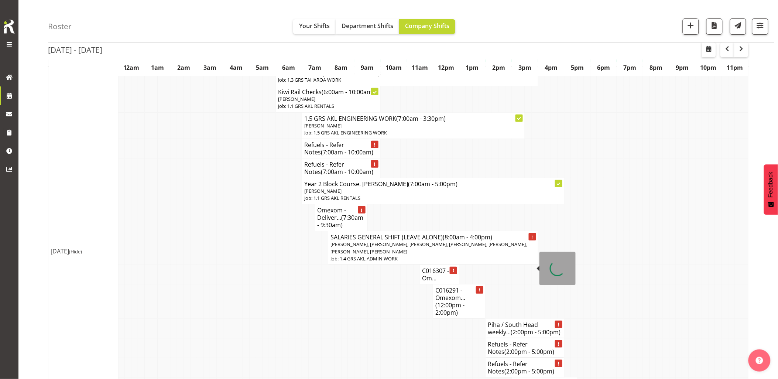
scroll to position [1066, 0]
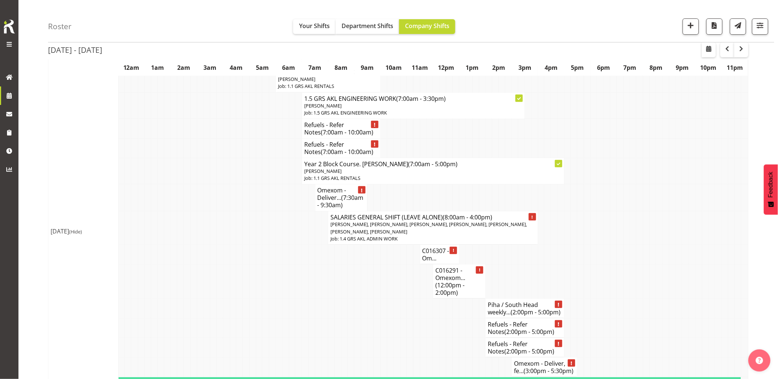
click at [247, 245] on td at bounding box center [246, 228] width 7 height 34
click at [248, 245] on td at bounding box center [246, 228] width 7 height 34
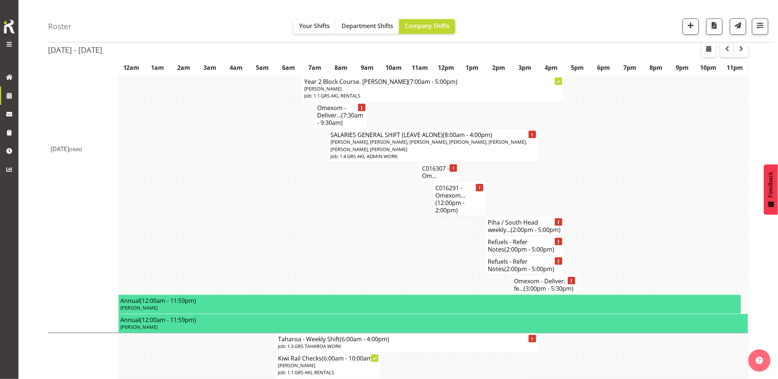
click at [248, 236] on td at bounding box center [246, 226] width 7 height 20
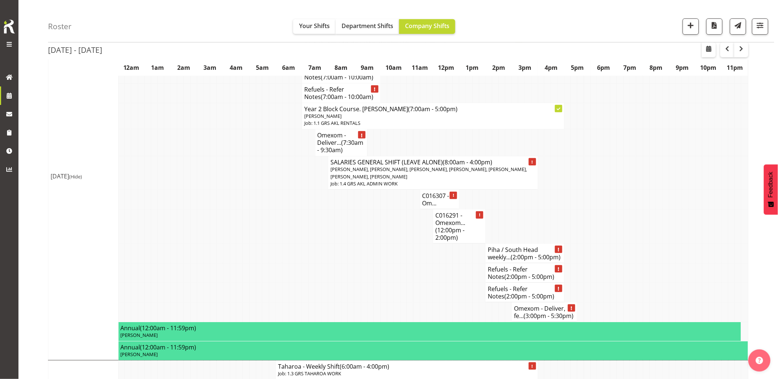
scroll to position [1107, 0]
